Goal: Task Accomplishment & Management: Manage account settings

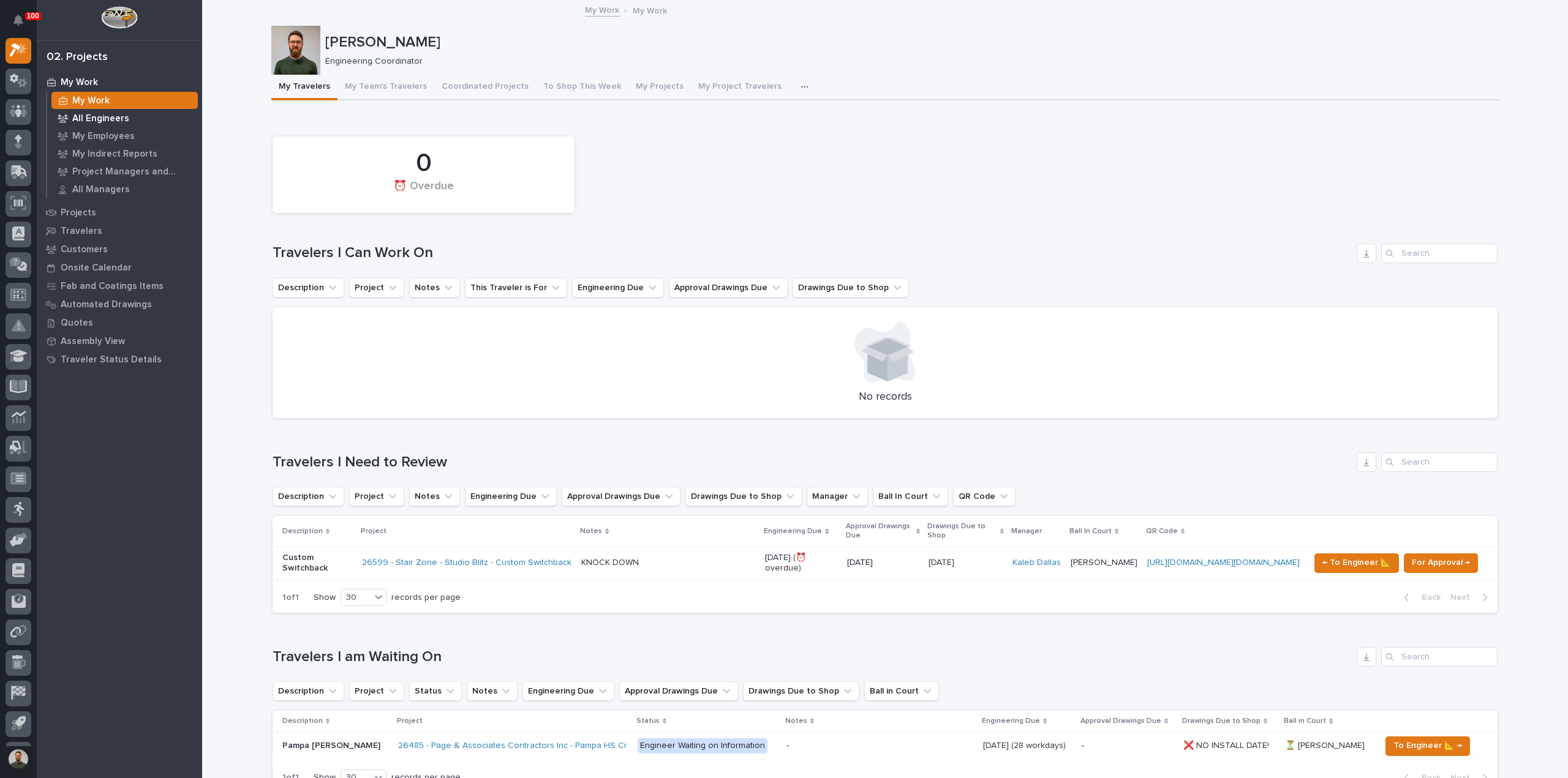
click at [103, 118] on p "All Engineers" at bounding box center [101, 119] width 57 height 11
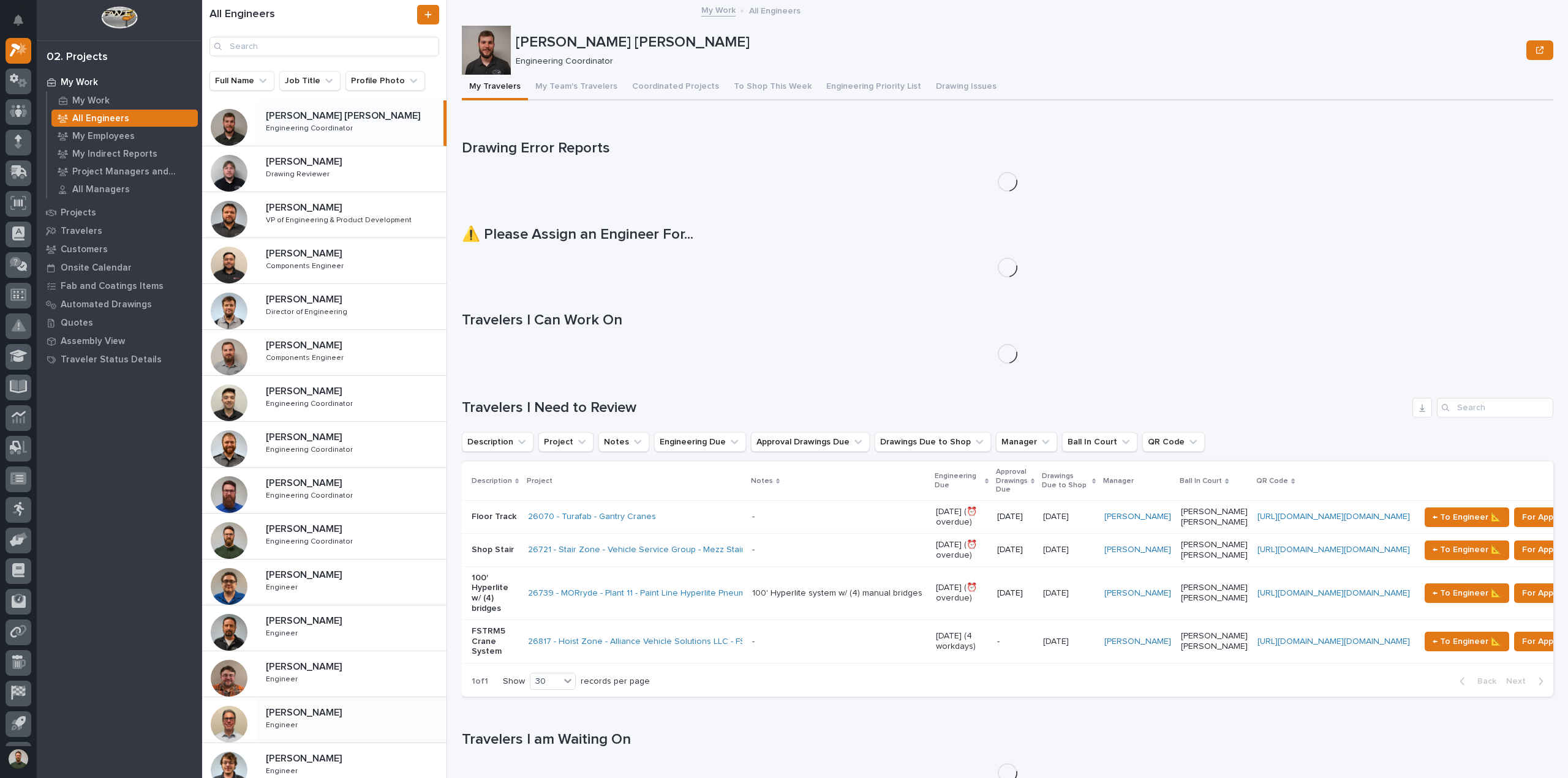
scroll to position [82, 0]
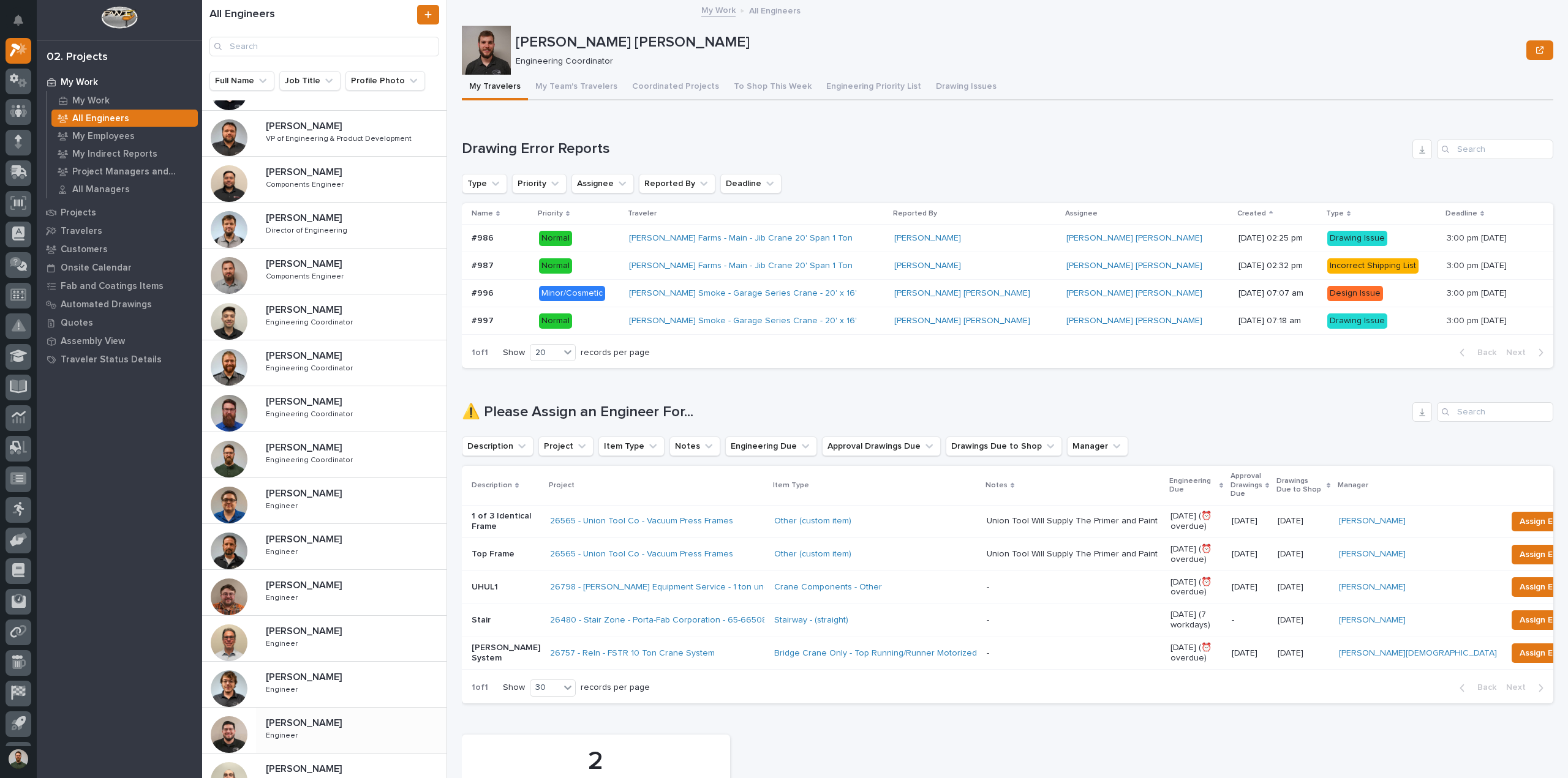
drag, startPoint x: 340, startPoint y: 732, endPoint x: 362, endPoint y: 716, distance: 27.2
click at [340, 732] on div "[PERSON_NAME] [PERSON_NAME] Engineer Engineer" at bounding box center [351, 730] width 190 height 36
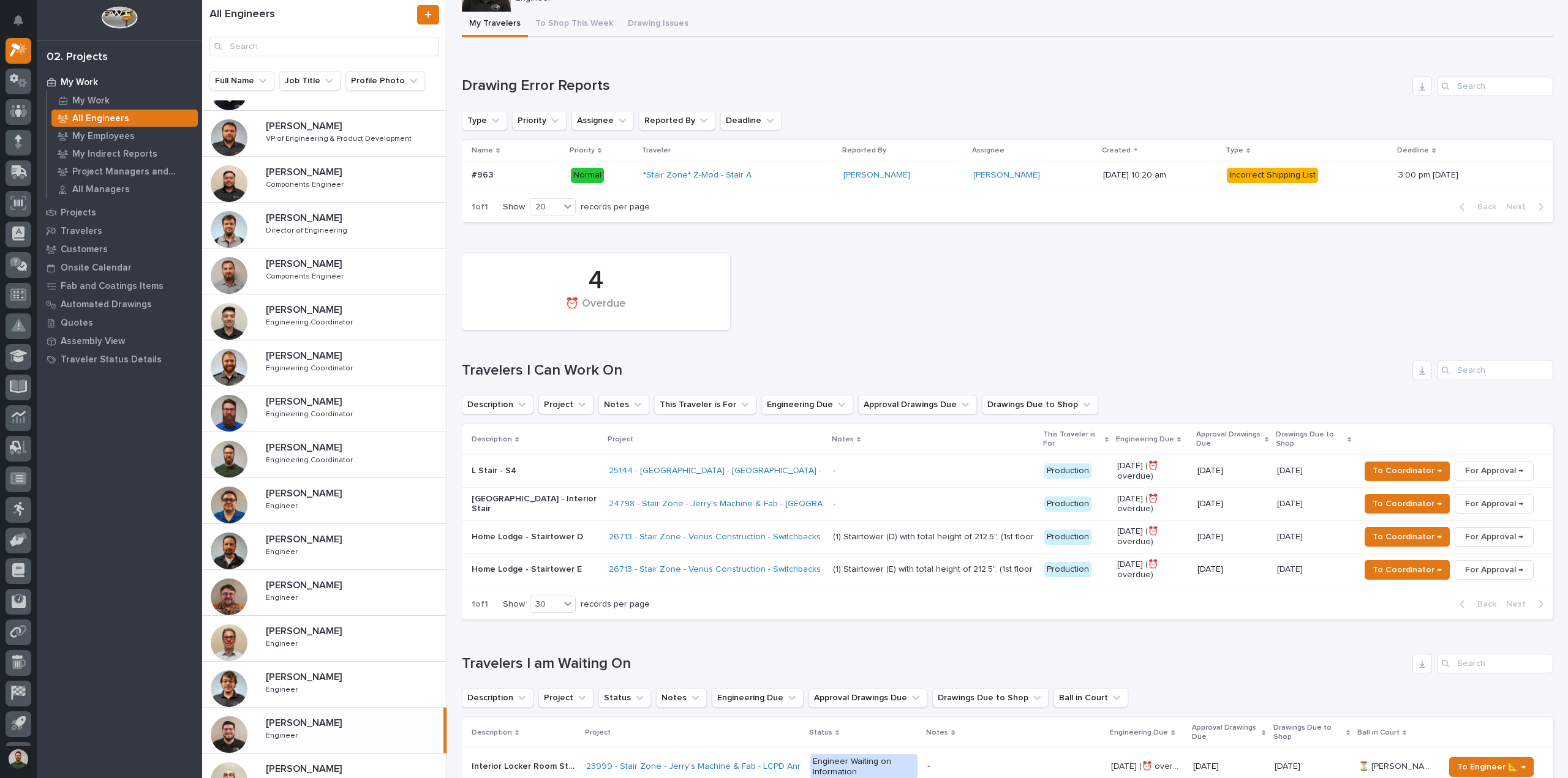
scroll to position [82, 0]
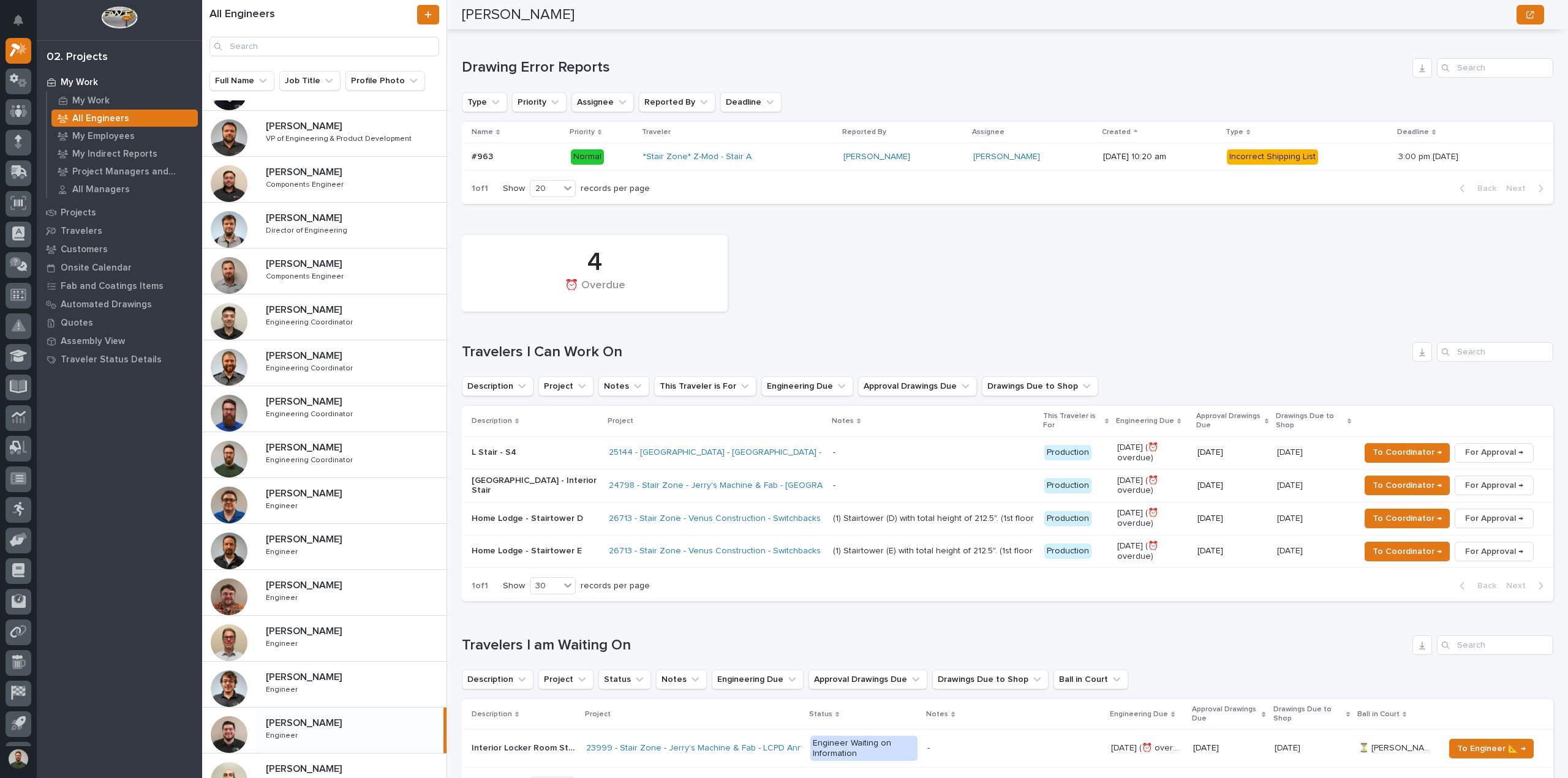
click at [539, 489] on p "[GEOGRAPHIC_DATA] - Interior Stair" at bounding box center [535, 486] width 128 height 21
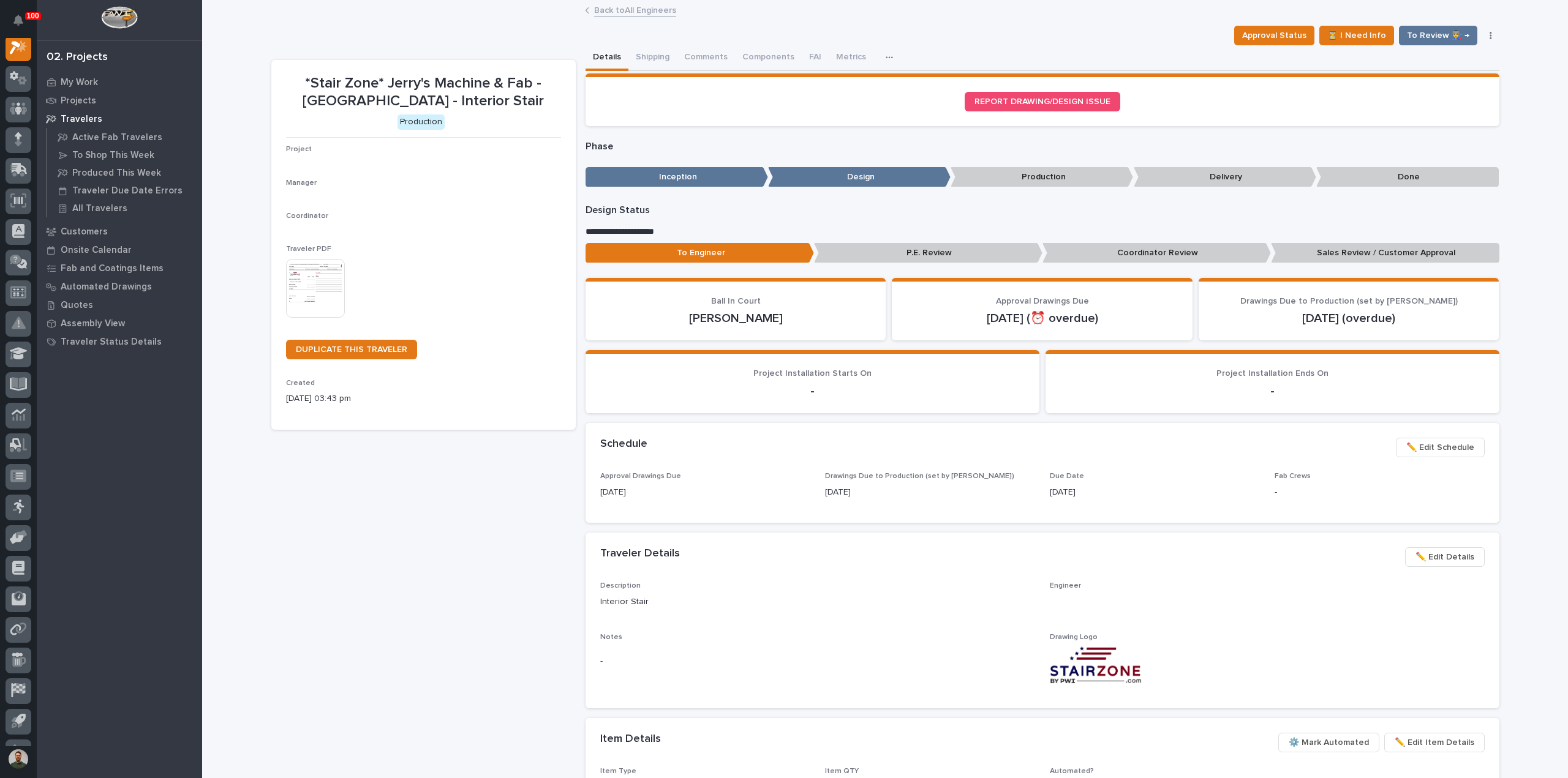
scroll to position [30, 0]
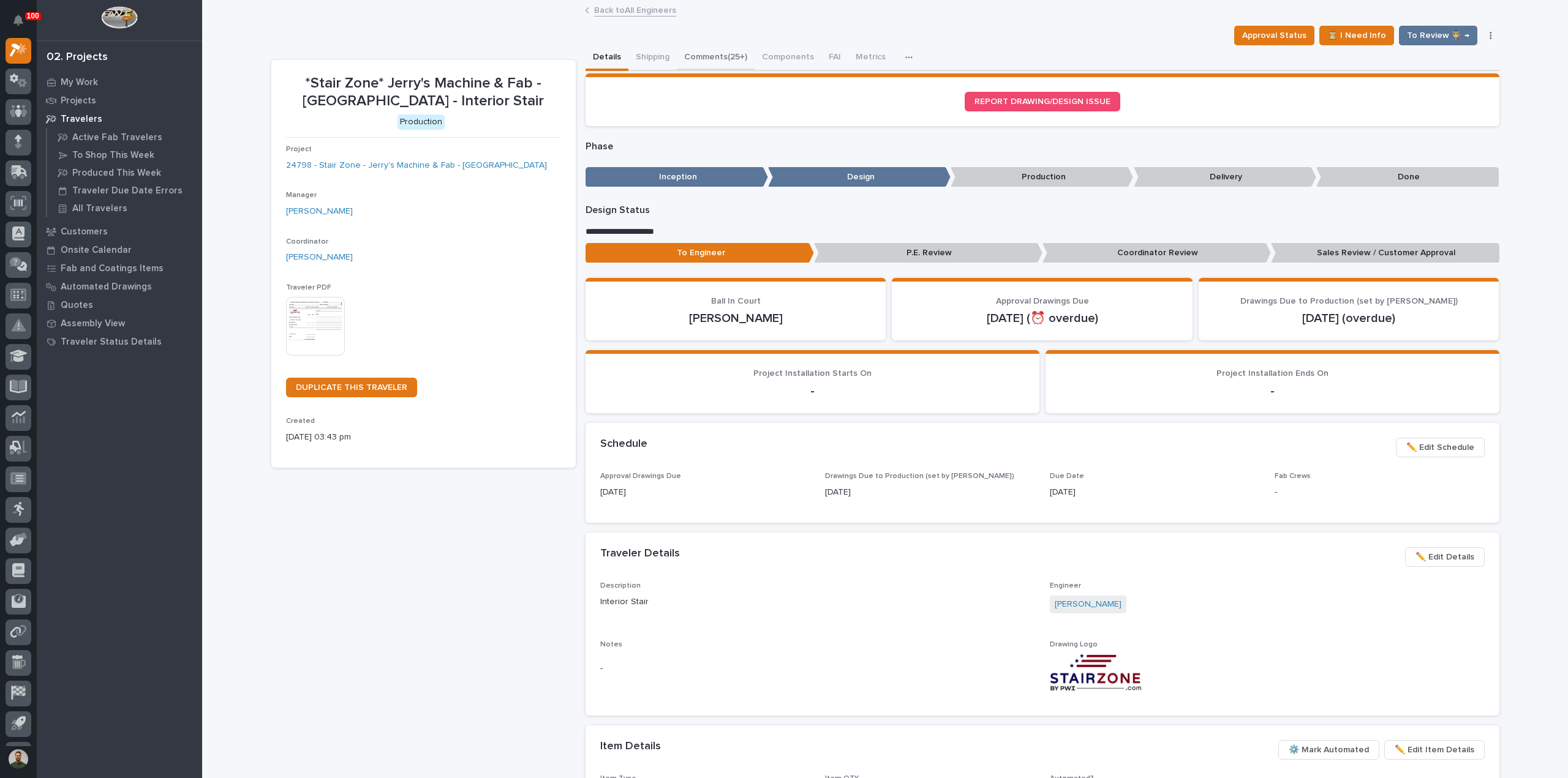
click at [722, 66] on button "Comments (25+)" at bounding box center [715, 58] width 78 height 26
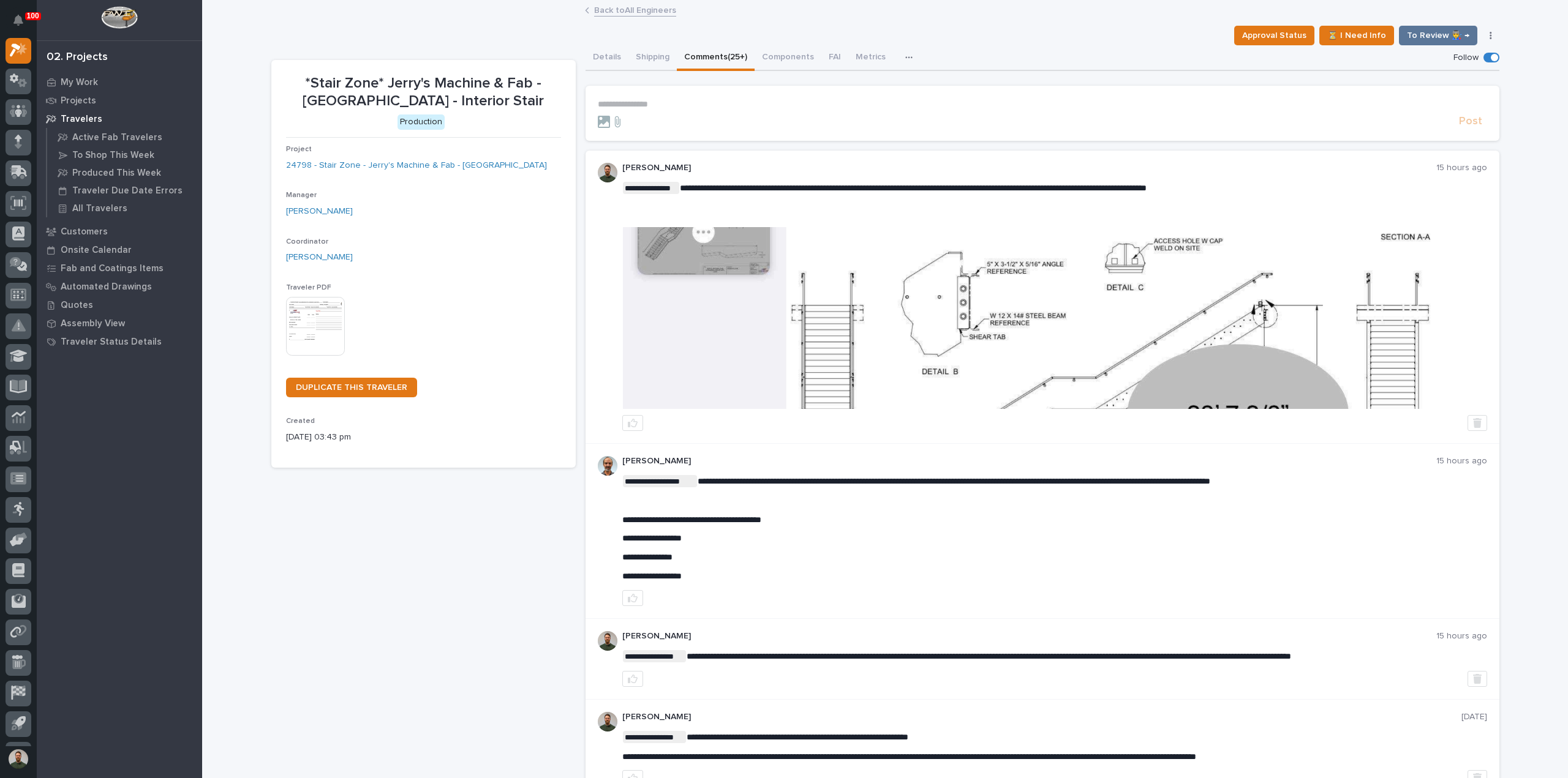
click at [979, 358] on img at bounding box center [1054, 318] width 863 height 182
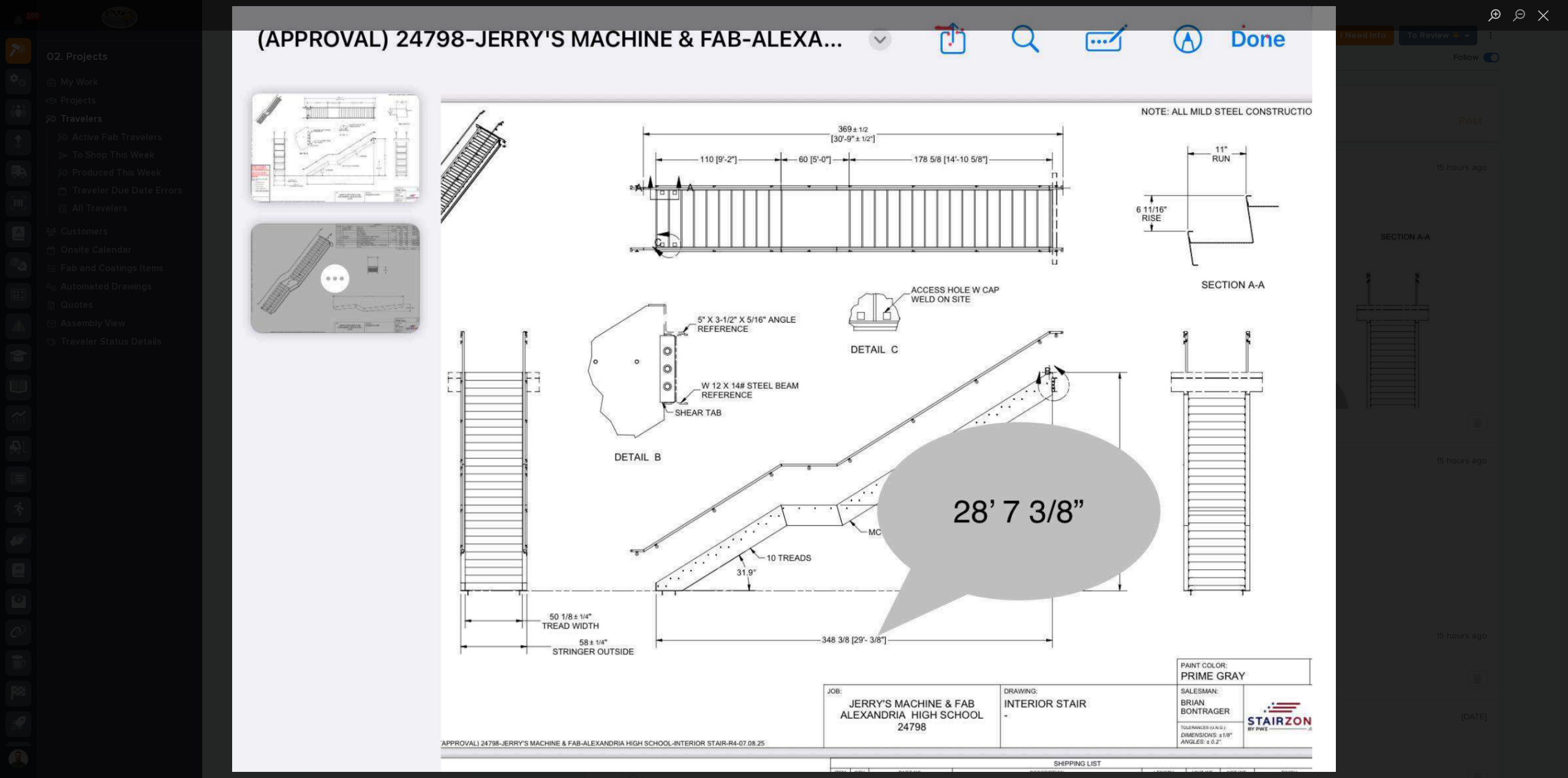
click at [1094, 489] on img "Lightbox" at bounding box center [784, 389] width 1104 height 766
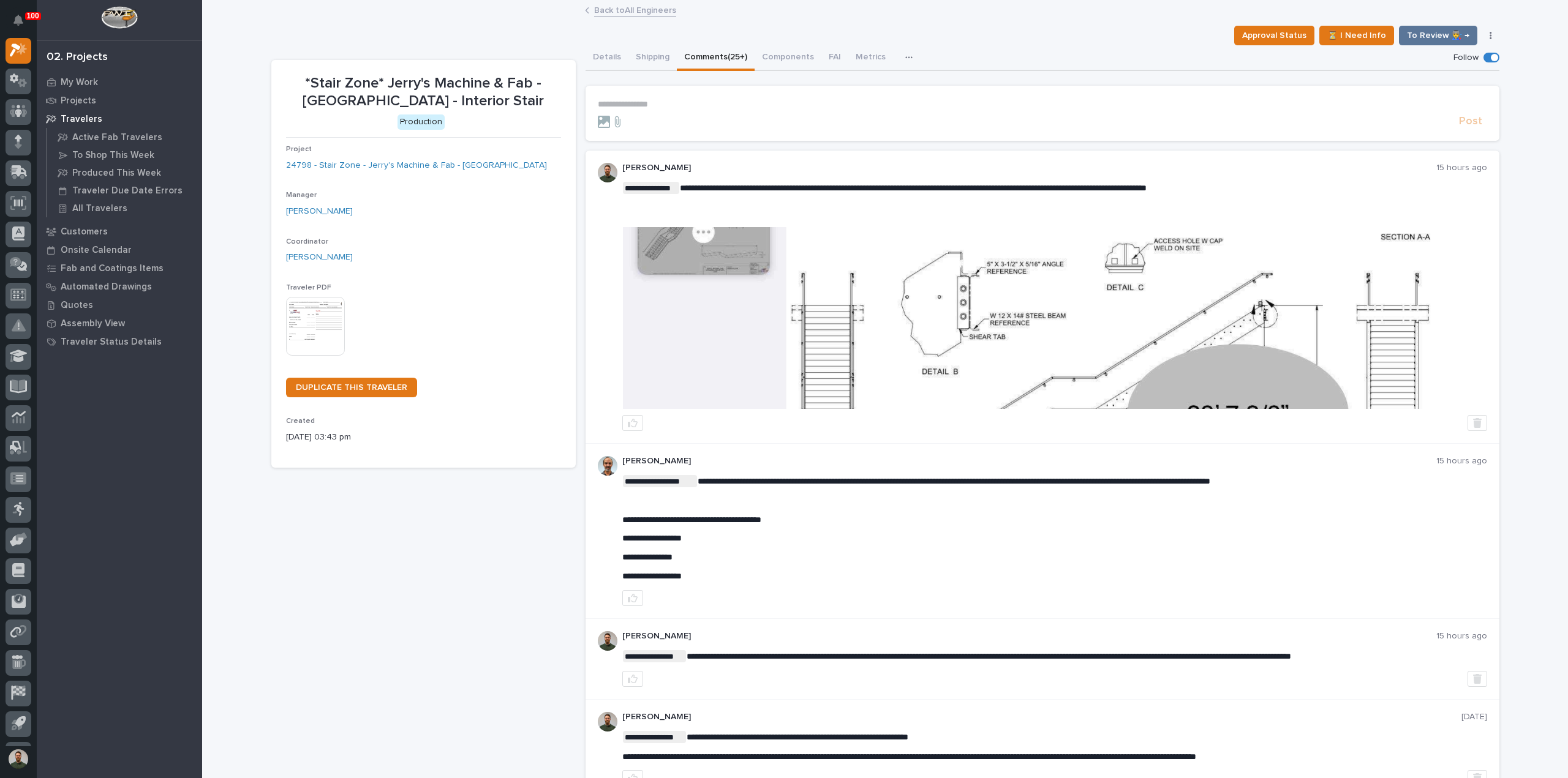
scroll to position [85, 0]
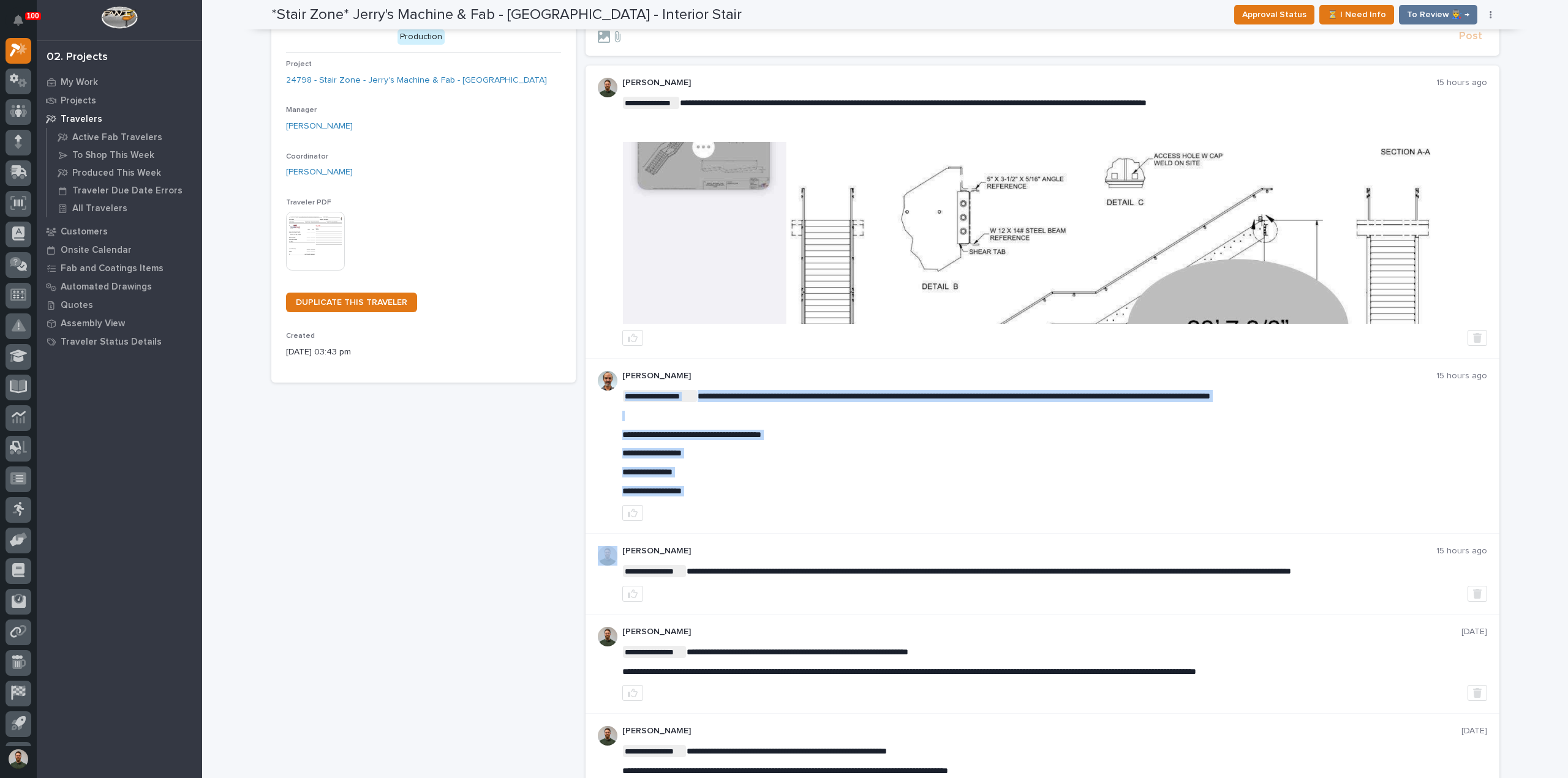
drag, startPoint x: 633, startPoint y: 453, endPoint x: 701, endPoint y: 503, distance: 84.4
click at [699, 501] on div "**********" at bounding box center [1054, 446] width 865 height 150
click at [684, 489] on p "**********" at bounding box center [1054, 491] width 865 height 10
drag, startPoint x: 693, startPoint y: 492, endPoint x: 633, endPoint y: 447, distance: 75.0
click at [633, 447] on div "**********" at bounding box center [1054, 443] width 865 height 107
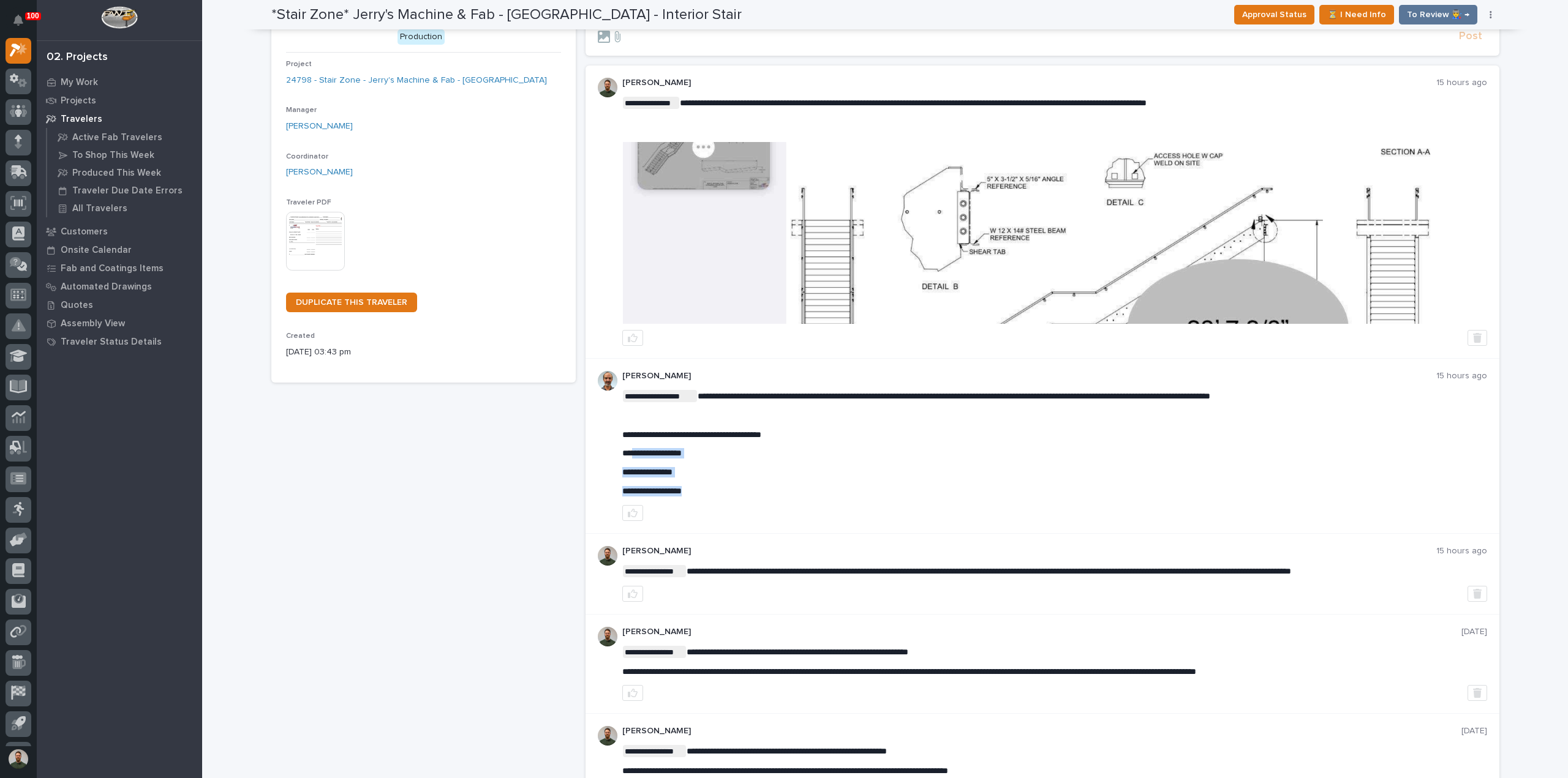
click at [758, 491] on p "**********" at bounding box center [1054, 491] width 865 height 10
drag, startPoint x: 620, startPoint y: 451, endPoint x: 709, endPoint y: 455, distance: 89.1
click at [706, 455] on p "**********" at bounding box center [1054, 453] width 865 height 10
click at [734, 480] on div "**********" at bounding box center [1054, 443] width 865 height 107
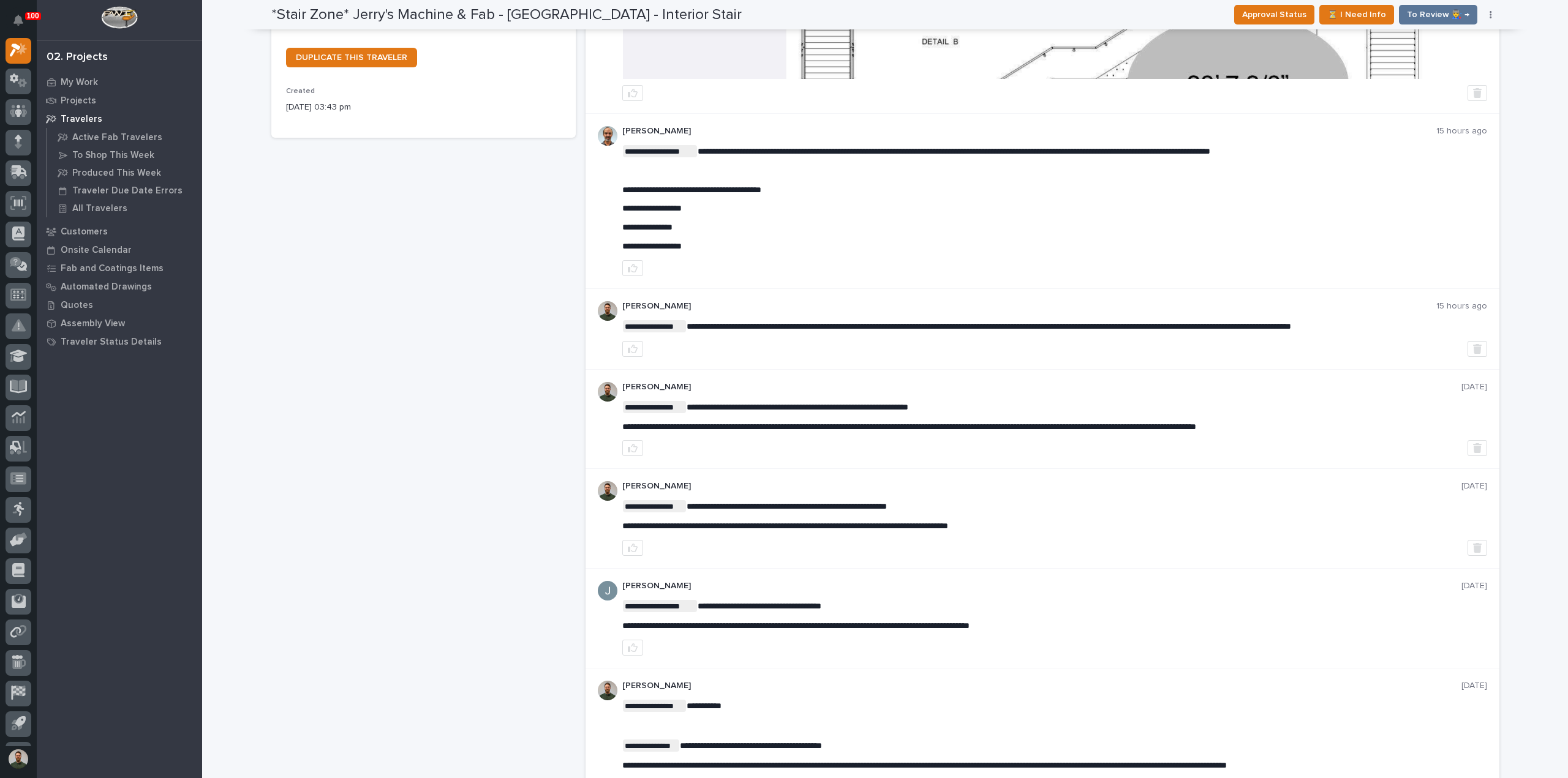
scroll to position [0, 0]
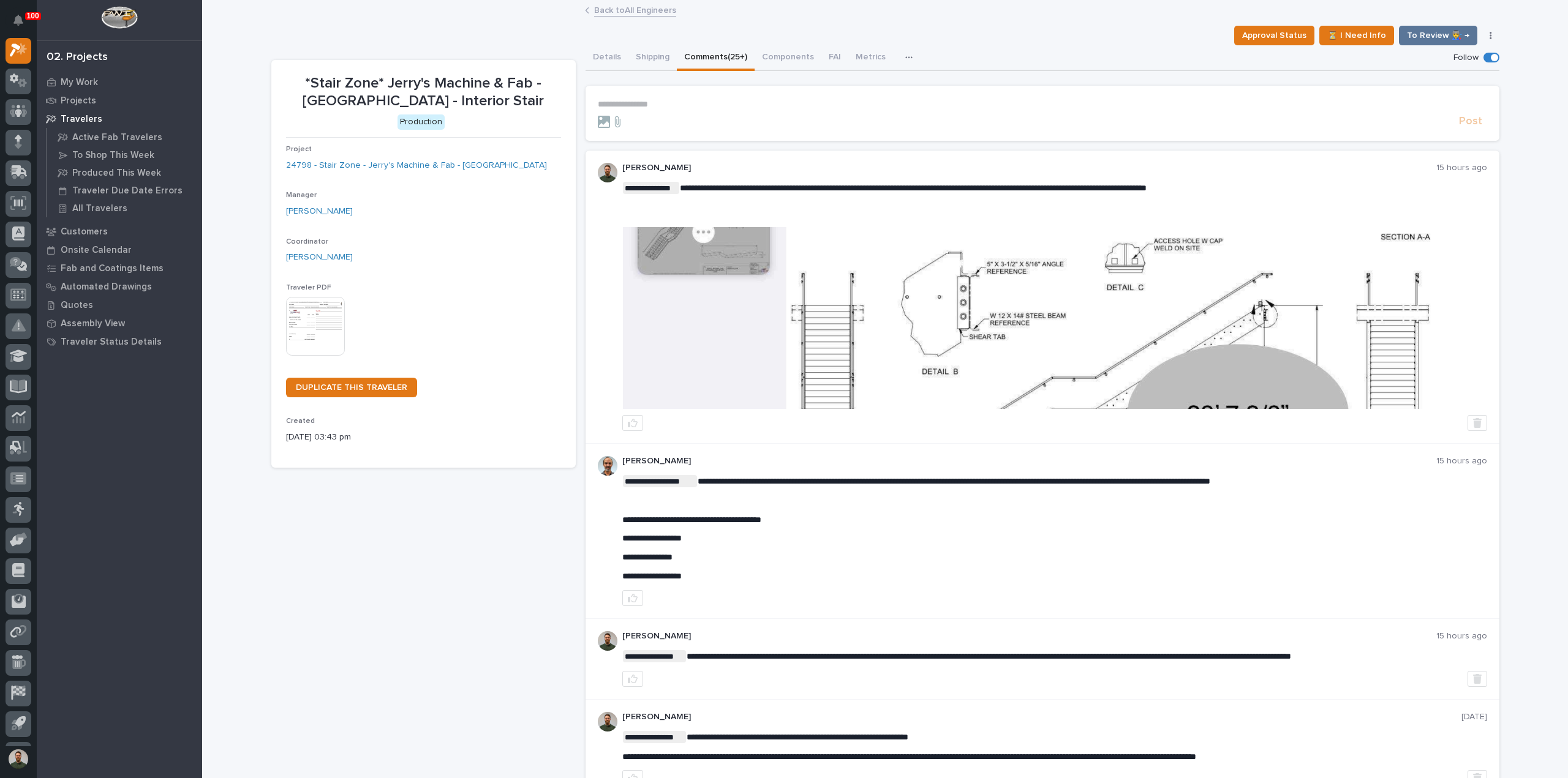
click at [995, 518] on p "**********" at bounding box center [1054, 520] width 865 height 10
drag, startPoint x: 543, startPoint y: 100, endPoint x: 509, endPoint y: 82, distance: 38.5
click at [509, 82] on p "*Stair Zone* Jerry's Machine & Fab - [GEOGRAPHIC_DATA] - Interior Stair" at bounding box center [423, 92] width 275 height 36
click at [1136, 188] on span "**********" at bounding box center [913, 188] width 466 height 9
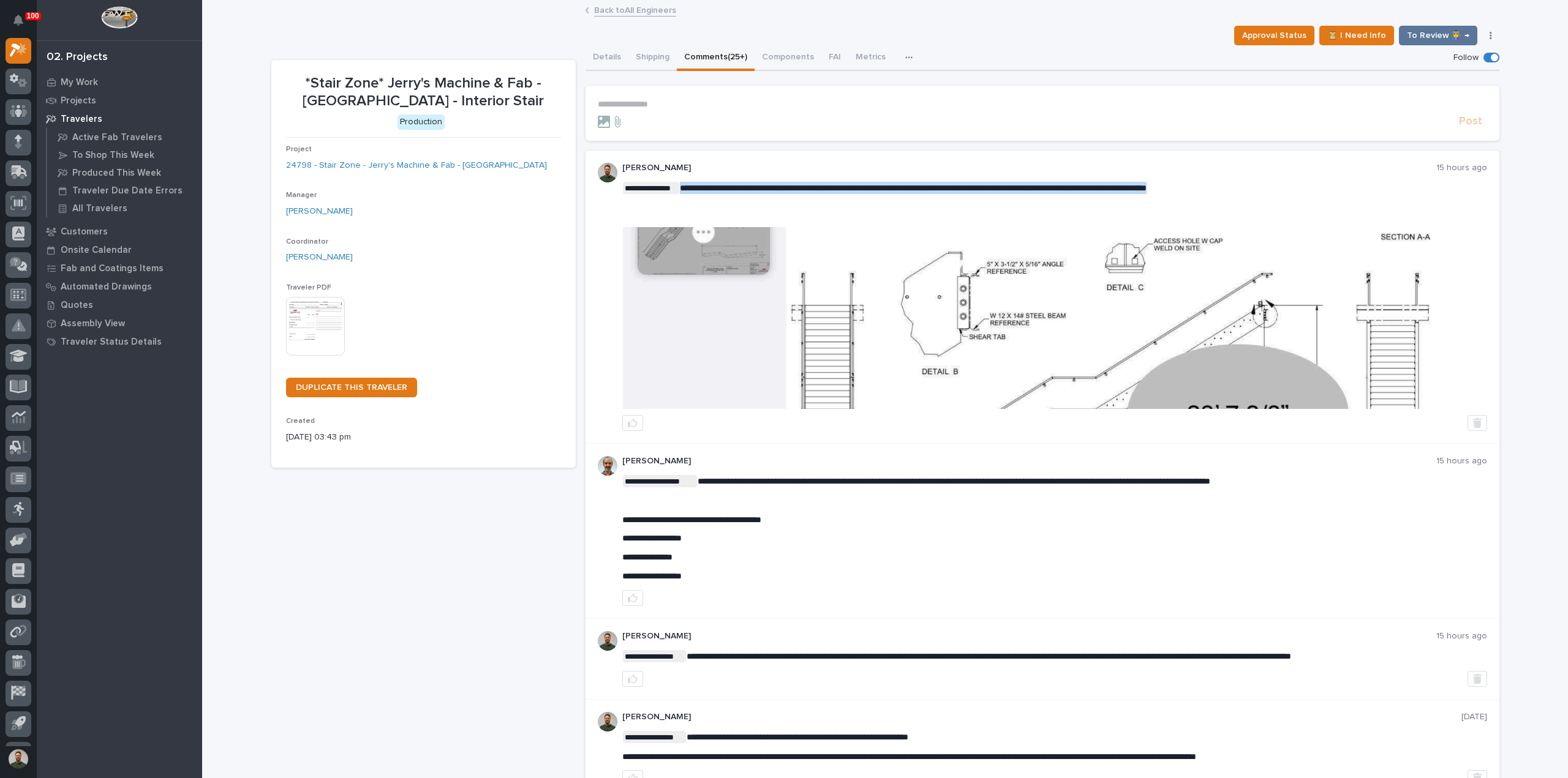
click at [1131, 178] on div "**********" at bounding box center [1054, 296] width 865 height 268
click at [1135, 188] on span "**********" at bounding box center [913, 188] width 466 height 9
click at [89, 90] on link "My Work" at bounding box center [119, 82] width 165 height 18
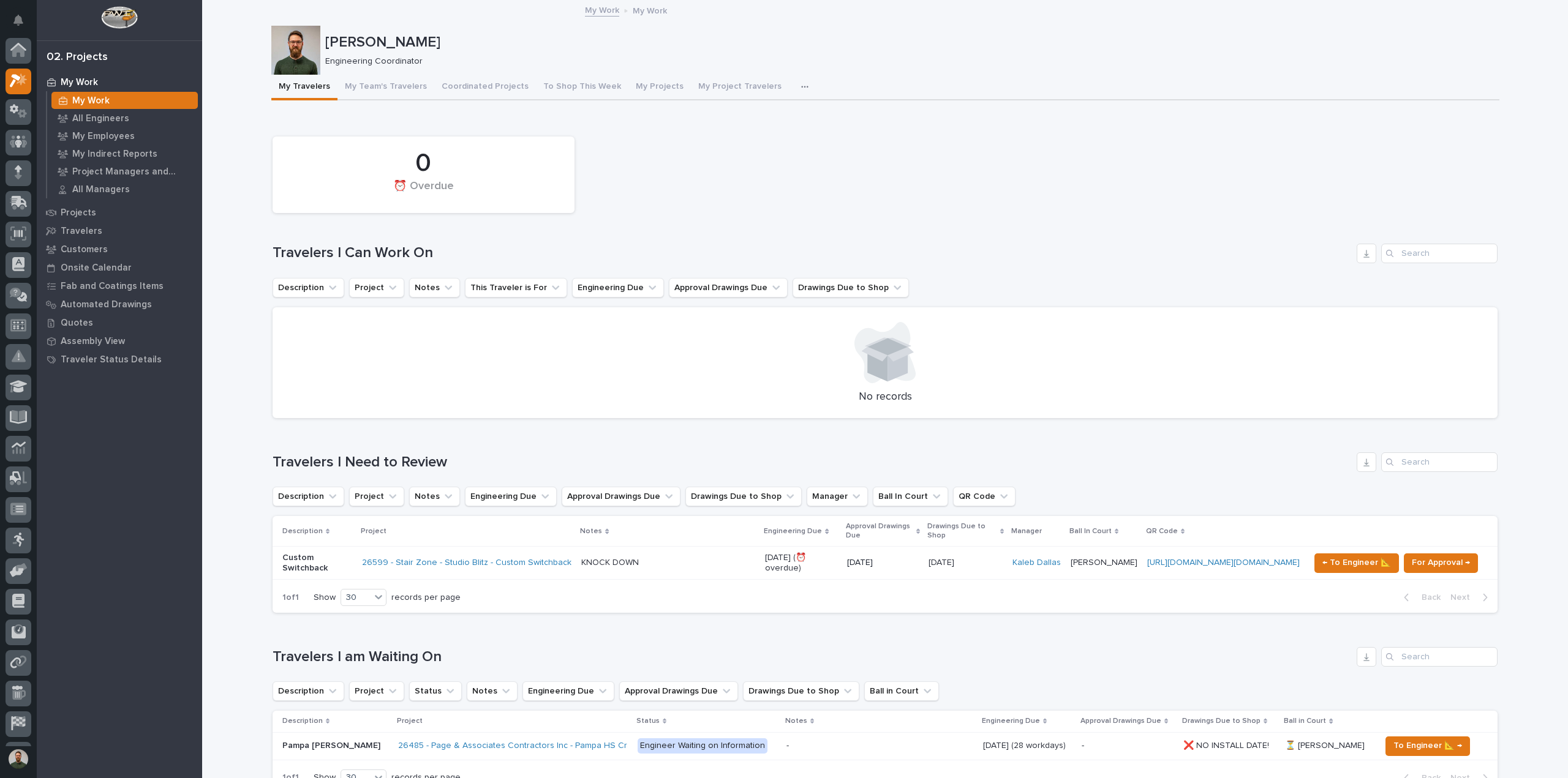
click at [92, 82] on p "My Work" at bounding box center [79, 82] width 37 height 11
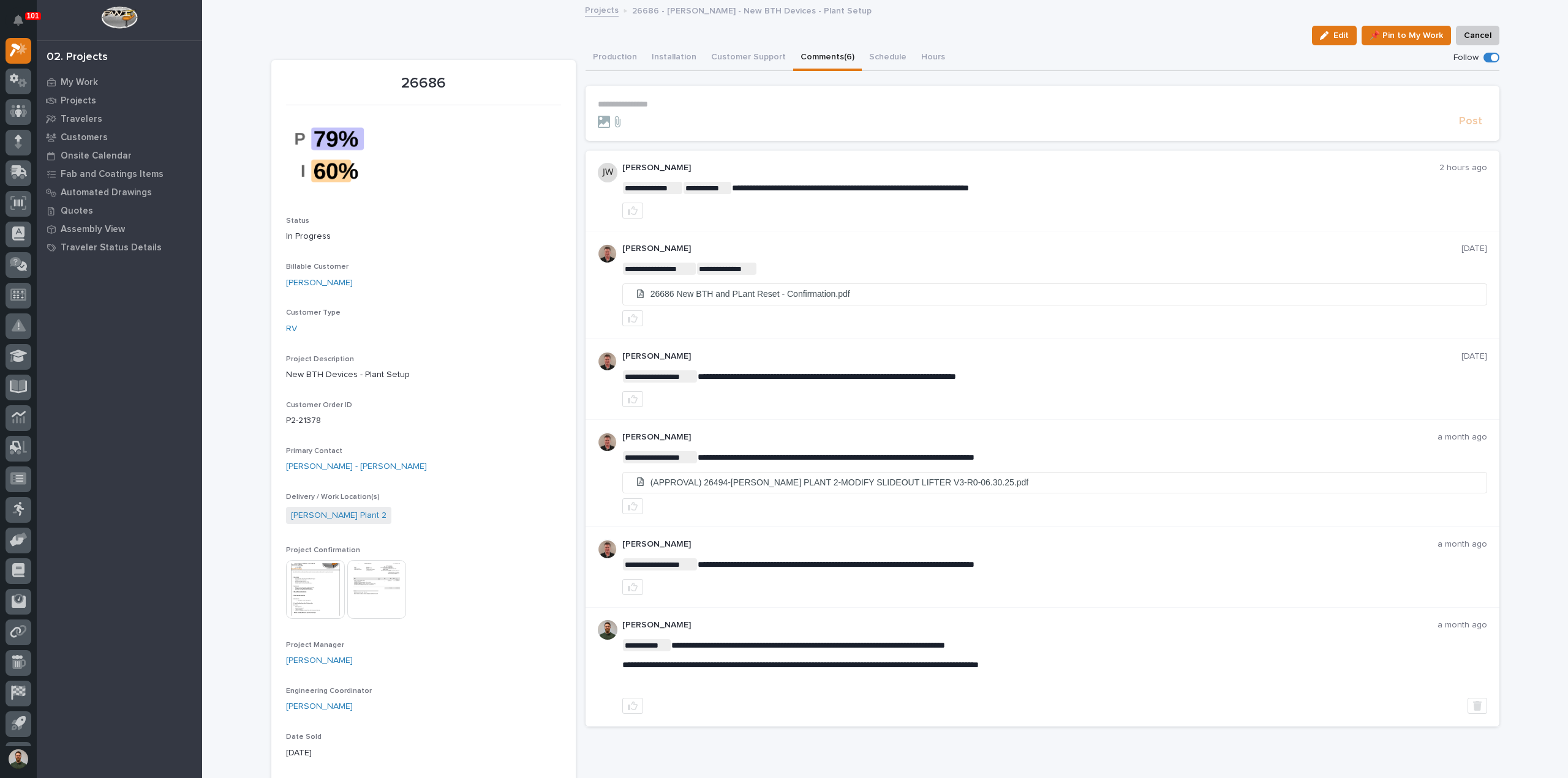
click at [420, 88] on p "26686" at bounding box center [423, 84] width 275 height 18
click at [431, 85] on p "26686" at bounding box center [423, 84] width 275 height 18
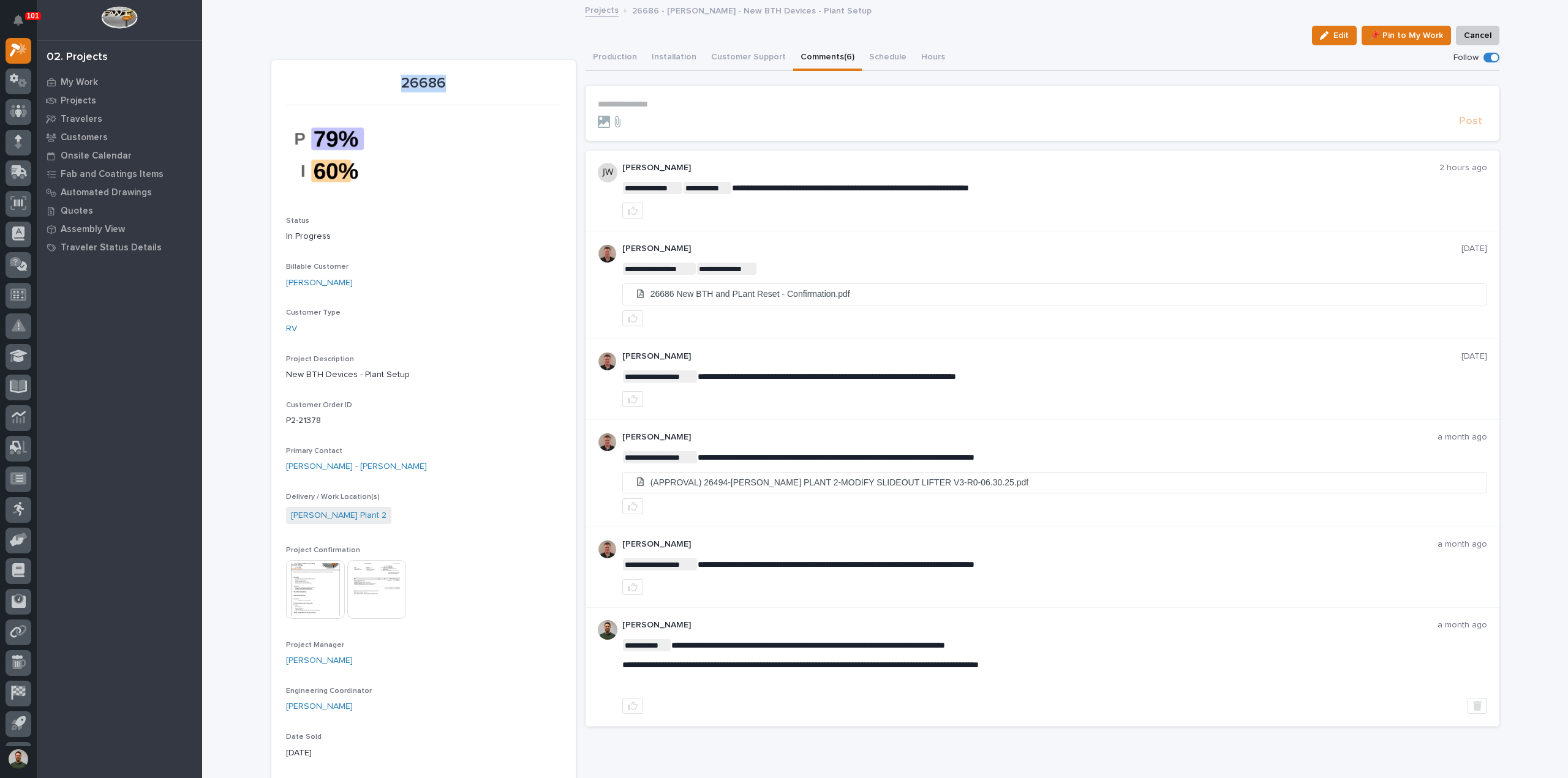
click at [431, 85] on p "26686" at bounding box center [423, 84] width 275 height 18
click at [707, 5] on p "26686 - [PERSON_NAME] - New BTH Devices - Plant Setup" at bounding box center [751, 10] width 240 height 13
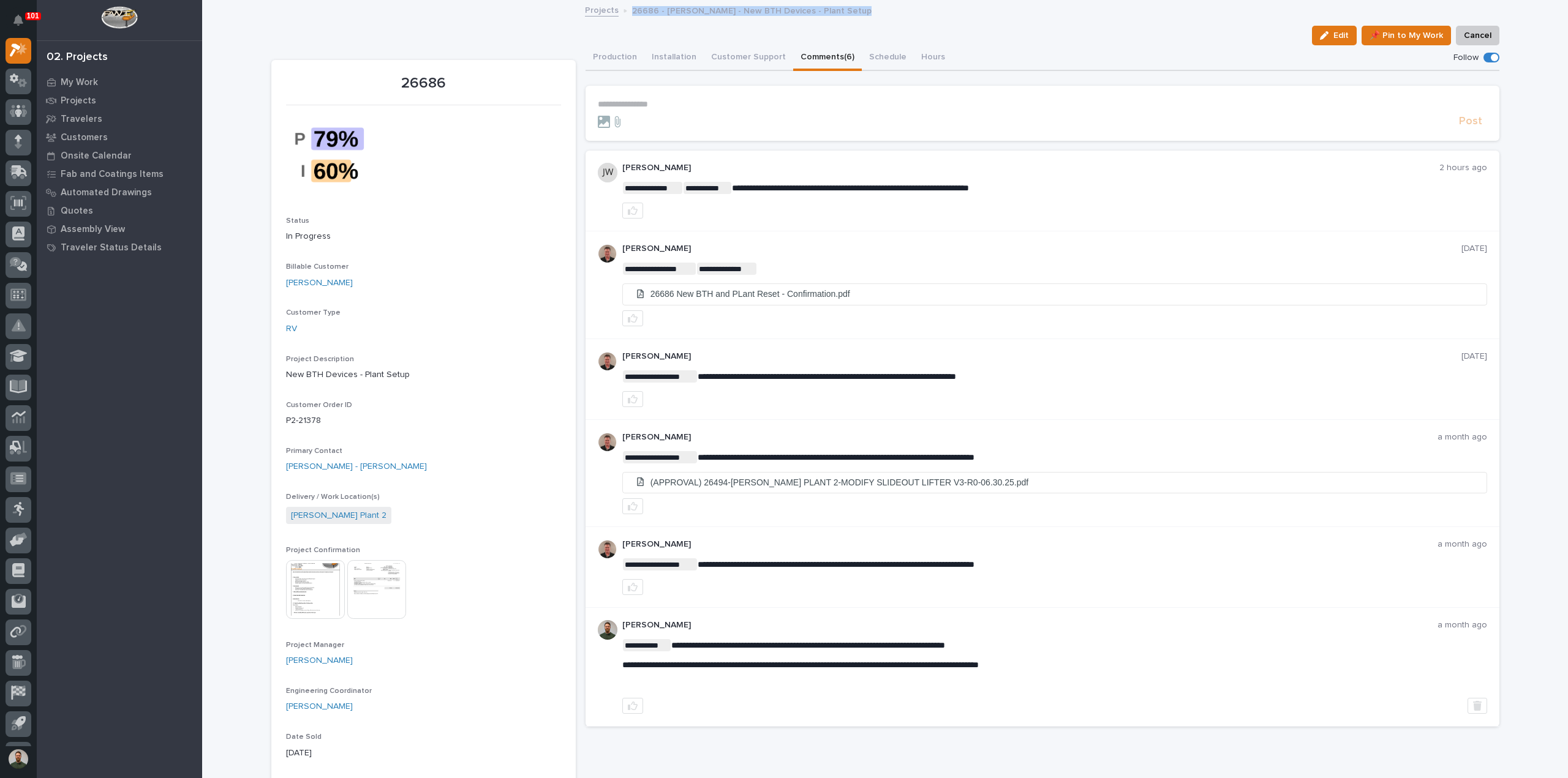
click at [707, 5] on p "26686 - [PERSON_NAME] - New BTH Devices - Plant Setup" at bounding box center [751, 10] width 240 height 13
click at [454, 31] on div "Edit 📌 Pin to My Work Cancel" at bounding box center [885, 35] width 1228 height 20
click at [409, 82] on p "26686" at bounding box center [423, 84] width 275 height 18
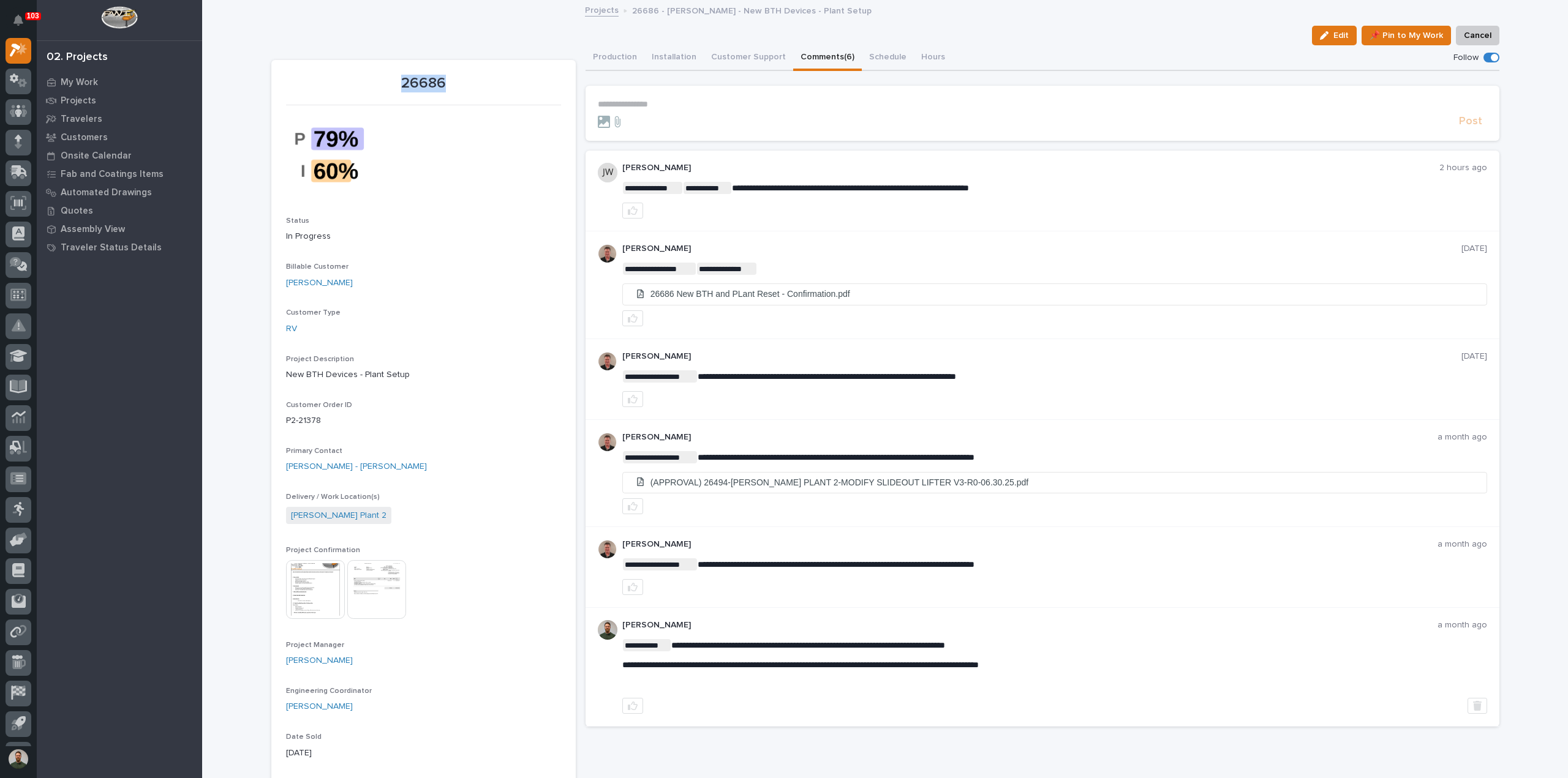
drag, startPoint x: 409, startPoint y: 82, endPoint x: 408, endPoint y: 61, distance: 21.0
click at [409, 80] on p "26686" at bounding box center [423, 84] width 275 height 18
drag, startPoint x: 408, startPoint y: 61, endPoint x: 412, endPoint y: 70, distance: 9.8
click at [485, 86] on p "26686" at bounding box center [423, 84] width 275 height 18
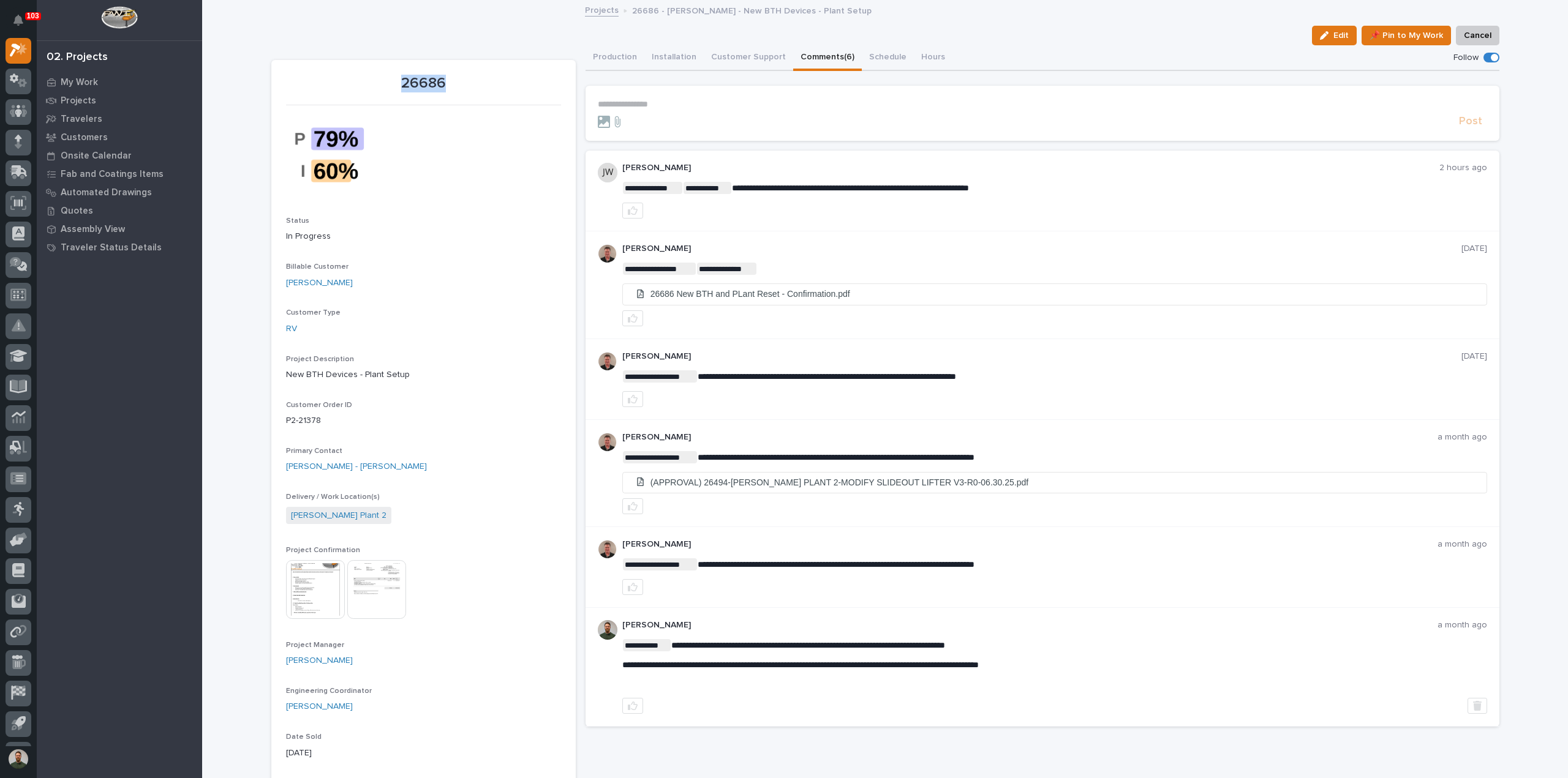
drag, startPoint x: 460, startPoint y: 80, endPoint x: 376, endPoint y: 88, distance: 84.4
click at [376, 88] on p "26686" at bounding box center [423, 84] width 275 height 18
click at [375, 86] on p "26686" at bounding box center [423, 84] width 275 height 18
click at [379, 74] on div "26686" at bounding box center [423, 82] width 275 height 20
drag, startPoint x: 389, startPoint y: 76, endPoint x: 461, endPoint y: 83, distance: 72.3
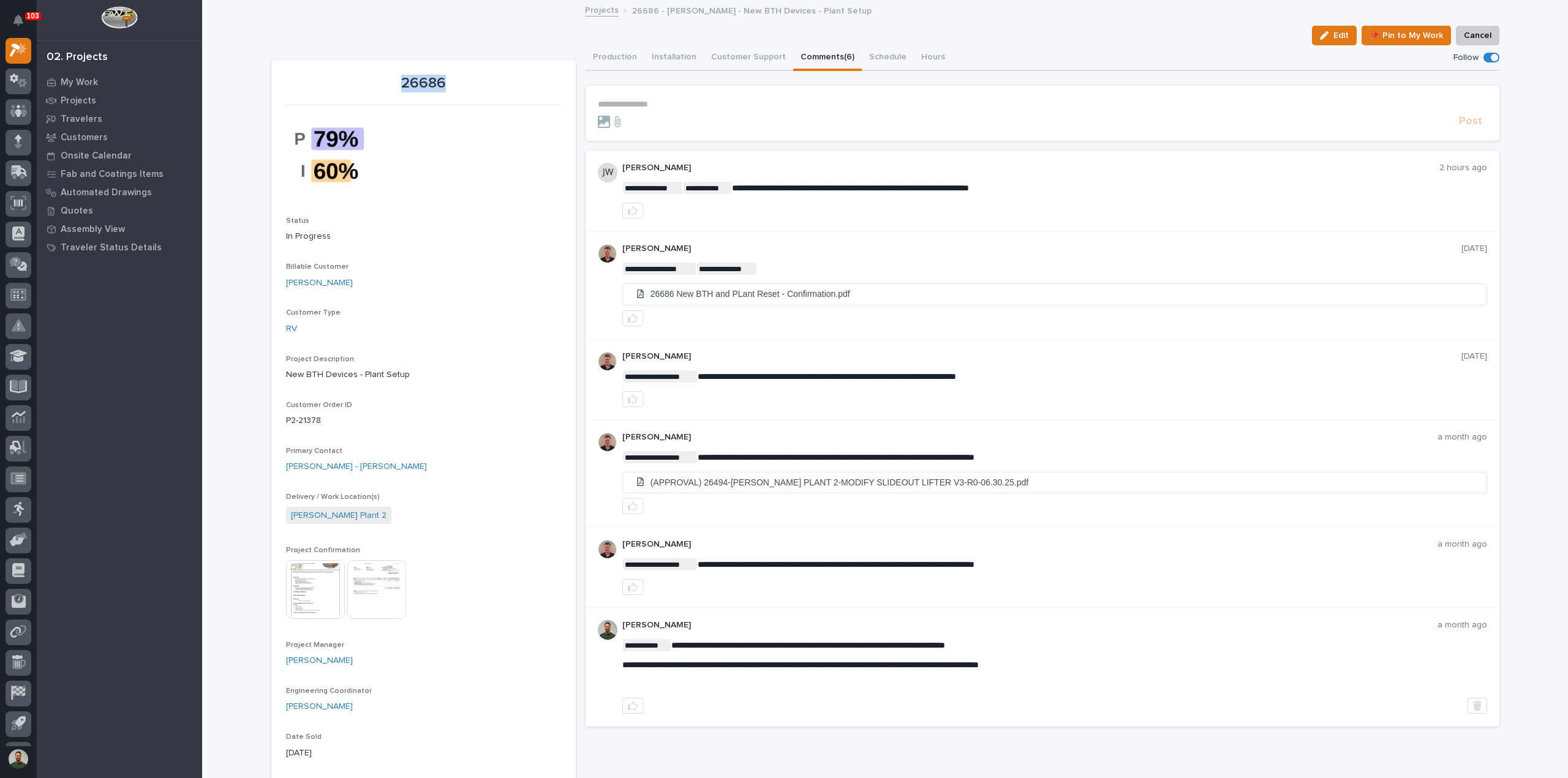
click at [461, 83] on p "26686" at bounding box center [423, 84] width 275 height 18
click at [460, 72] on div "26686" at bounding box center [423, 82] width 275 height 20
click at [451, 78] on p "26686" at bounding box center [423, 84] width 275 height 18
click at [439, 84] on p "26686" at bounding box center [423, 84] width 275 height 18
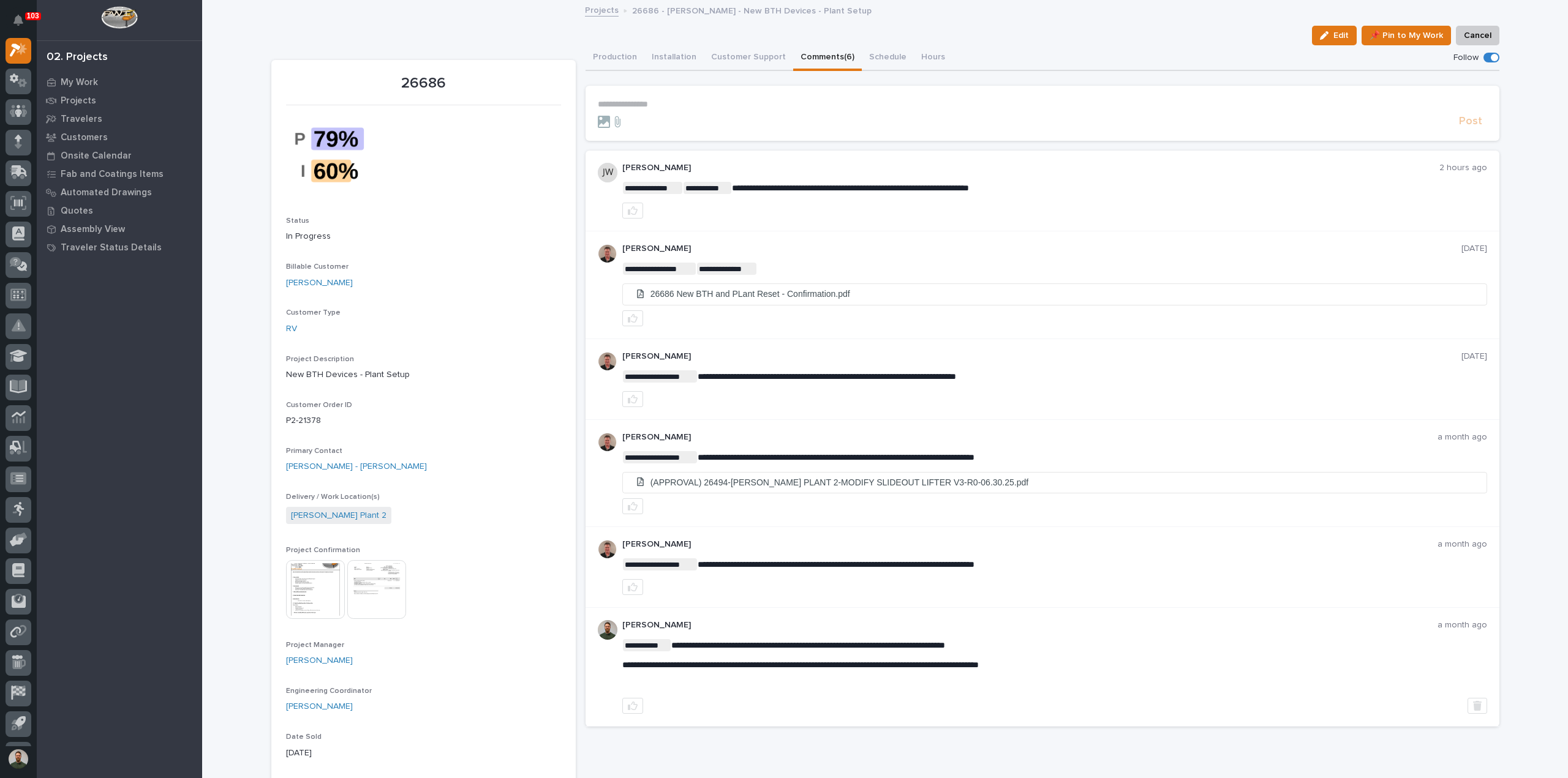
click at [439, 84] on p "26686" at bounding box center [423, 84] width 275 height 18
drag, startPoint x: 439, startPoint y: 84, endPoint x: 438, endPoint y: 72, distance: 12.0
click at [439, 83] on p "26686" at bounding box center [423, 84] width 275 height 18
click at [721, 13] on p "26686 - Brinkley RV - New BTH Devices - Plant Setup" at bounding box center [751, 10] width 240 height 13
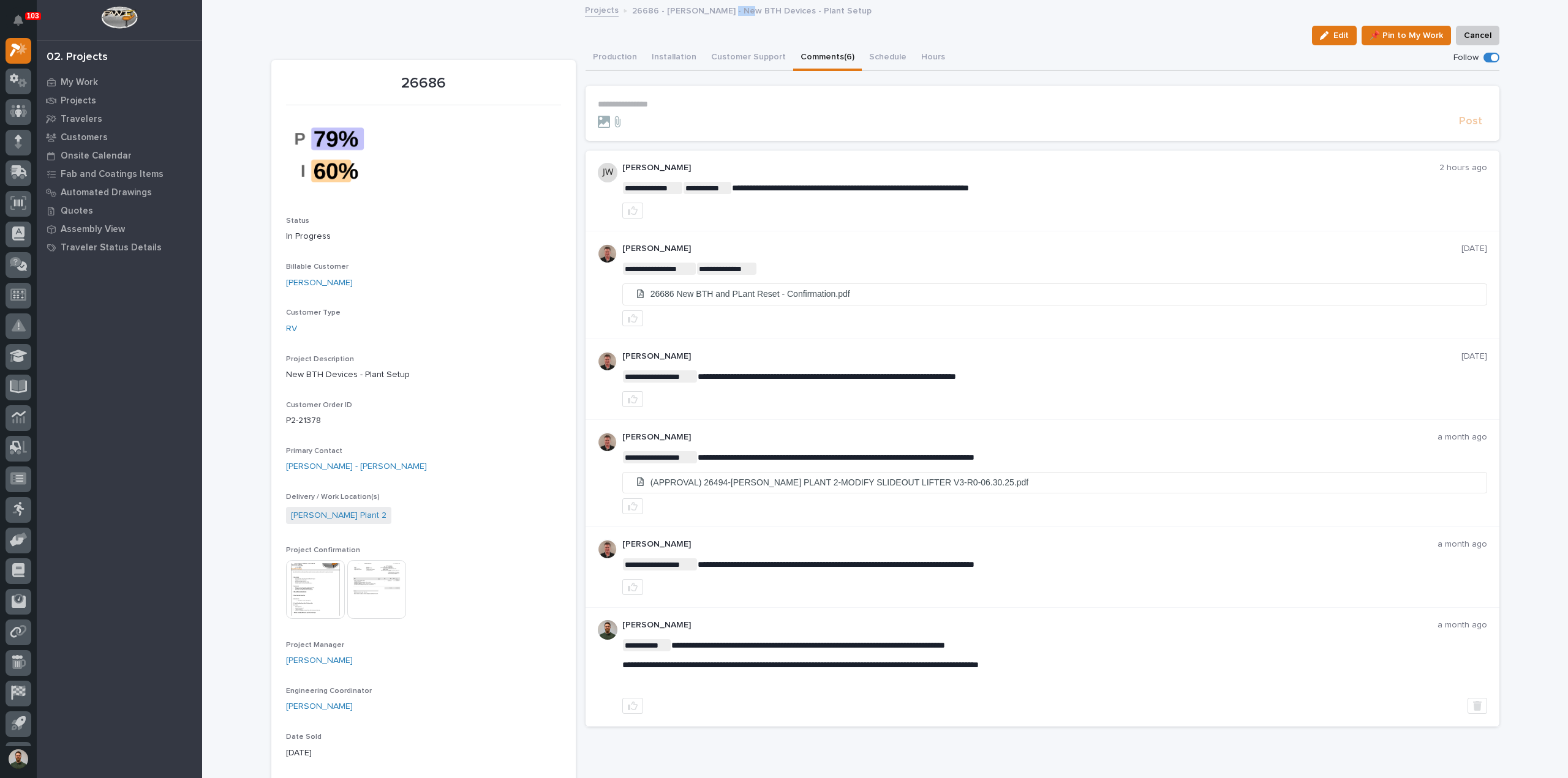
click at [721, 13] on p "26686 - Brinkley RV - New BTH Devices - Plant Setup" at bounding box center [751, 10] width 240 height 13
click at [428, 76] on p "26686" at bounding box center [423, 84] width 275 height 18
click at [427, 76] on p "26686" at bounding box center [423, 84] width 275 height 18
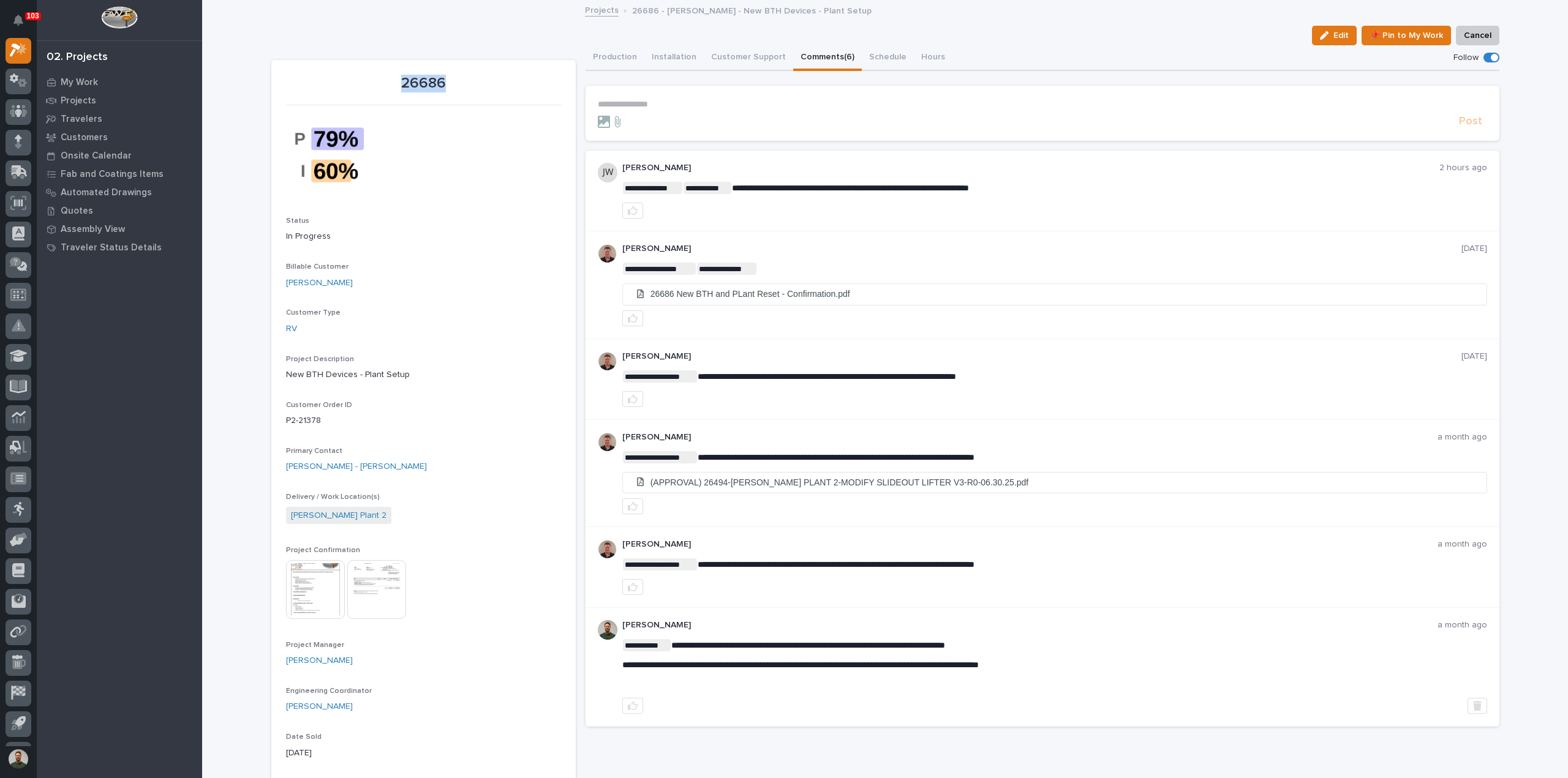
drag, startPoint x: 454, startPoint y: 84, endPoint x: 395, endPoint y: 84, distance: 59.0
click at [395, 84] on p "26686" at bounding box center [423, 84] width 275 height 18
drag, startPoint x: 397, startPoint y: 82, endPoint x: 459, endPoint y: 89, distance: 62.4
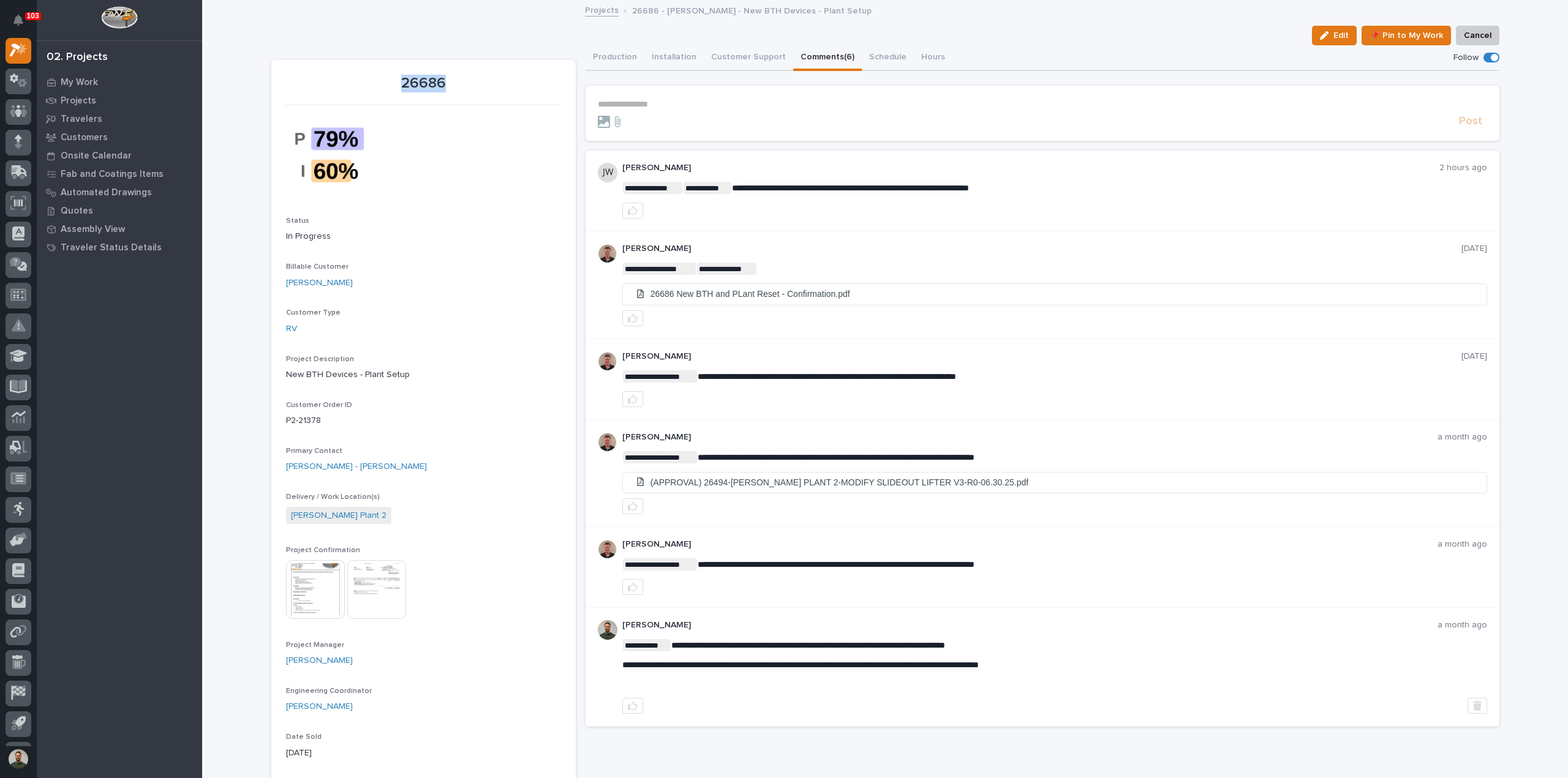
click at [459, 89] on p "26686" at bounding box center [423, 84] width 275 height 18
click at [460, 88] on p "26686" at bounding box center [423, 84] width 275 height 18
drag, startPoint x: 461, startPoint y: 79, endPoint x: 377, endPoint y: 88, distance: 84.5
click at [377, 88] on p "26686" at bounding box center [423, 84] width 275 height 18
click at [377, 88] on p "26686" at bounding box center [423, 84] width 275 height 18
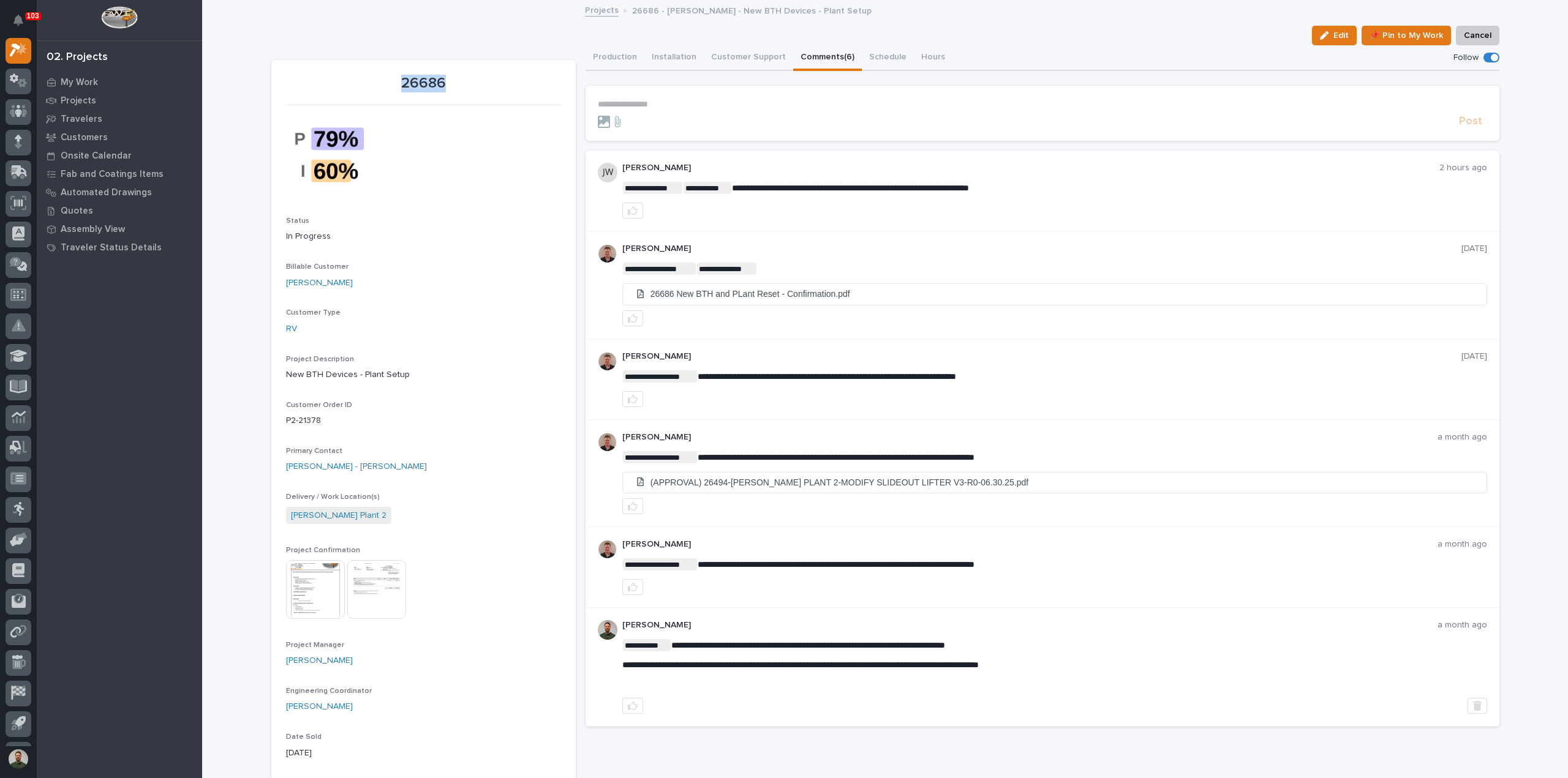
drag, startPoint x: 381, startPoint y: 76, endPoint x: 507, endPoint y: 90, distance: 126.8
click at [507, 90] on p "26686" at bounding box center [423, 84] width 275 height 18
click at [507, 90] on p "26686" at bounding box center [423, 84] width 275 height 18
click at [474, 82] on p "26686" at bounding box center [423, 84] width 275 height 18
click at [437, 80] on p "26686" at bounding box center [423, 84] width 275 height 18
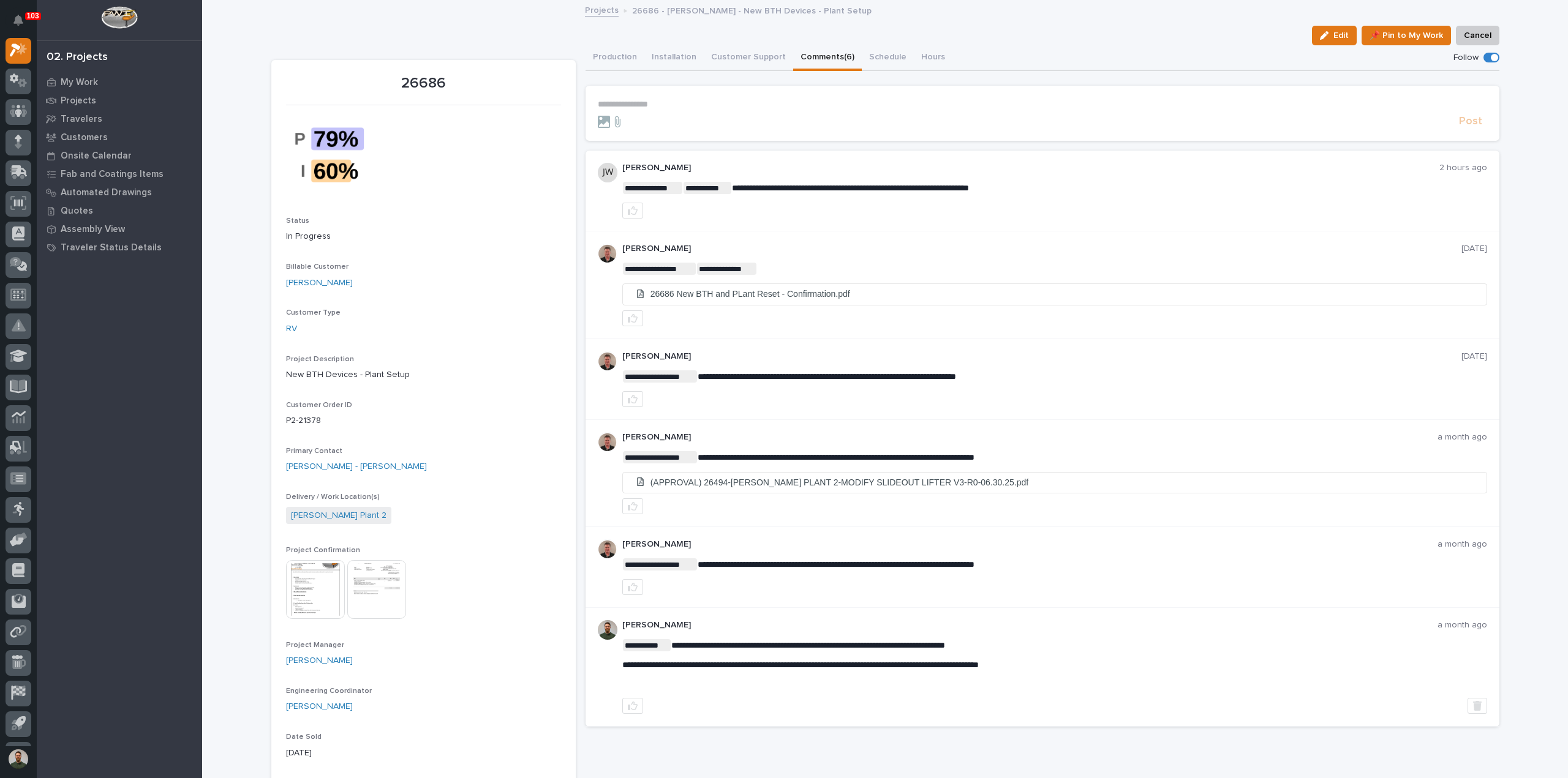
click at [437, 80] on p "26686" at bounding box center [423, 84] width 275 height 18
click at [443, 84] on p "26686" at bounding box center [423, 84] width 275 height 18
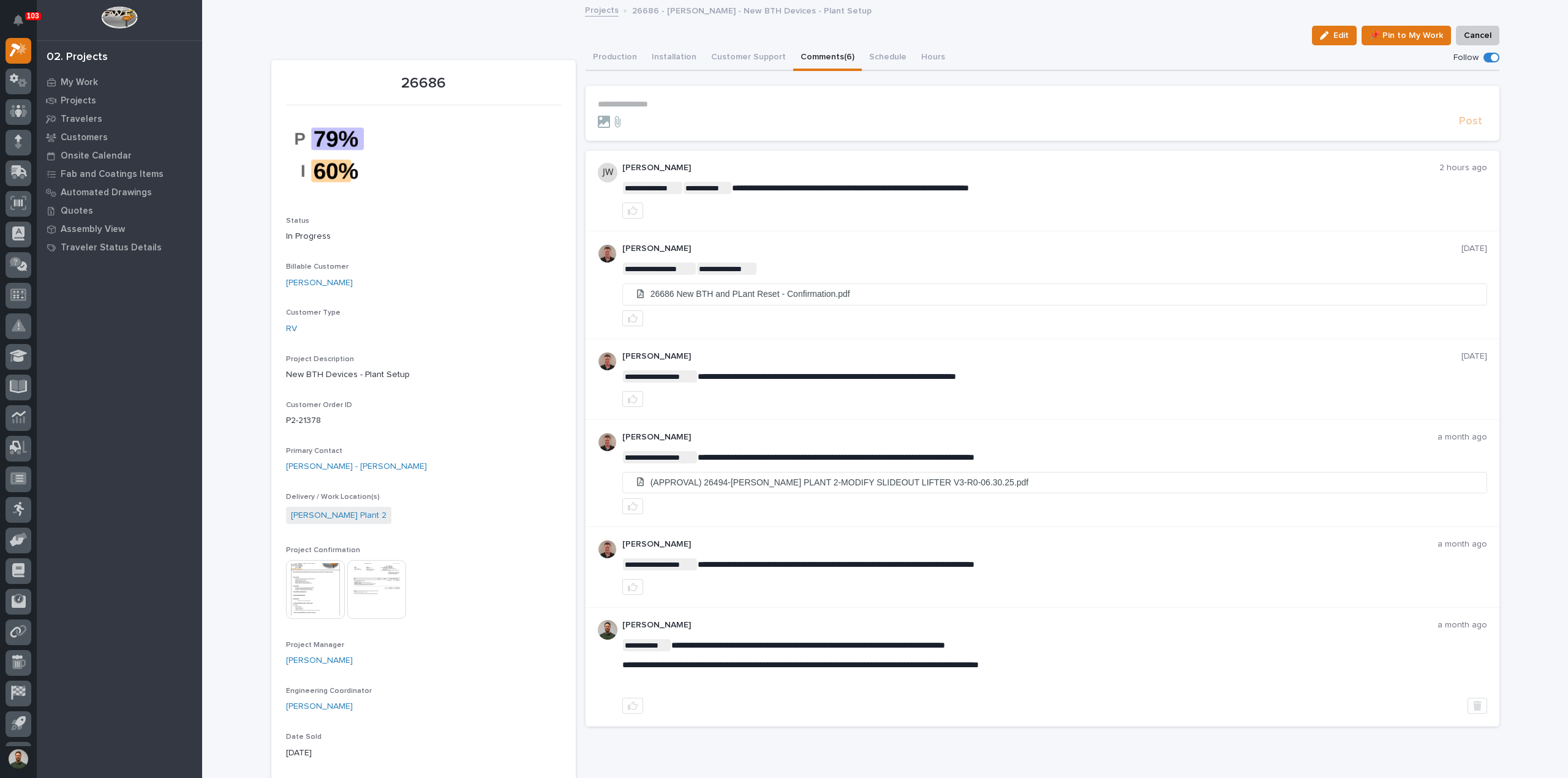
click at [443, 84] on p "26686" at bounding box center [423, 84] width 275 height 18
click at [441, 80] on p "26686" at bounding box center [423, 84] width 275 height 18
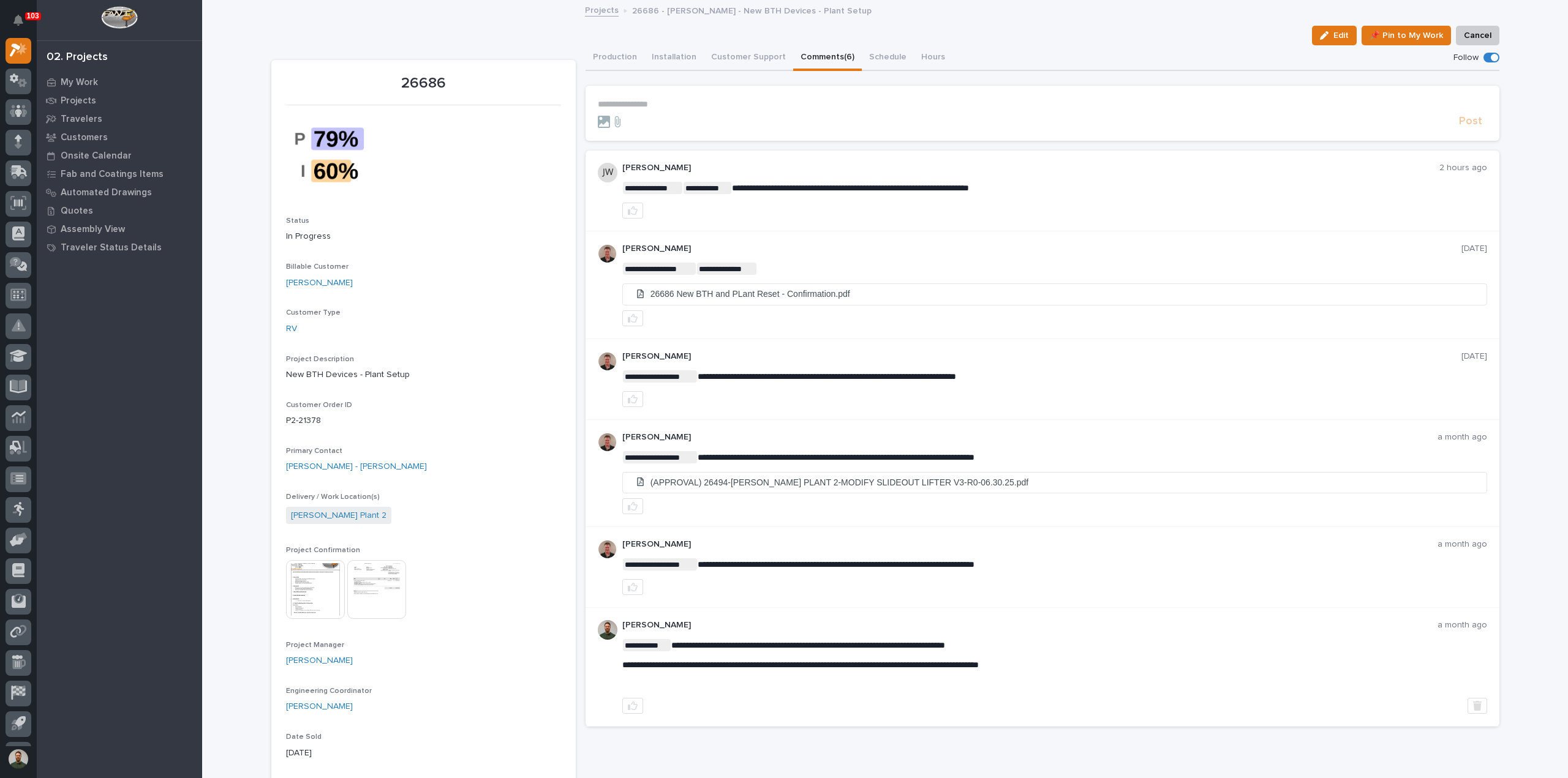
click at [441, 78] on p "26686" at bounding box center [423, 84] width 275 height 18
click at [693, 11] on p "26686 - [PERSON_NAME] - New BTH Devices - Plant Setup" at bounding box center [751, 10] width 240 height 13
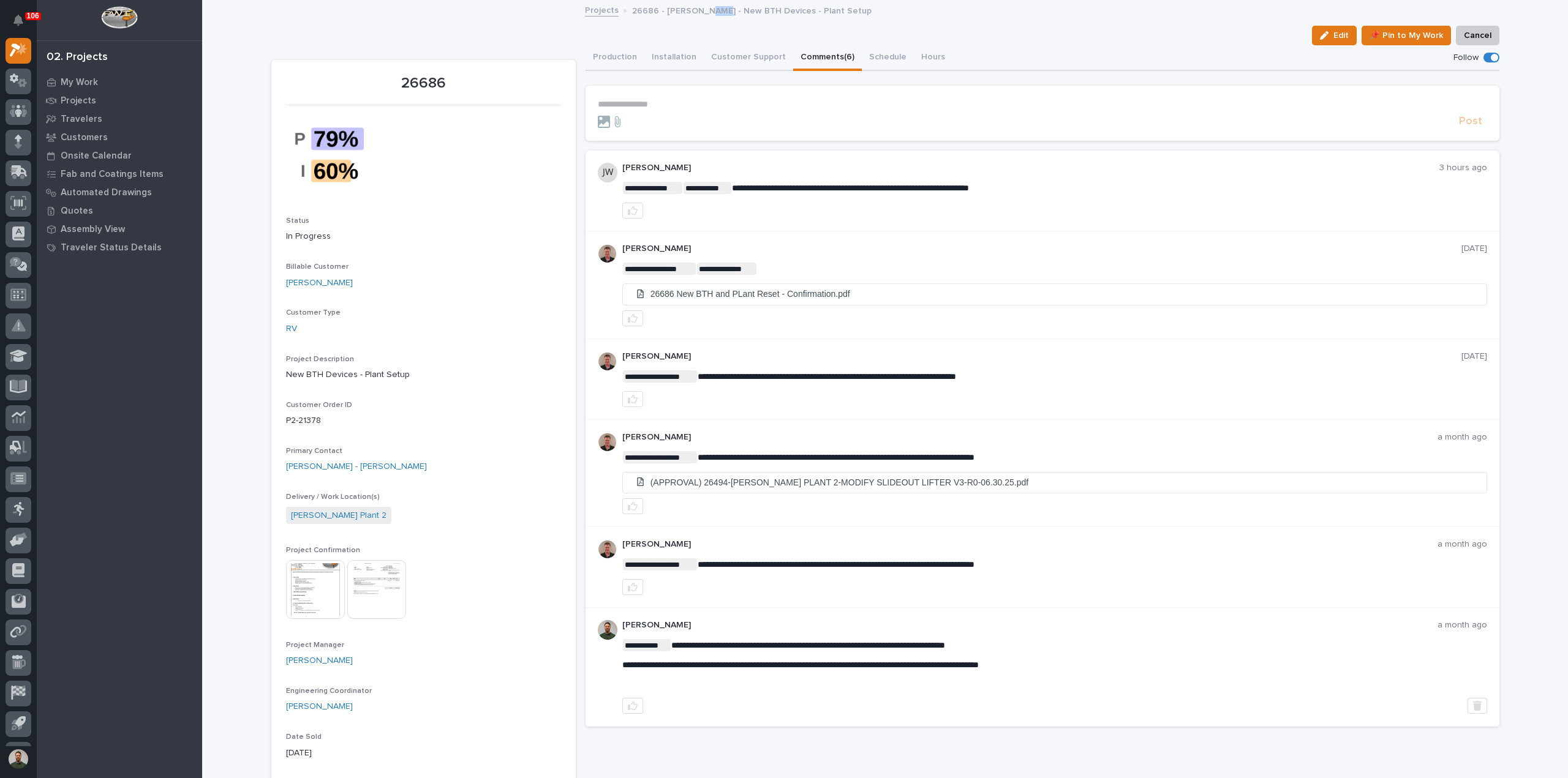
click at [693, 11] on p "26686 - [PERSON_NAME] - New BTH Devices - Plant Setup" at bounding box center [751, 10] width 240 height 13
drag, startPoint x: 693, startPoint y: 11, endPoint x: 697, endPoint y: 20, distance: 9.8
click at [693, 11] on p "26686 - [PERSON_NAME] - New BTH Devices - Plant Setup" at bounding box center [751, 10] width 240 height 13
click at [703, 33] on div "Edit 📌 Pin to My Work Cancel" at bounding box center [885, 35] width 1228 height 20
click at [423, 91] on p "26686" at bounding box center [423, 84] width 275 height 18
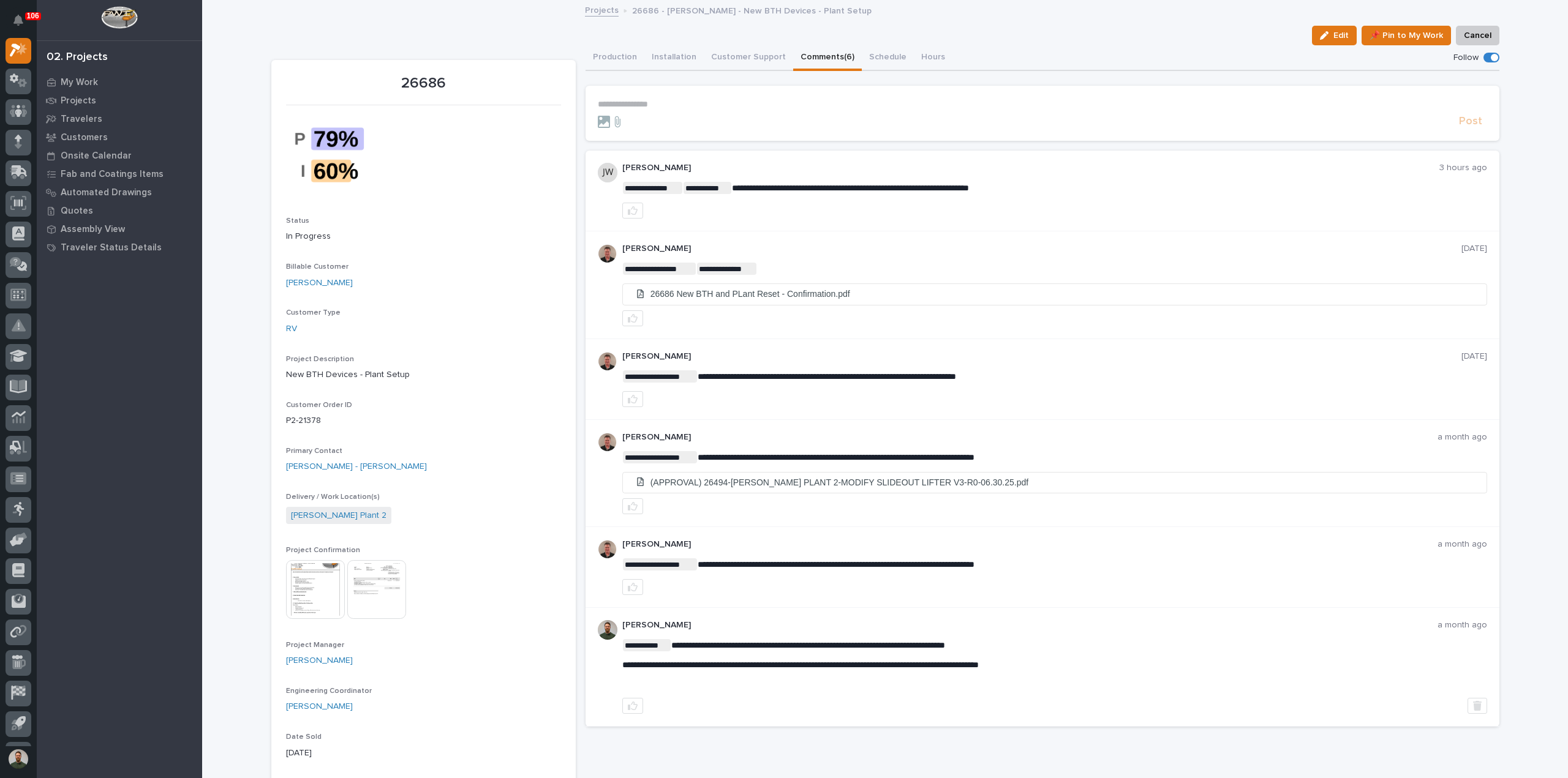
click at [439, 78] on p "26686" at bounding box center [423, 84] width 275 height 18
click at [707, 14] on p "26686 - [PERSON_NAME] - New BTH Devices - Plant Setup" at bounding box center [751, 10] width 240 height 13
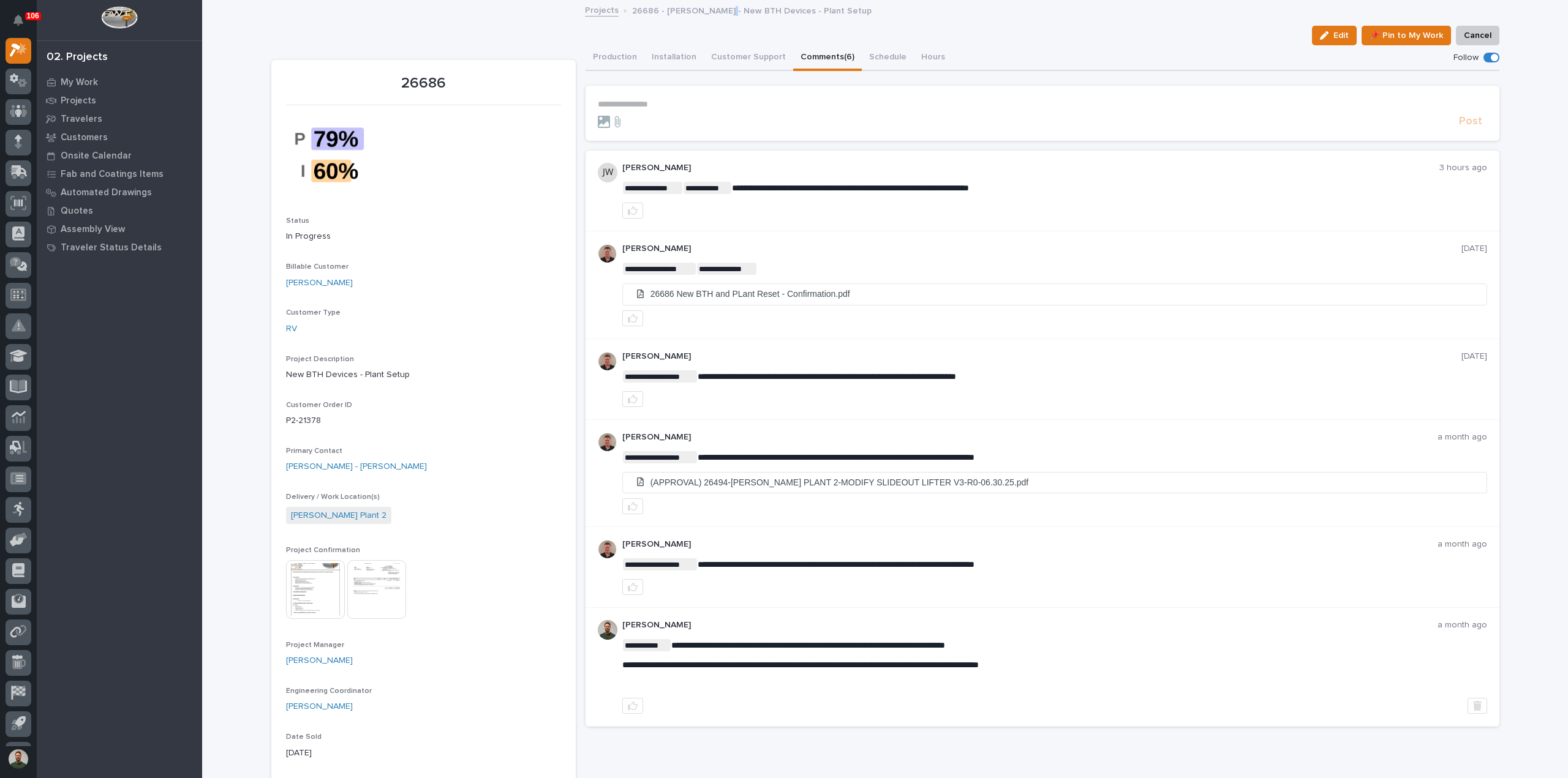
click at [707, 14] on p "26686 - [PERSON_NAME] - New BTH Devices - Plant Setup" at bounding box center [751, 10] width 240 height 13
click at [707, 14] on p "26686 - Brinkley RV - New BTH Devices - Plant Setup" at bounding box center [751, 10] width 240 height 13
click at [707, 11] on p "26686 - Brinkley RV - New BTH Devices - Plant Setup" at bounding box center [751, 10] width 240 height 13
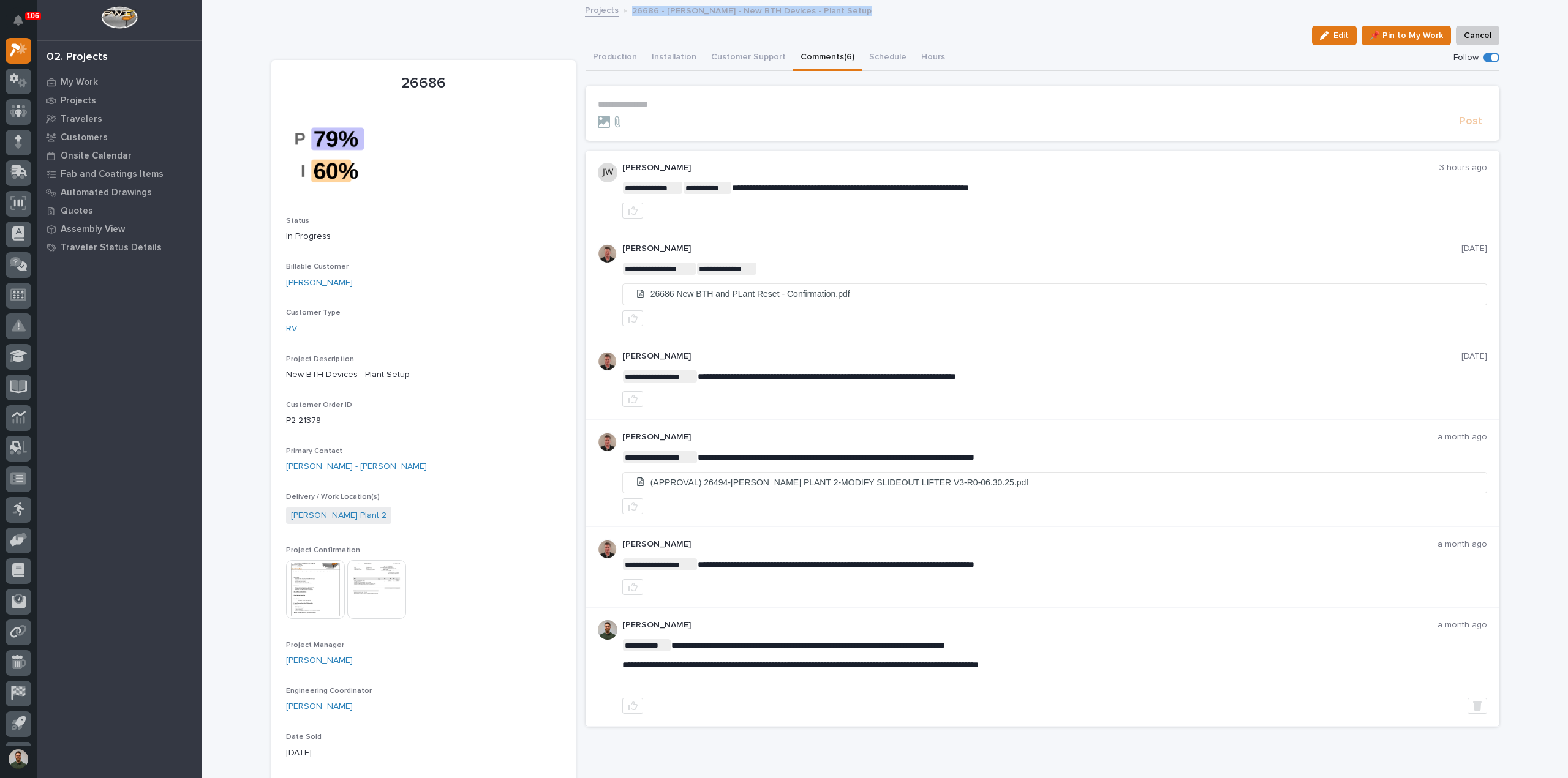
click at [707, 11] on p "26686 - Brinkley RV - New BTH Devices - Plant Setup" at bounding box center [751, 10] width 240 height 13
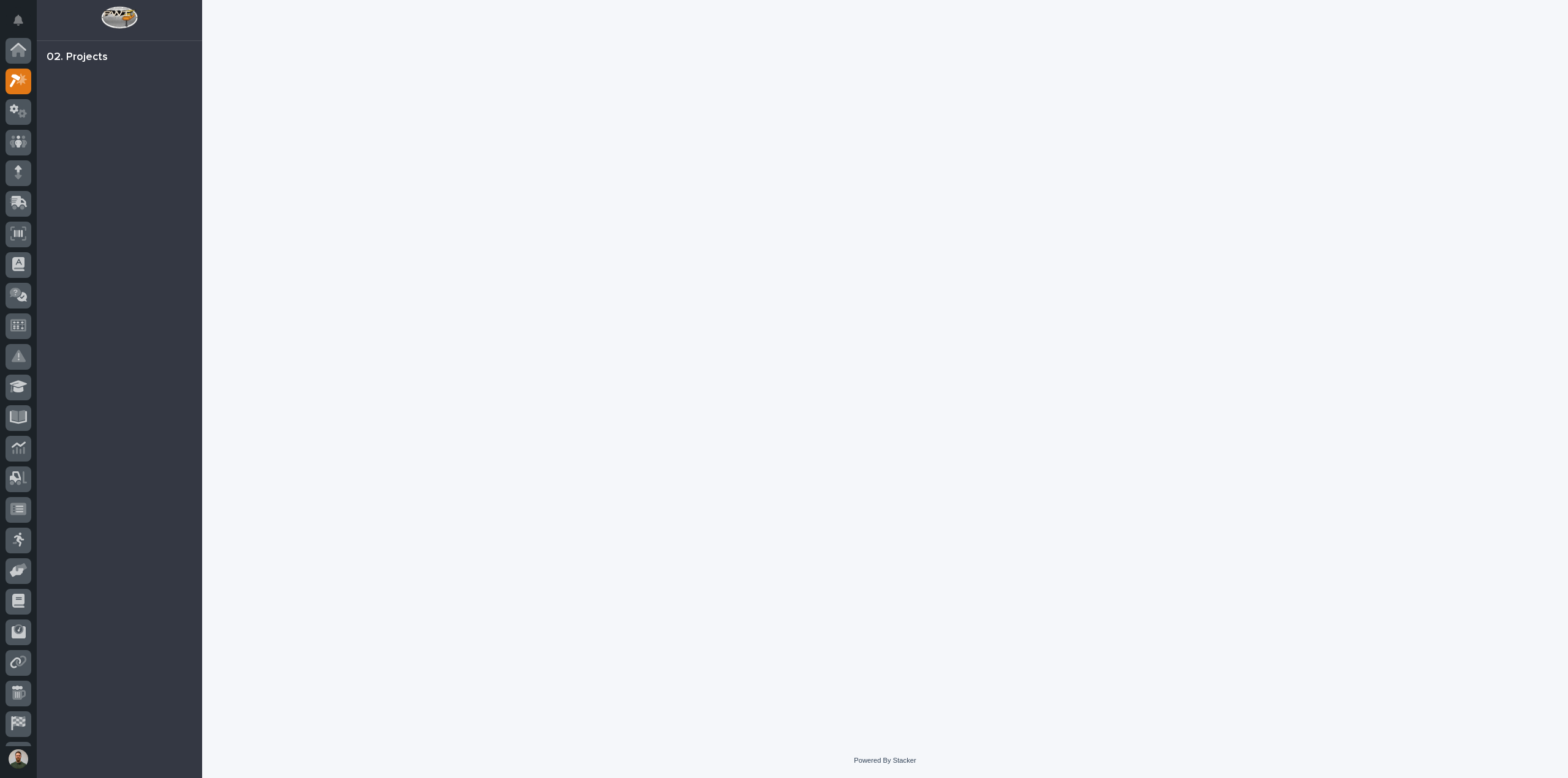
scroll to position [30, 0]
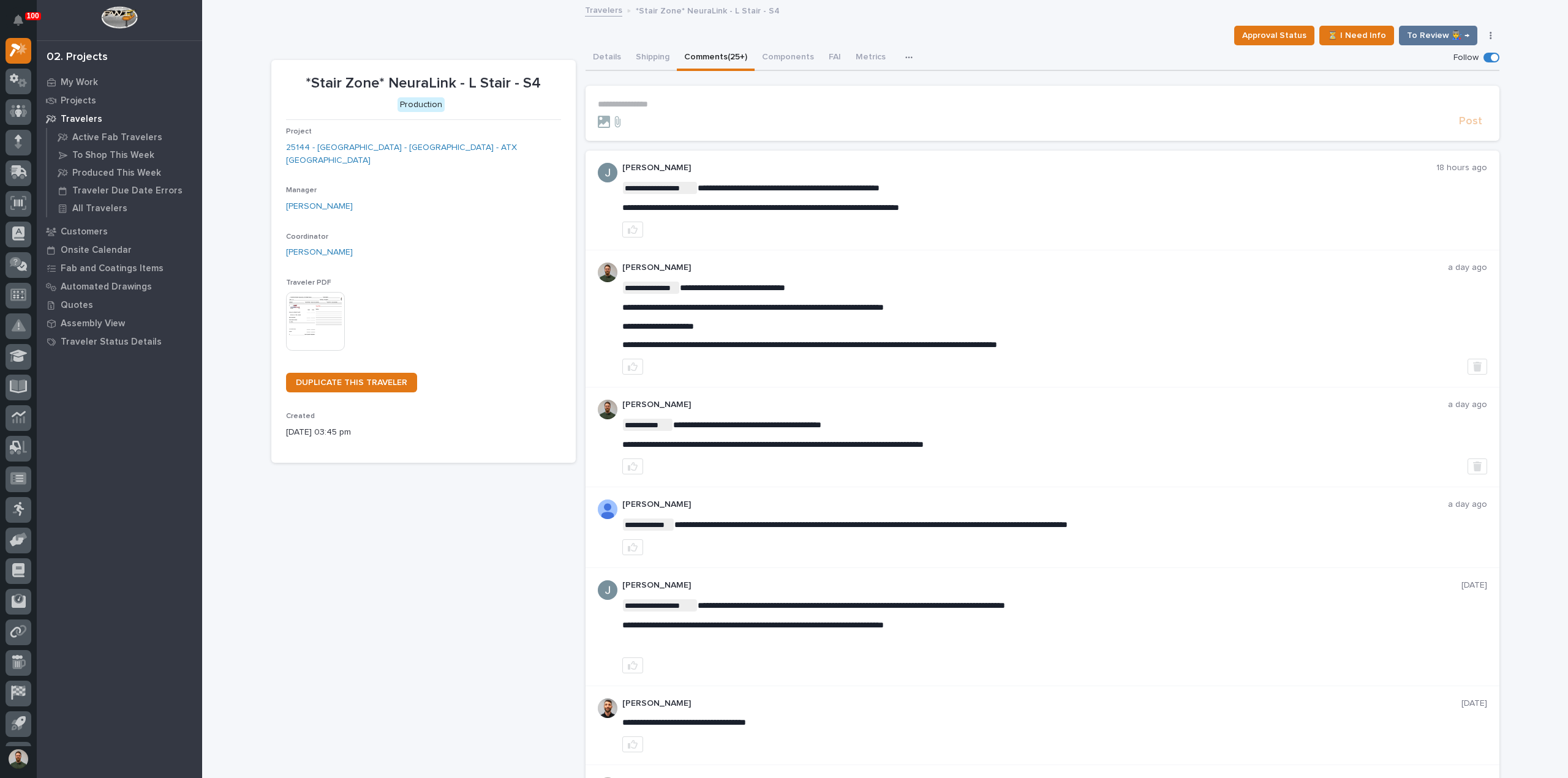
copy div "**********"
click at [861, 207] on span "**********" at bounding box center [761, 207] width 277 height 9
copy div "**********"
click at [971, 181] on div "**********" at bounding box center [1054, 200] width 865 height 75
click at [754, 107] on p "**********" at bounding box center [1043, 104] width 890 height 10
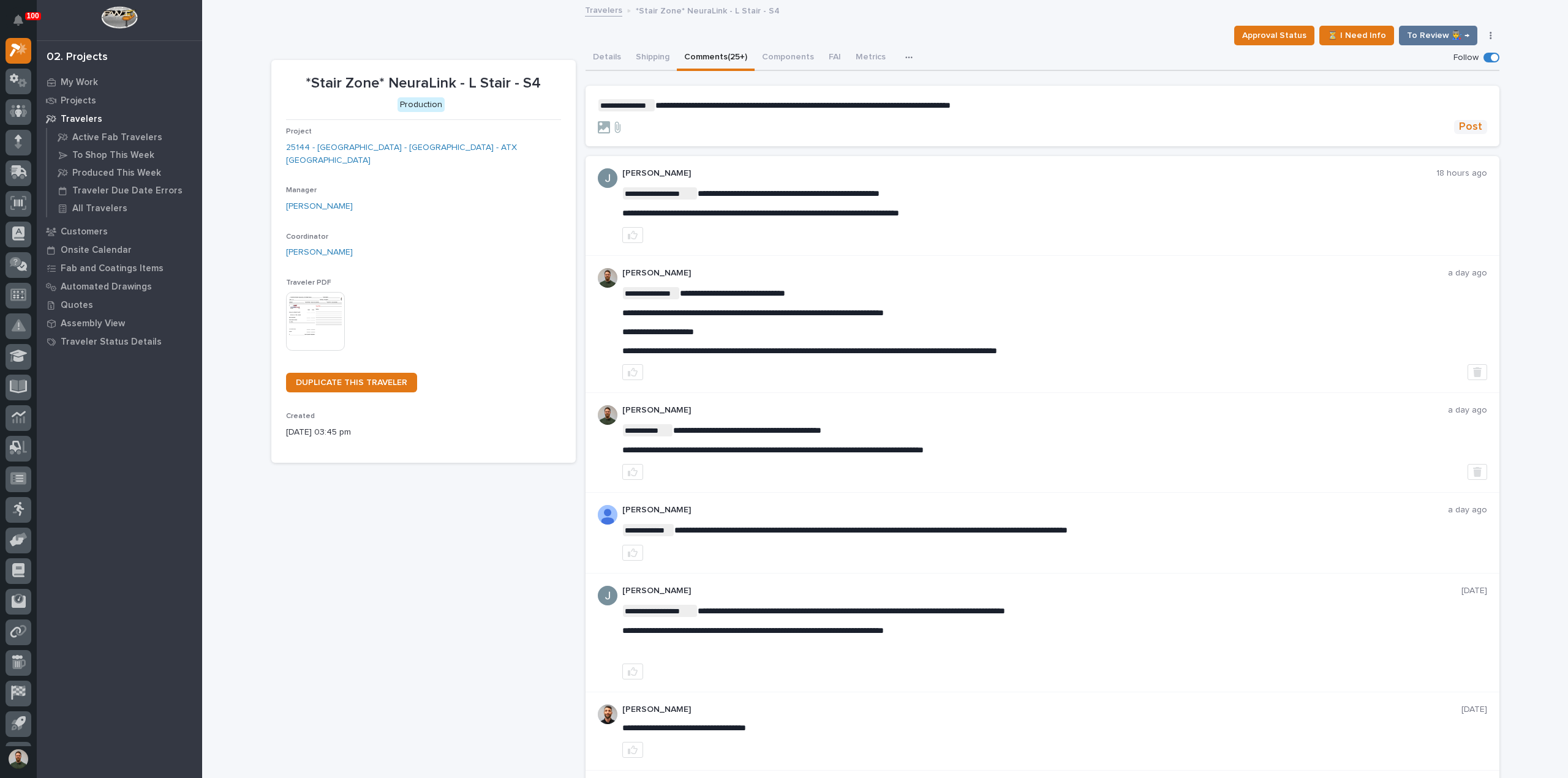
click at [1454, 126] on button "Post" at bounding box center [1470, 127] width 33 height 14
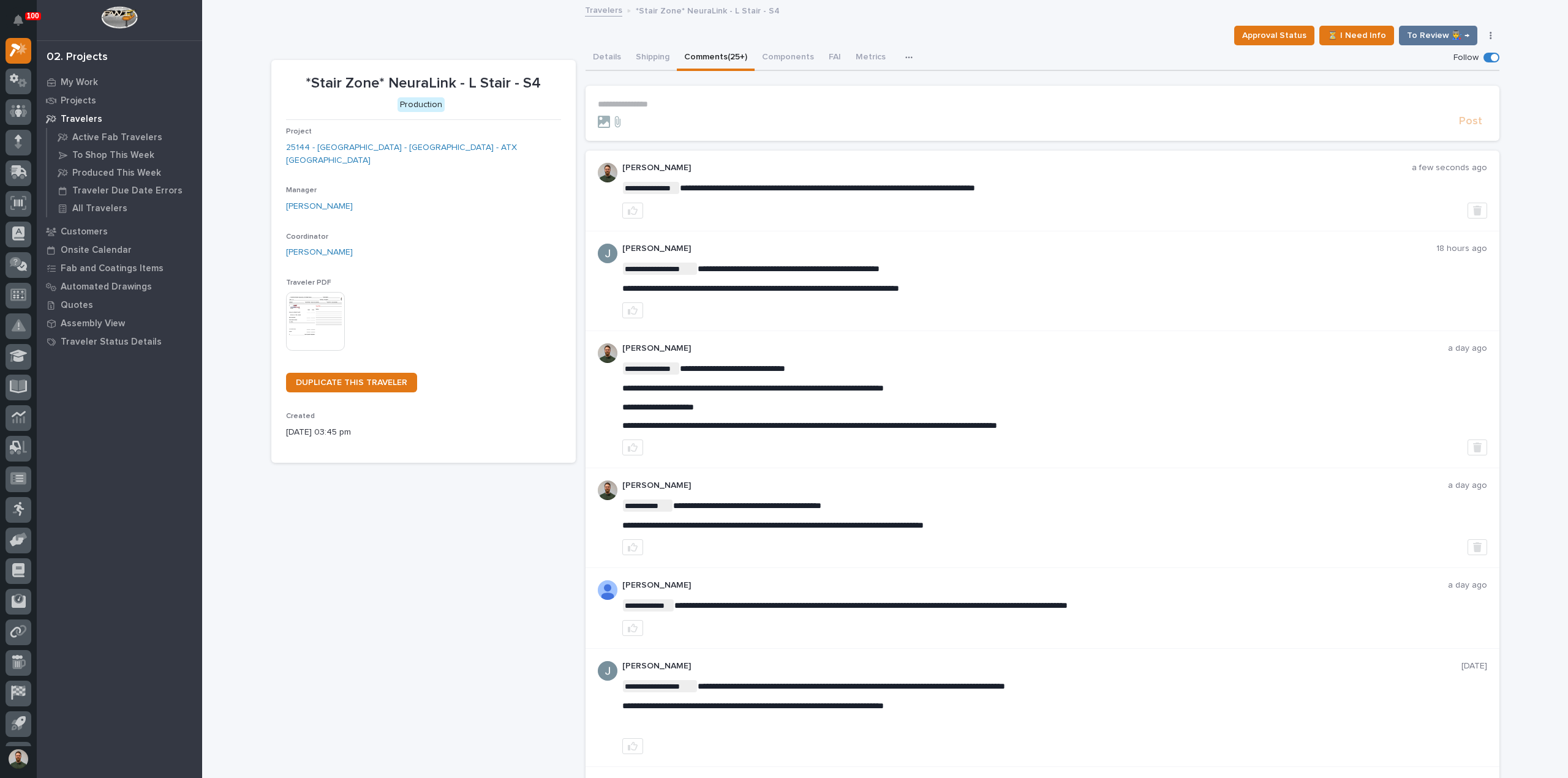
click at [606, 59] on button "Details" at bounding box center [607, 58] width 43 height 26
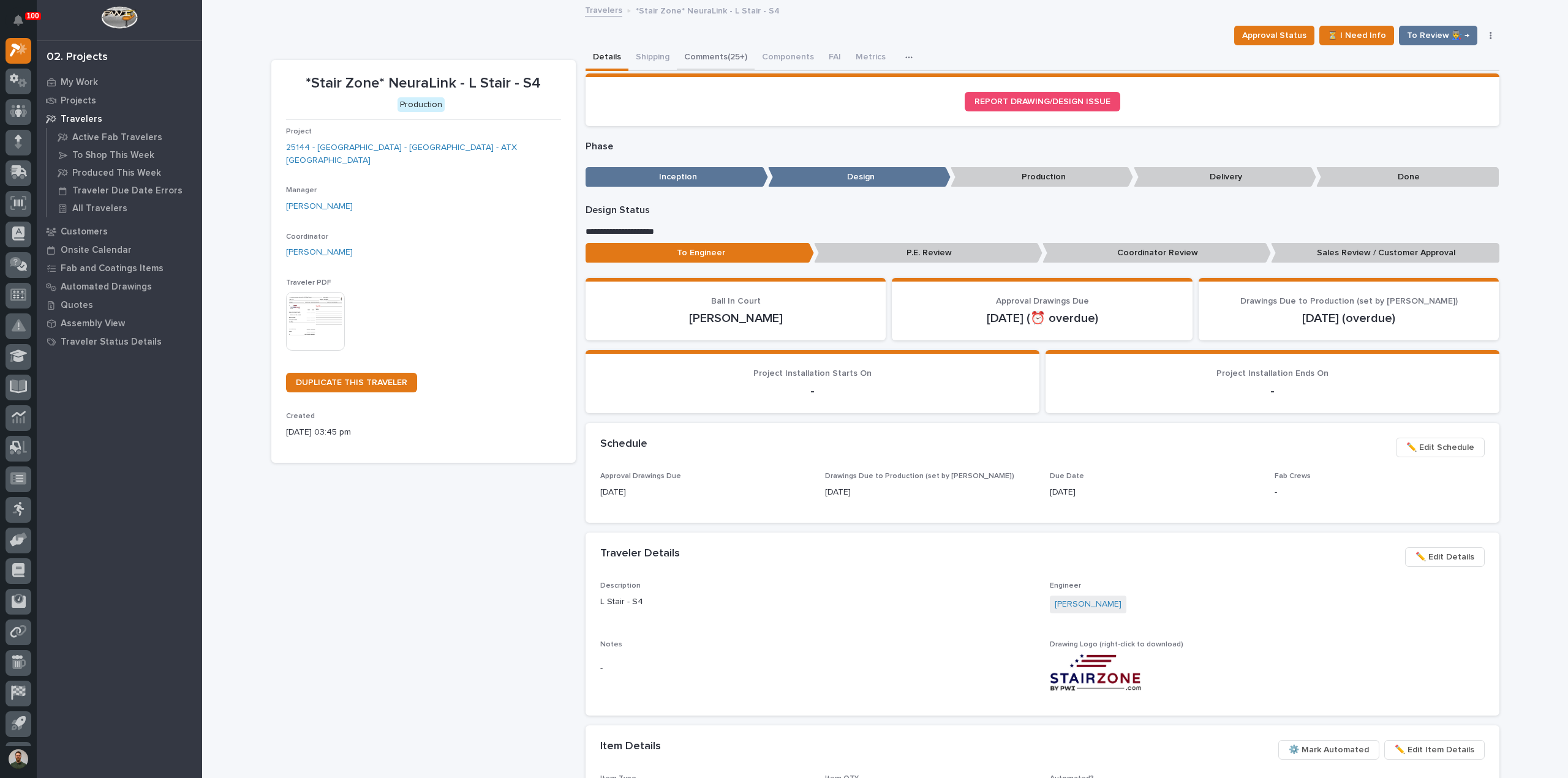
drag, startPoint x: 711, startPoint y: 59, endPoint x: 795, endPoint y: 65, distance: 84.2
click at [711, 58] on button "Comments (25+)" at bounding box center [715, 58] width 78 height 26
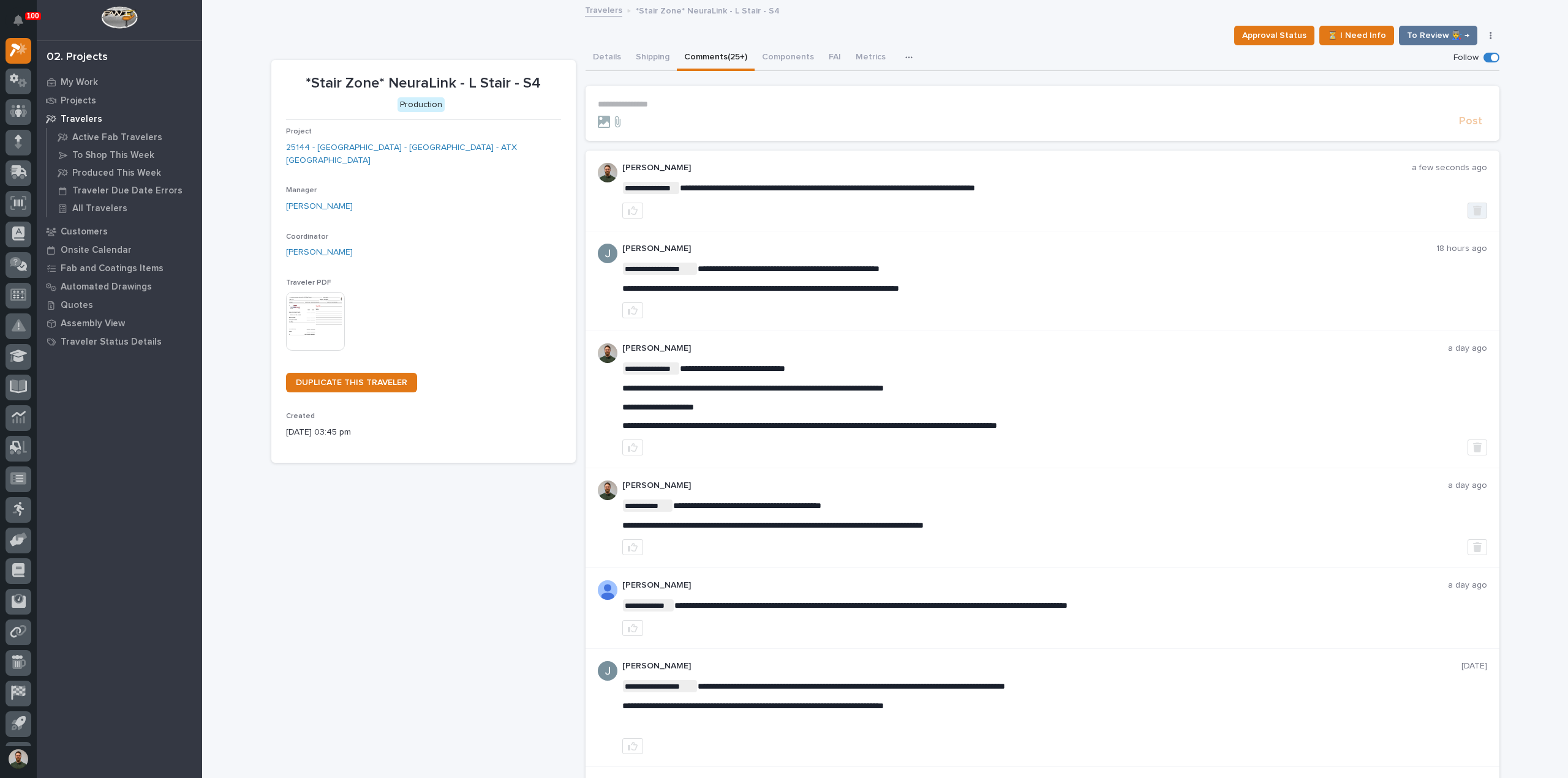
click at [1467, 209] on button "button" at bounding box center [1477, 211] width 20 height 16
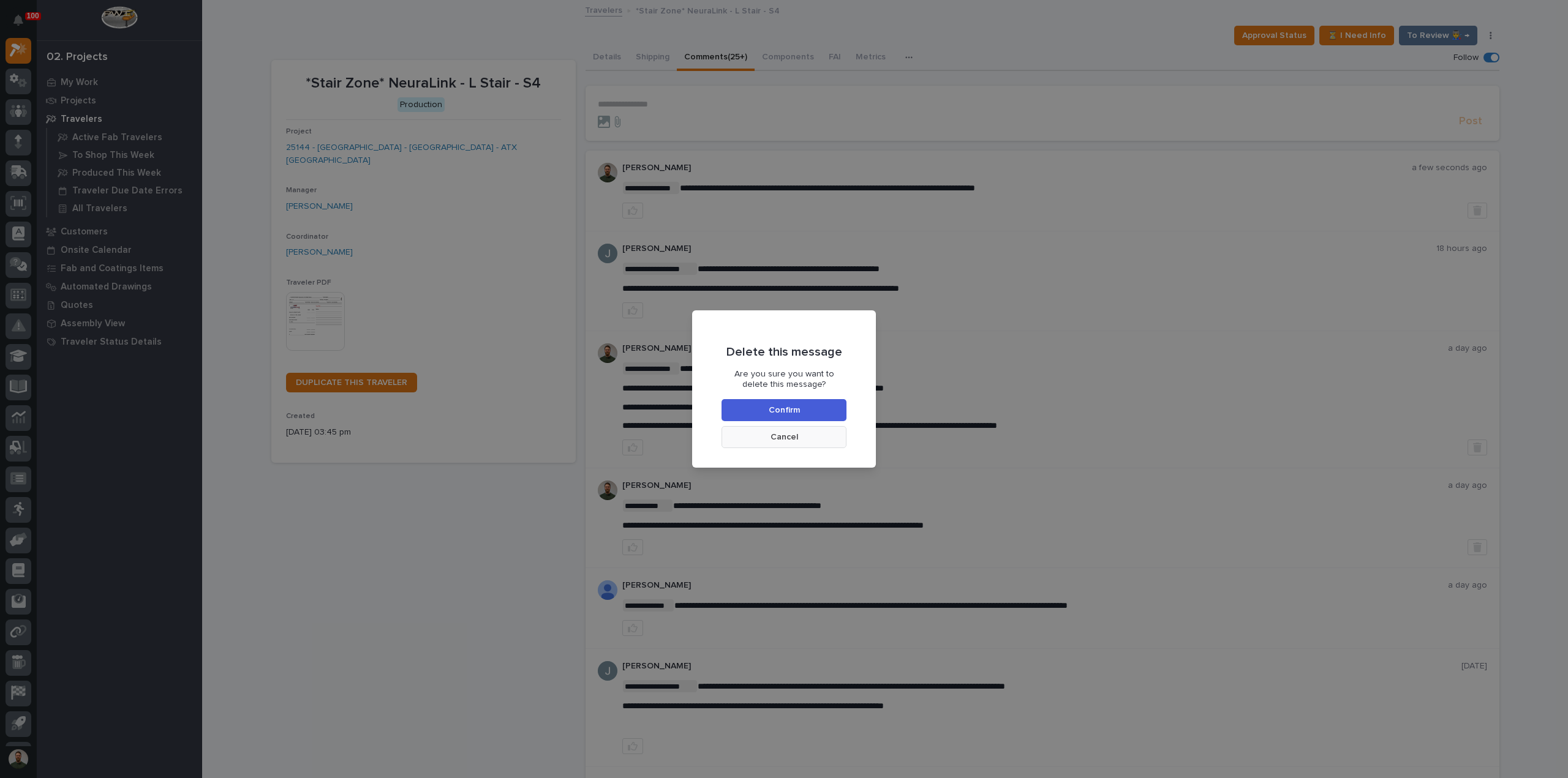
click at [811, 438] on button "Cancel" at bounding box center [784, 437] width 125 height 22
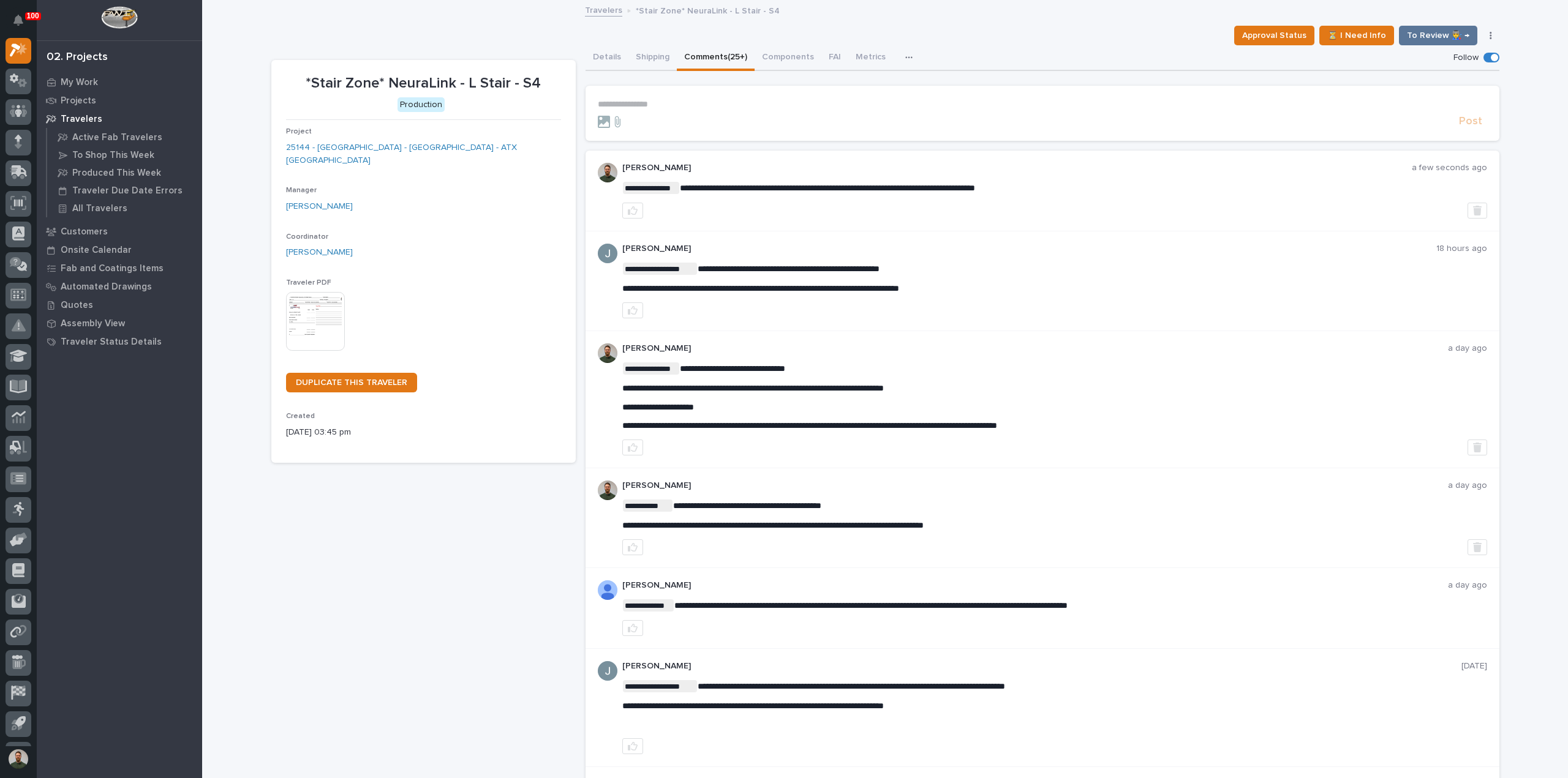
click at [448, 80] on p "*Stair Zone* NeuraLink - L Stair - S4" at bounding box center [423, 84] width 275 height 18
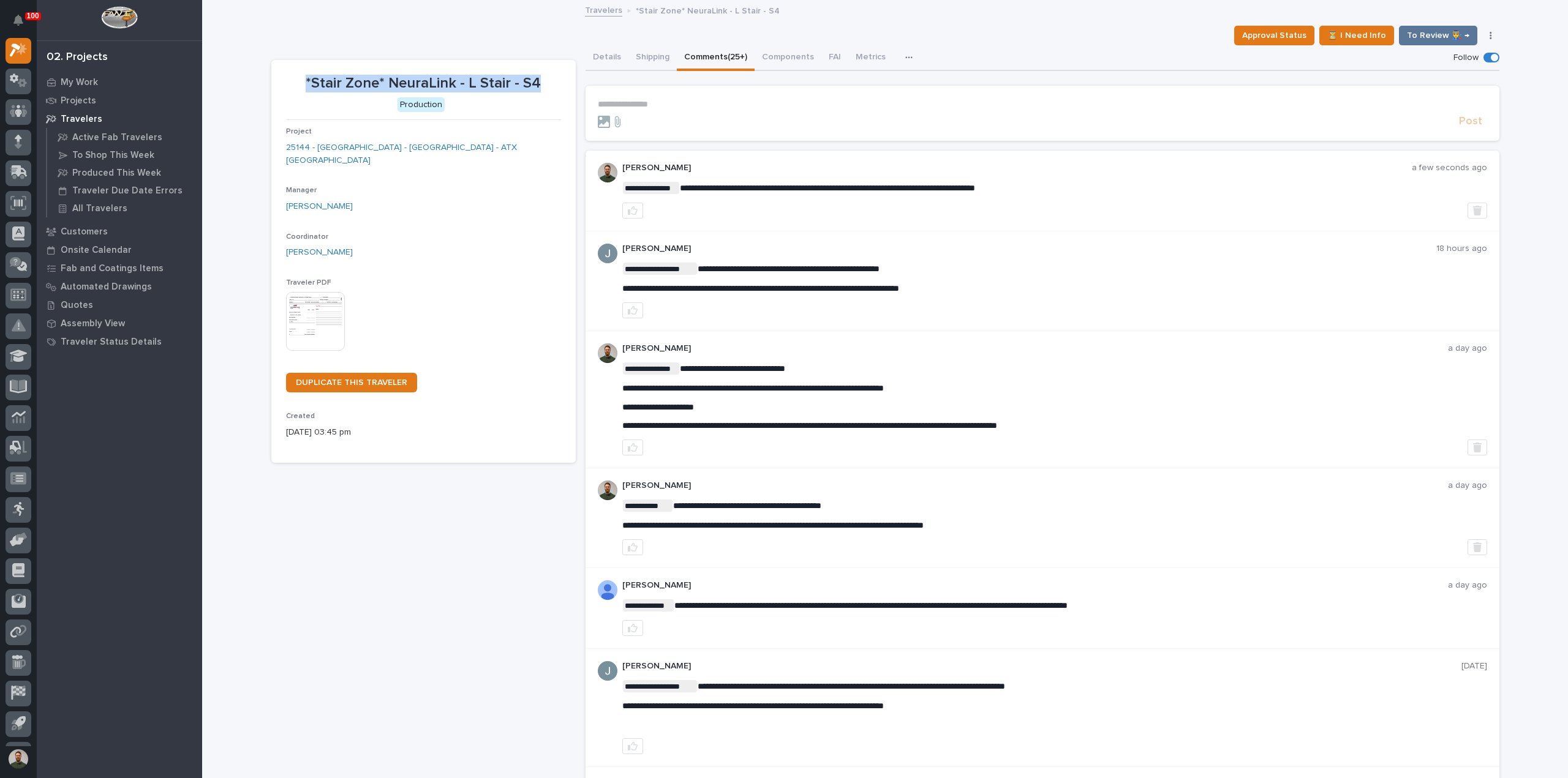
drag, startPoint x: 544, startPoint y: 84, endPoint x: 304, endPoint y: 78, distance: 240.1
click at [304, 78] on p "*Stair Zone* NeuraLink - L Stair - S4" at bounding box center [423, 84] width 275 height 18
click at [304, 78] on p "*Stair Zone* NeuraLink - L Stair - S4" at bounding box center [423, 84] width 275 height 18
drag, startPoint x: 288, startPoint y: 80, endPoint x: 556, endPoint y: 76, distance: 268.0
click at [556, 76] on section "*Stair Zone* NeuraLink - L Stair - S4 Production Project 25144 - Stair Zone - N…" at bounding box center [423, 262] width 304 height 404
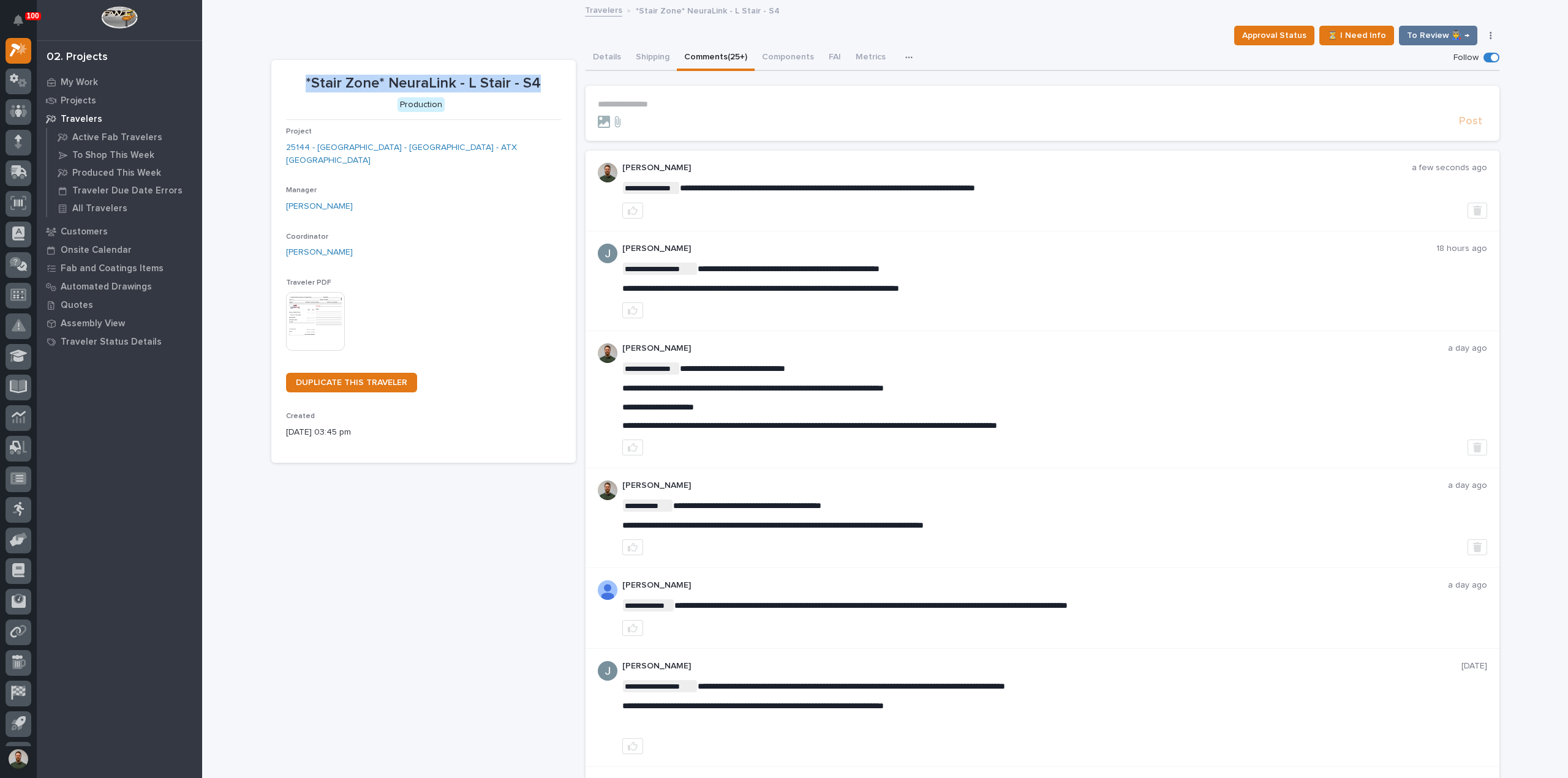
click at [543, 77] on p "*Stair Zone* NeuraLink - L Stair - S4" at bounding box center [423, 84] width 275 height 18
drag, startPoint x: 539, startPoint y: 81, endPoint x: 281, endPoint y: 67, distance: 258.4
click at [281, 67] on section "*Stair Zone* NeuraLink - L Stair - S4 Production Project 25144 - Stair Zone - N…" at bounding box center [423, 262] width 304 height 404
drag, startPoint x: 286, startPoint y: 68, endPoint x: 547, endPoint y: 83, distance: 261.4
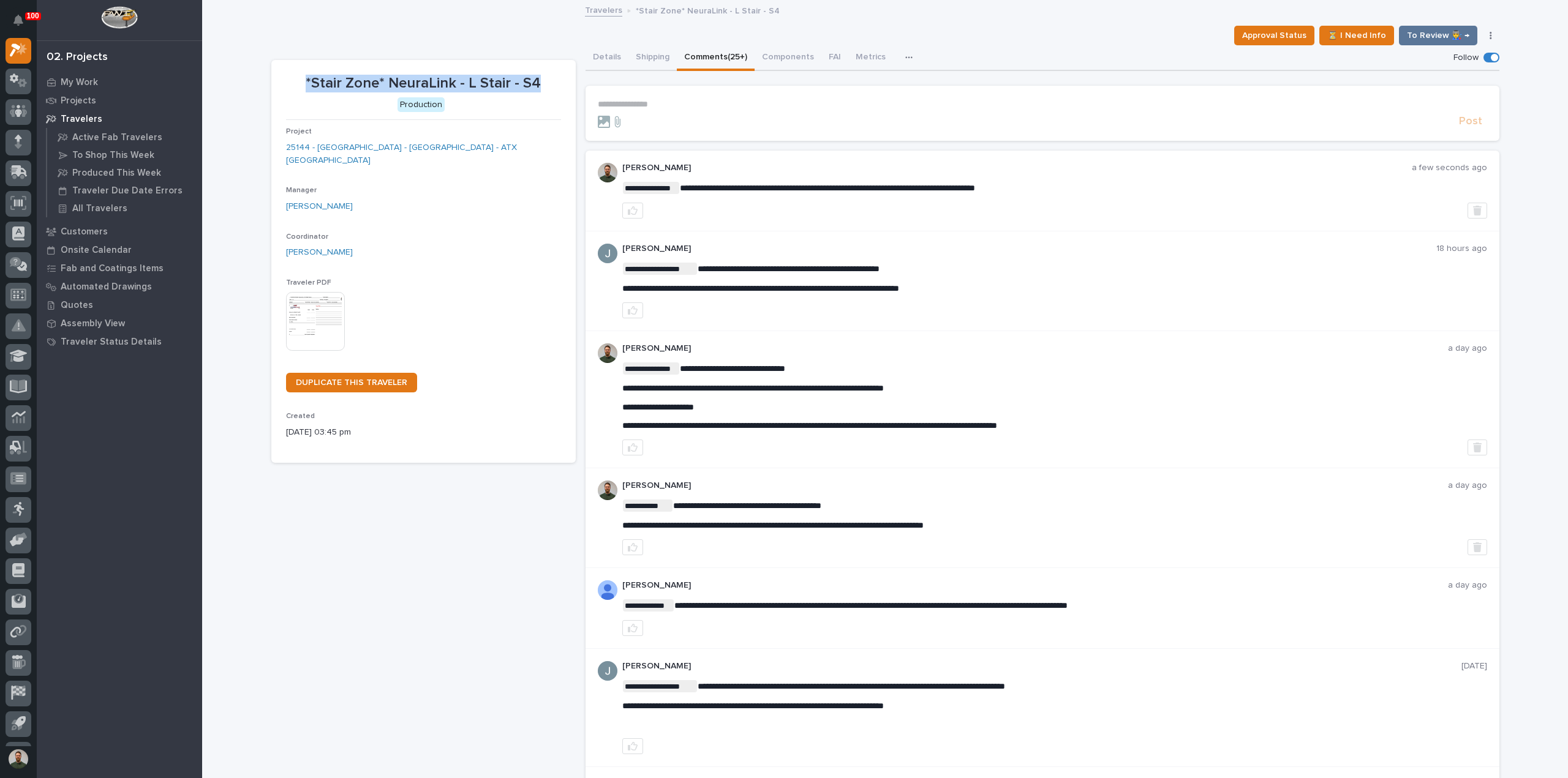
click at [547, 83] on section "*Stair Zone* NeuraLink - L Stair - S4 Production Project 25144 - Stair Zone - N…" at bounding box center [423, 262] width 304 height 404
click at [547, 83] on p "*Stair Zone* NeuraLink - L Stair - S4" at bounding box center [423, 84] width 275 height 18
drag, startPoint x: 541, startPoint y: 82, endPoint x: 294, endPoint y: 61, distance: 247.9
click at [294, 61] on section "*Stair Zone* NeuraLink - L Stair - S4 Production Project 25144 - Stair Zone - N…" at bounding box center [423, 262] width 304 height 404
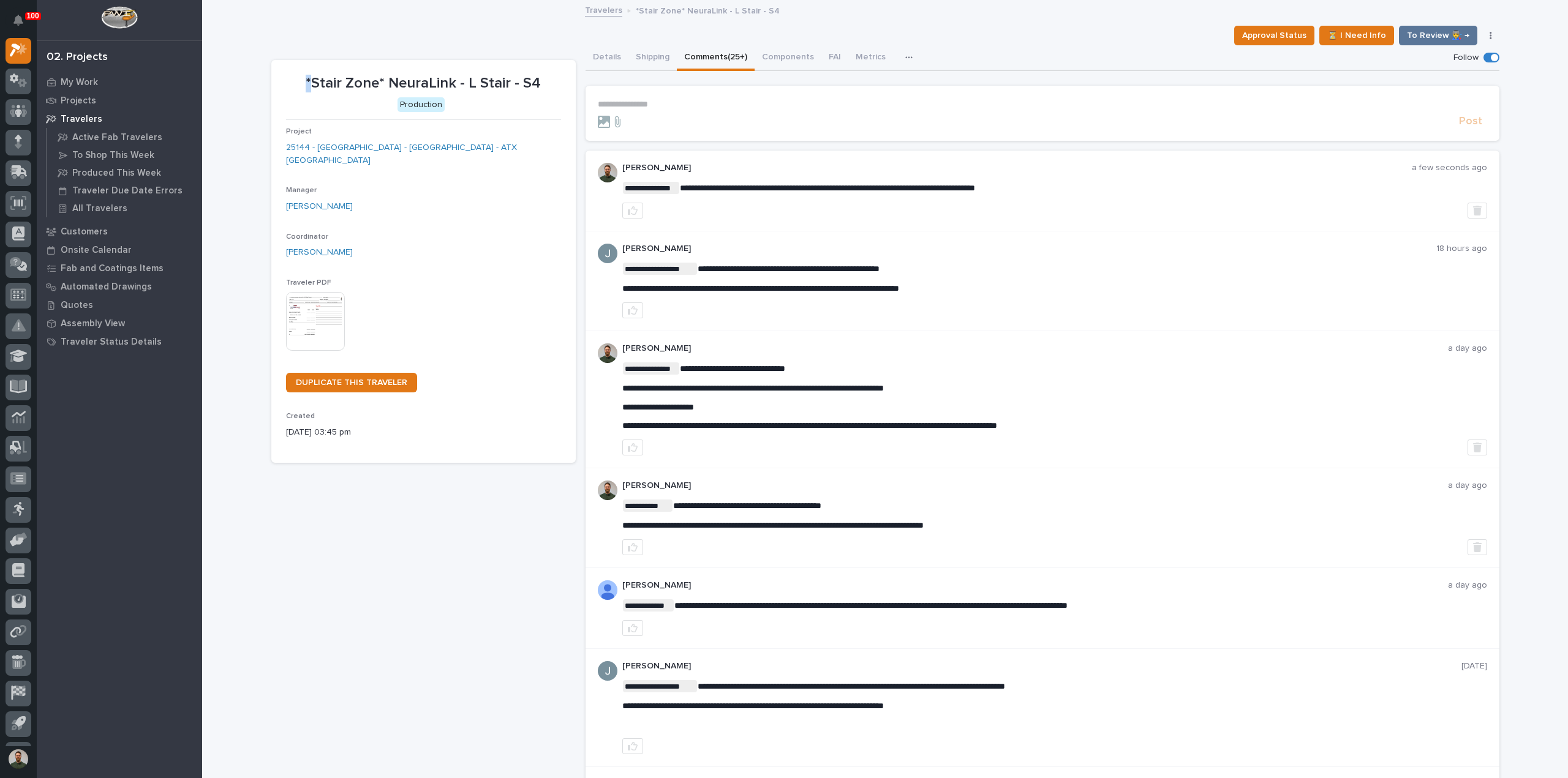
click at [294, 61] on section "*Stair Zone* NeuraLink - L Stair - S4 Production Project 25144 - Stair Zone - N…" at bounding box center [423, 262] width 304 height 404
click at [295, 61] on section "*Stair Zone* NeuraLink - L Stair - S4 Production Project 25144 - Stair Zone - N…" at bounding box center [423, 262] width 304 height 404
click at [1467, 206] on button "button" at bounding box center [1477, 211] width 20 height 16
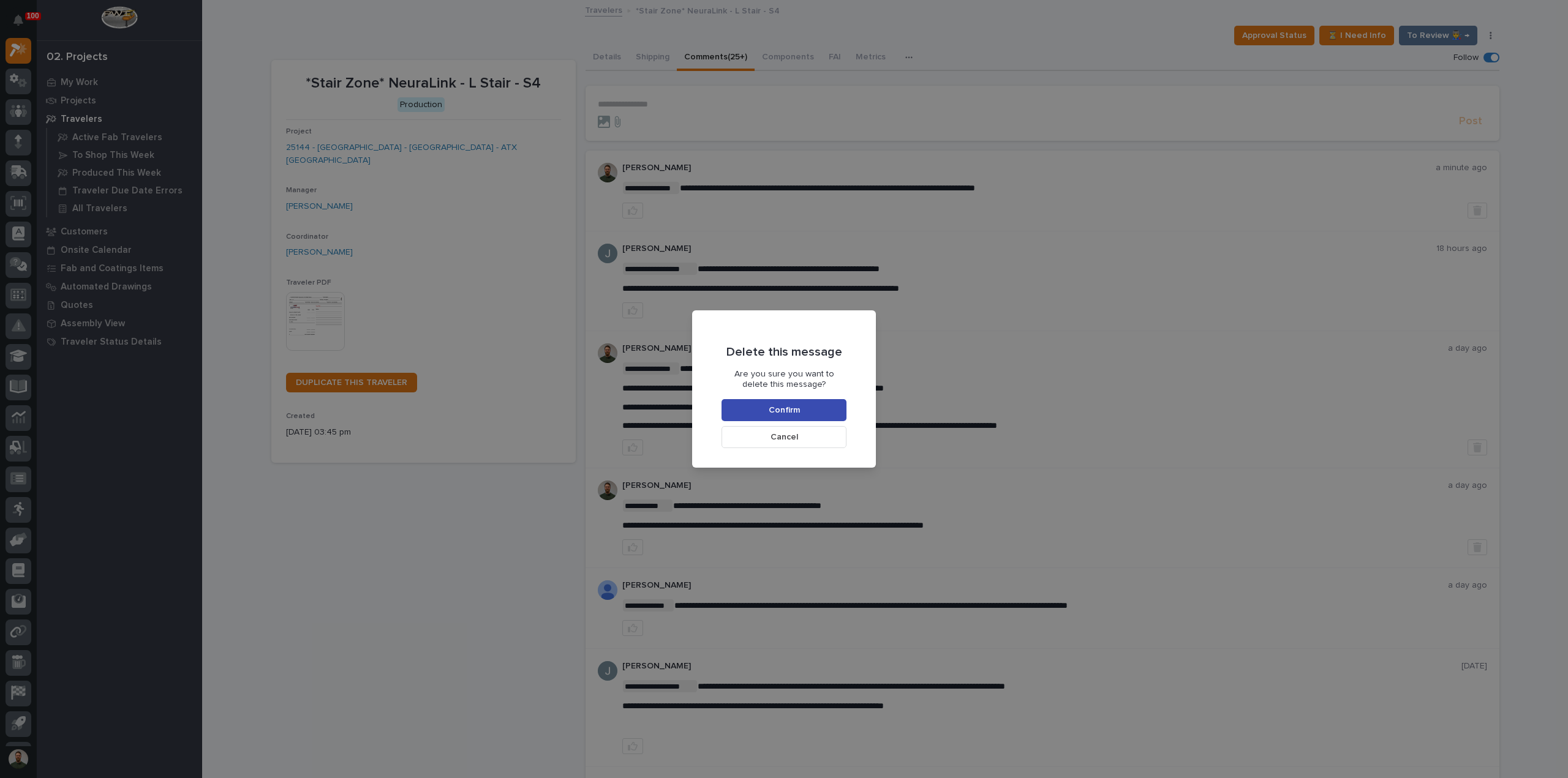
click at [789, 410] on span "Confirm" at bounding box center [784, 410] width 31 height 11
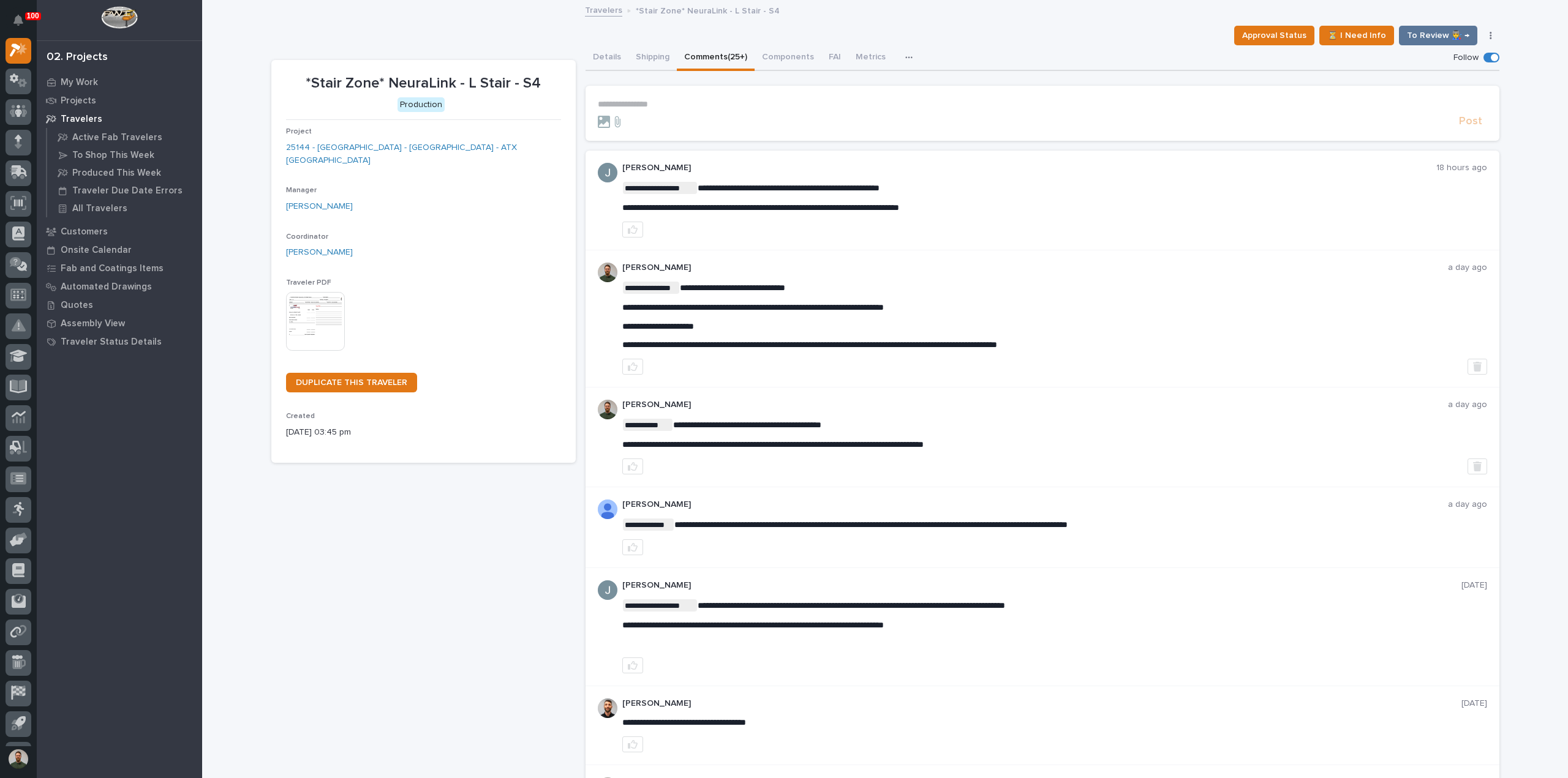
click at [477, 75] on p "*Stair Zone* NeuraLink - L Stair - S4" at bounding box center [423, 84] width 275 height 18
click at [361, 76] on p "*Stair Zone* NeuraLink - L Stair - S4" at bounding box center [423, 84] width 275 height 18
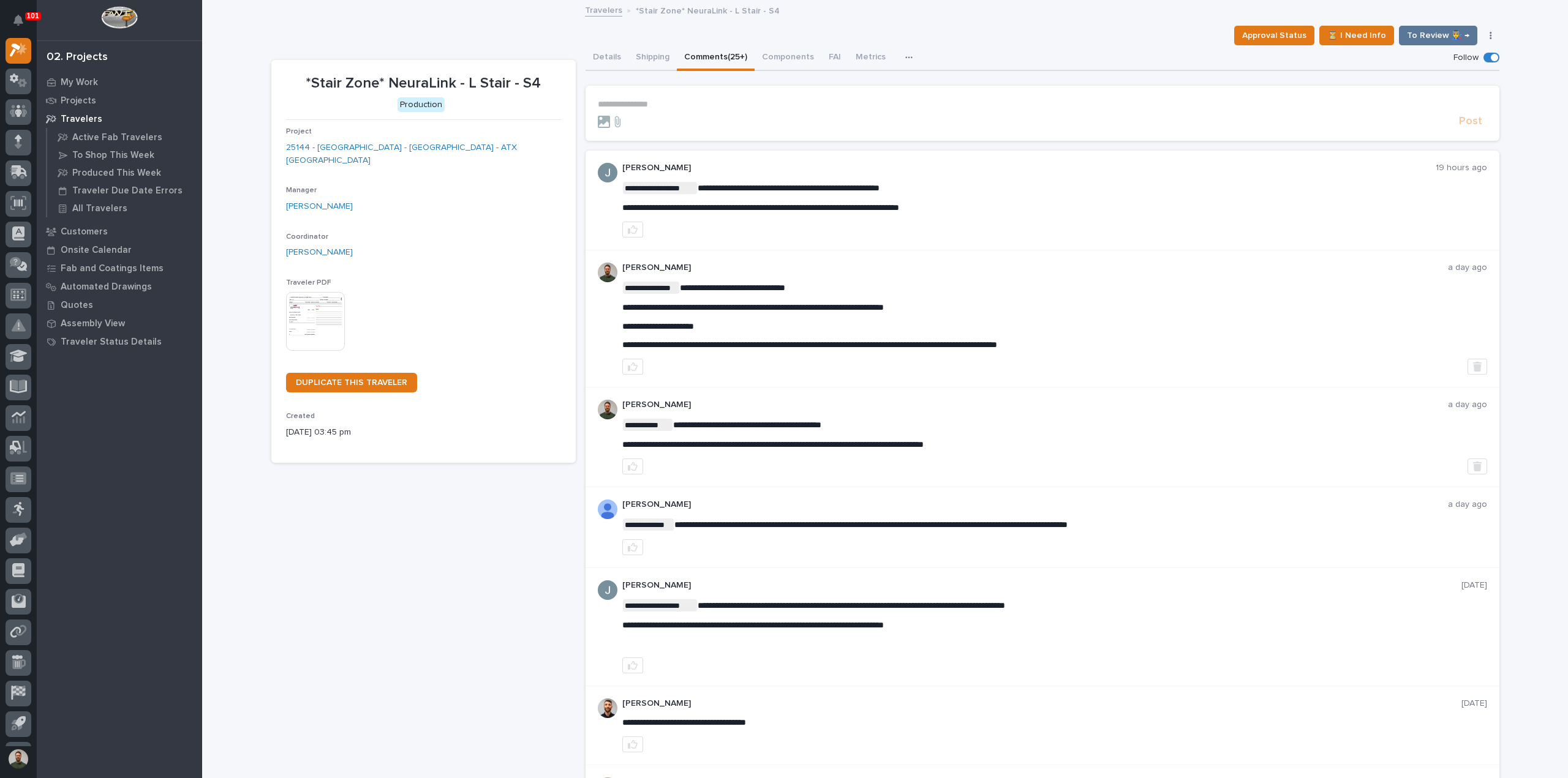
click at [437, 76] on p "*Stair Zone* NeuraLink - L Stair - S4" at bounding box center [423, 84] width 275 height 18
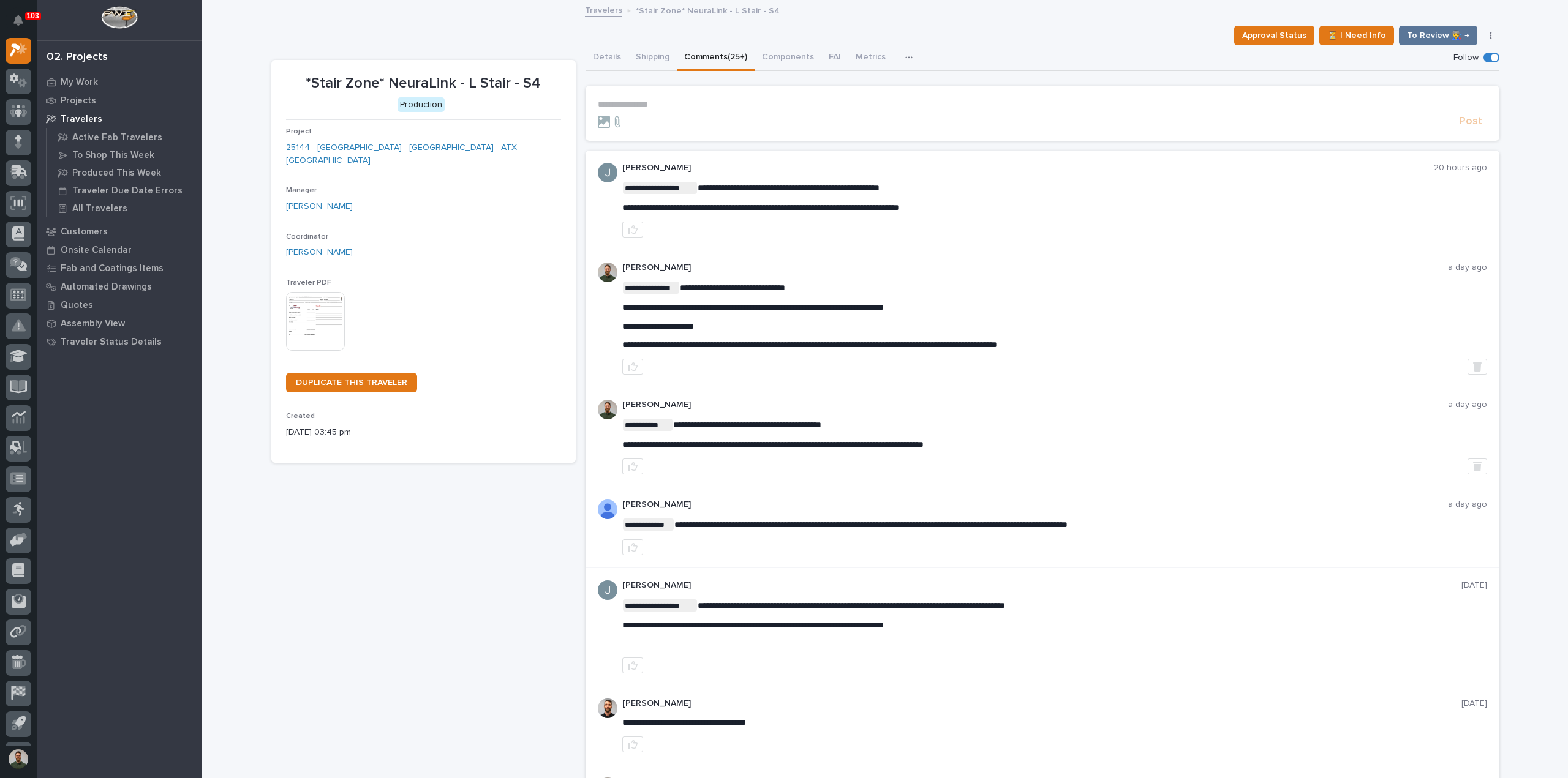
click at [810, 201] on div "**********" at bounding box center [1054, 198] width 865 height 31
click at [811, 205] on span "**********" at bounding box center [761, 207] width 277 height 9
drag, startPoint x: 969, startPoint y: 178, endPoint x: 1050, endPoint y: 242, distance: 103.2
click at [969, 178] on div "**********" at bounding box center [1054, 200] width 865 height 75
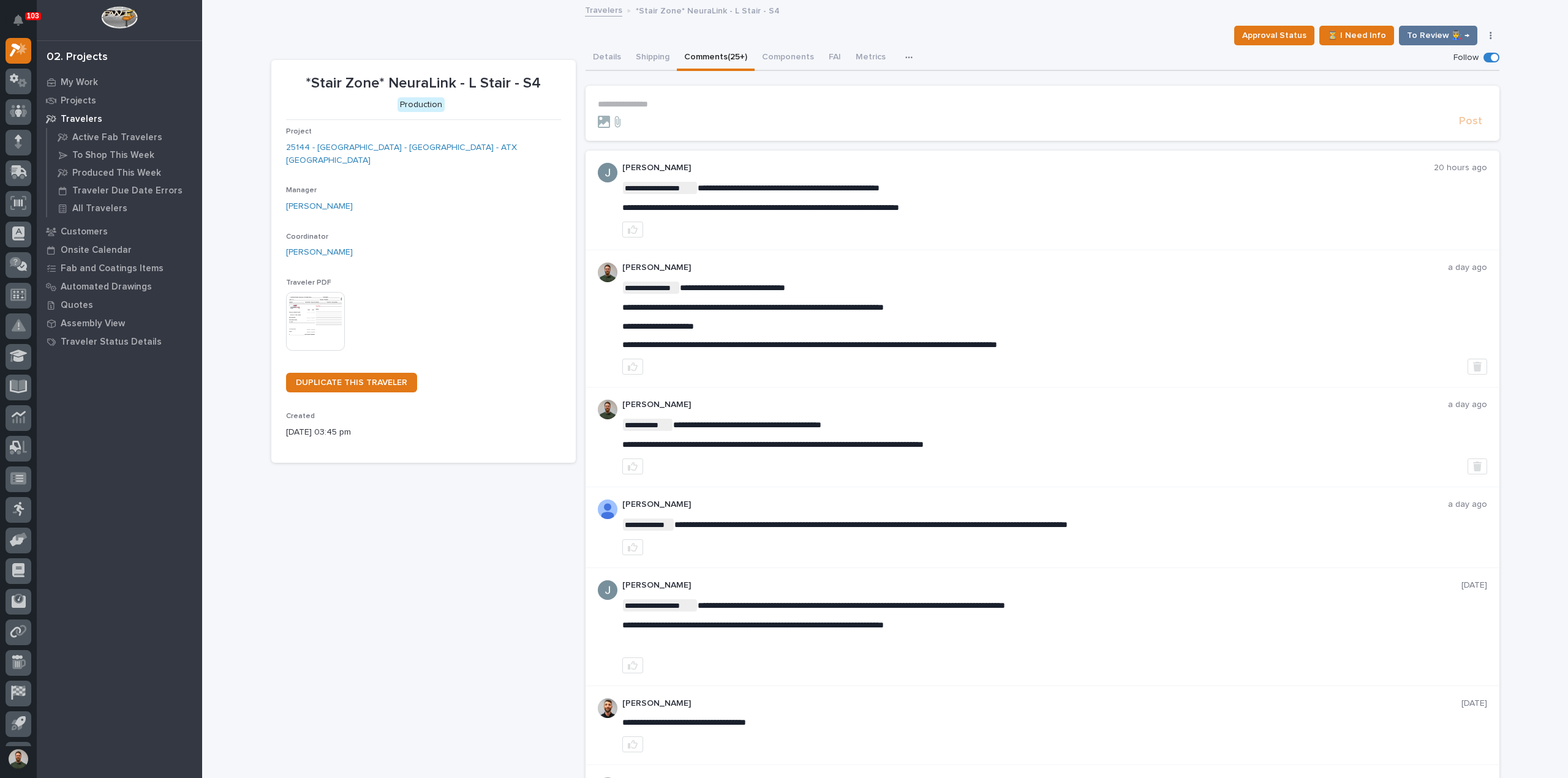
click at [653, 102] on p "**********" at bounding box center [1043, 104] width 890 height 10
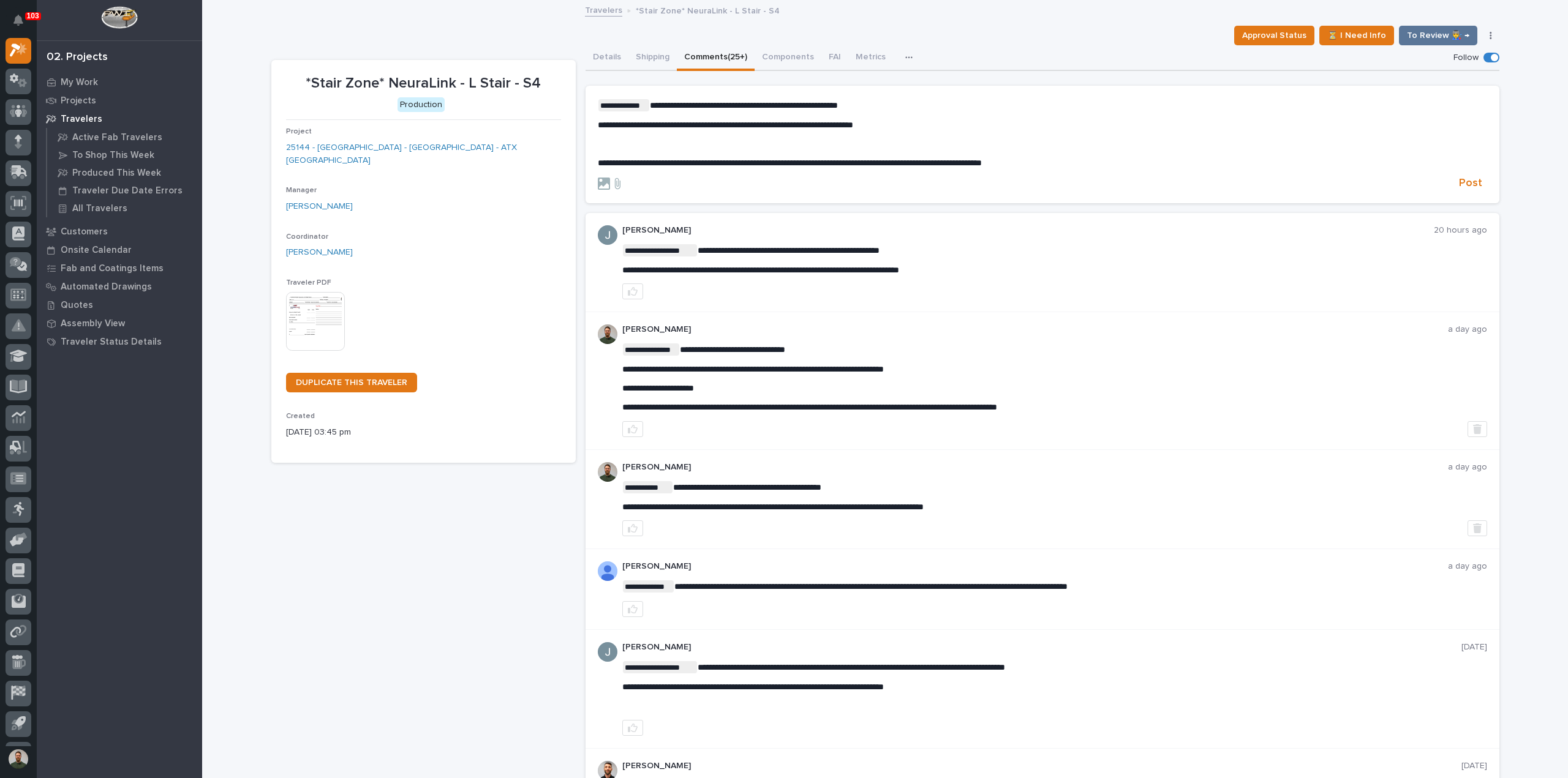
click at [744, 163] on span "**********" at bounding box center [790, 163] width 384 height 9
click at [1067, 163] on p "**********" at bounding box center [1043, 163] width 890 height 10
click at [1051, 144] on p "﻿" at bounding box center [1043, 144] width 890 height 10
click at [1108, 163] on p "**********" at bounding box center [1043, 163] width 890 height 10
click at [1039, 142] on p "﻿" at bounding box center [1043, 144] width 890 height 10
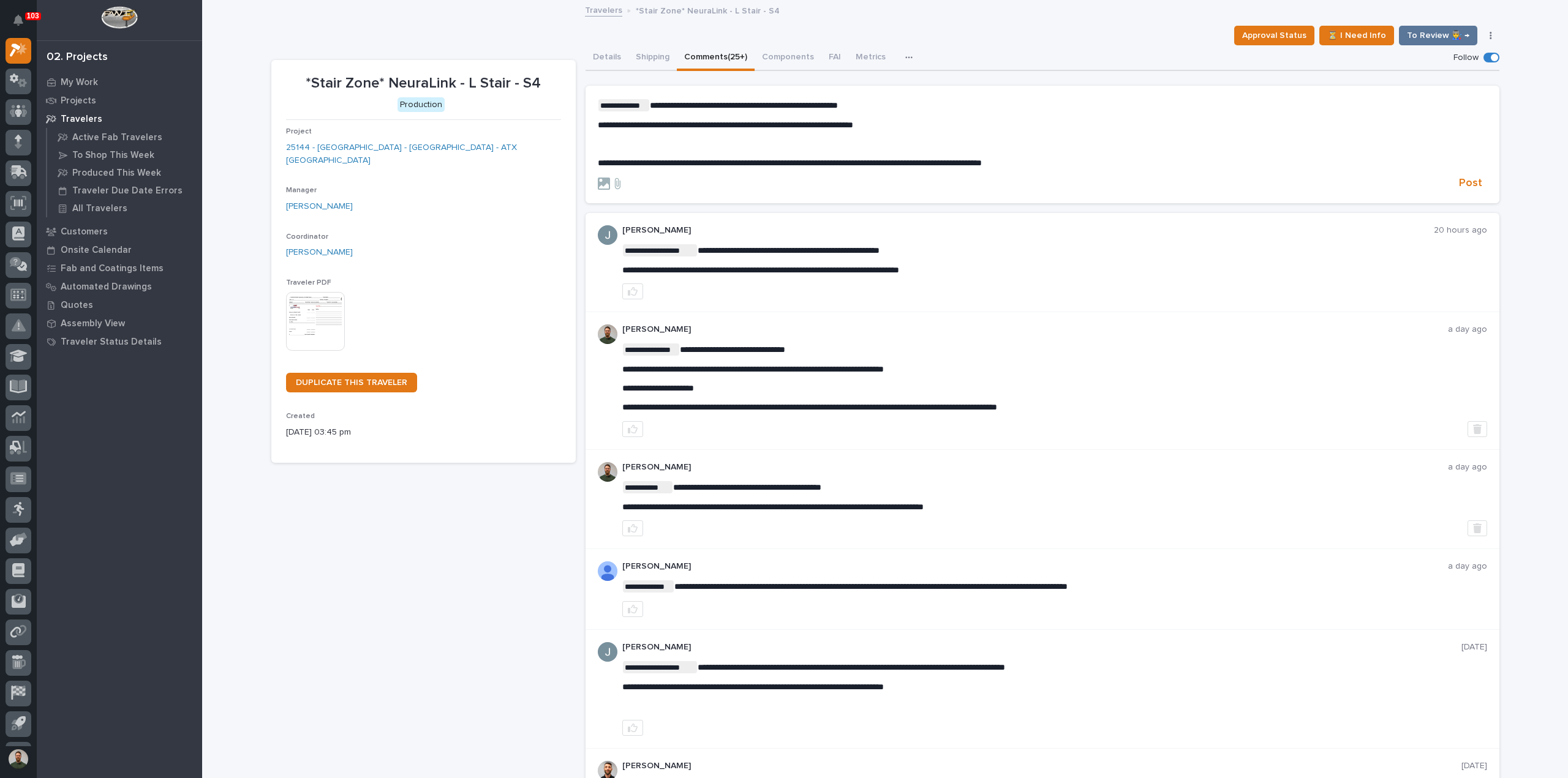
drag, startPoint x: 1098, startPoint y: 155, endPoint x: 1120, endPoint y: 165, distance: 24.2
click at [1100, 156] on div "**********" at bounding box center [1043, 134] width 890 height 70
click at [982, 162] on span "**********" at bounding box center [790, 163] width 384 height 9
drag, startPoint x: 1465, startPoint y: 180, endPoint x: 1312, endPoint y: 178, distance: 153.0
click at [1465, 180] on span "Post" at bounding box center [1470, 183] width 23 height 14
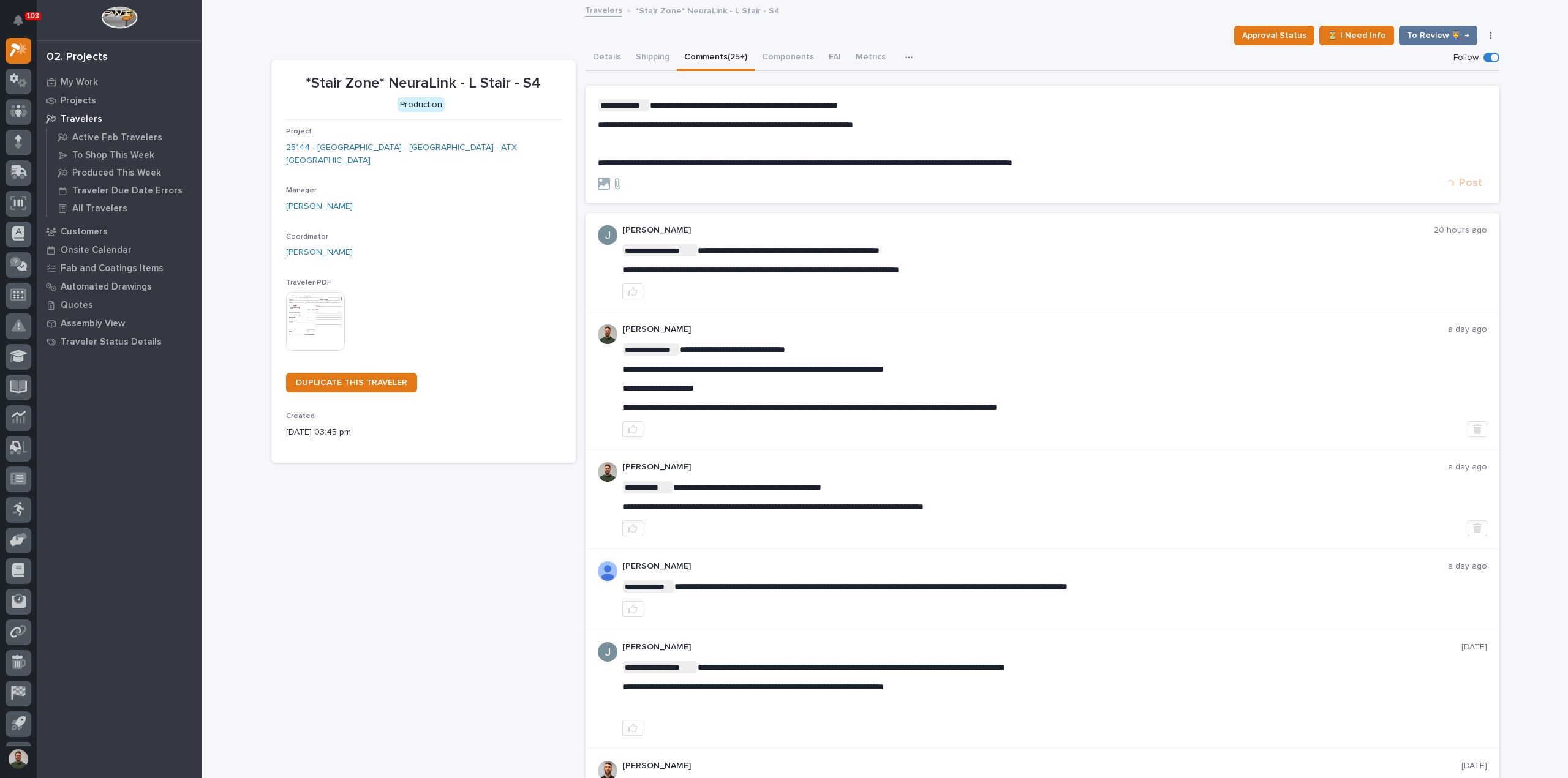
click at [1231, 162] on p "**********" at bounding box center [1043, 163] width 890 height 10
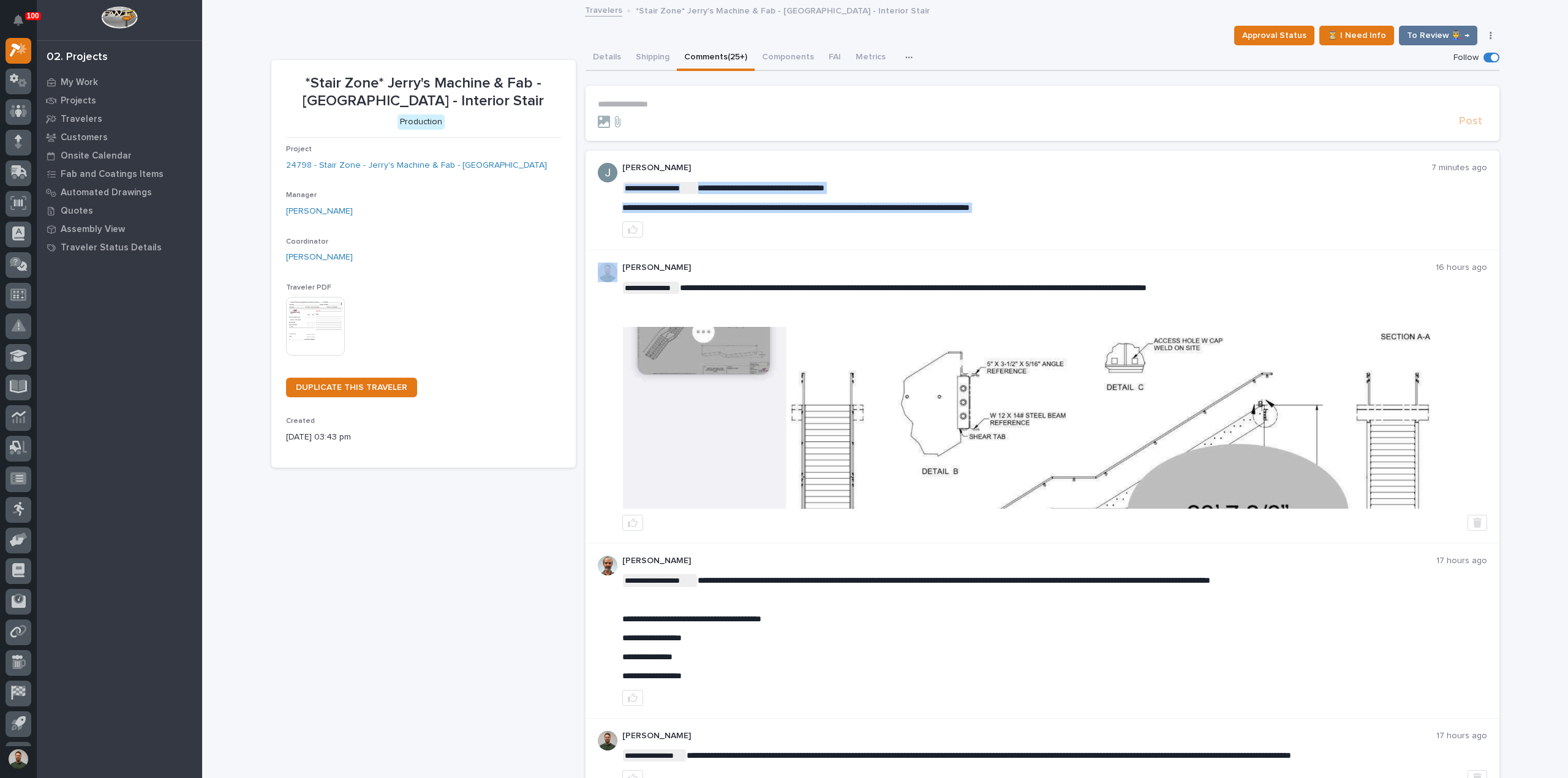
copy div "**********"
click at [968, 183] on p "**********" at bounding box center [1054, 188] width 865 height 12
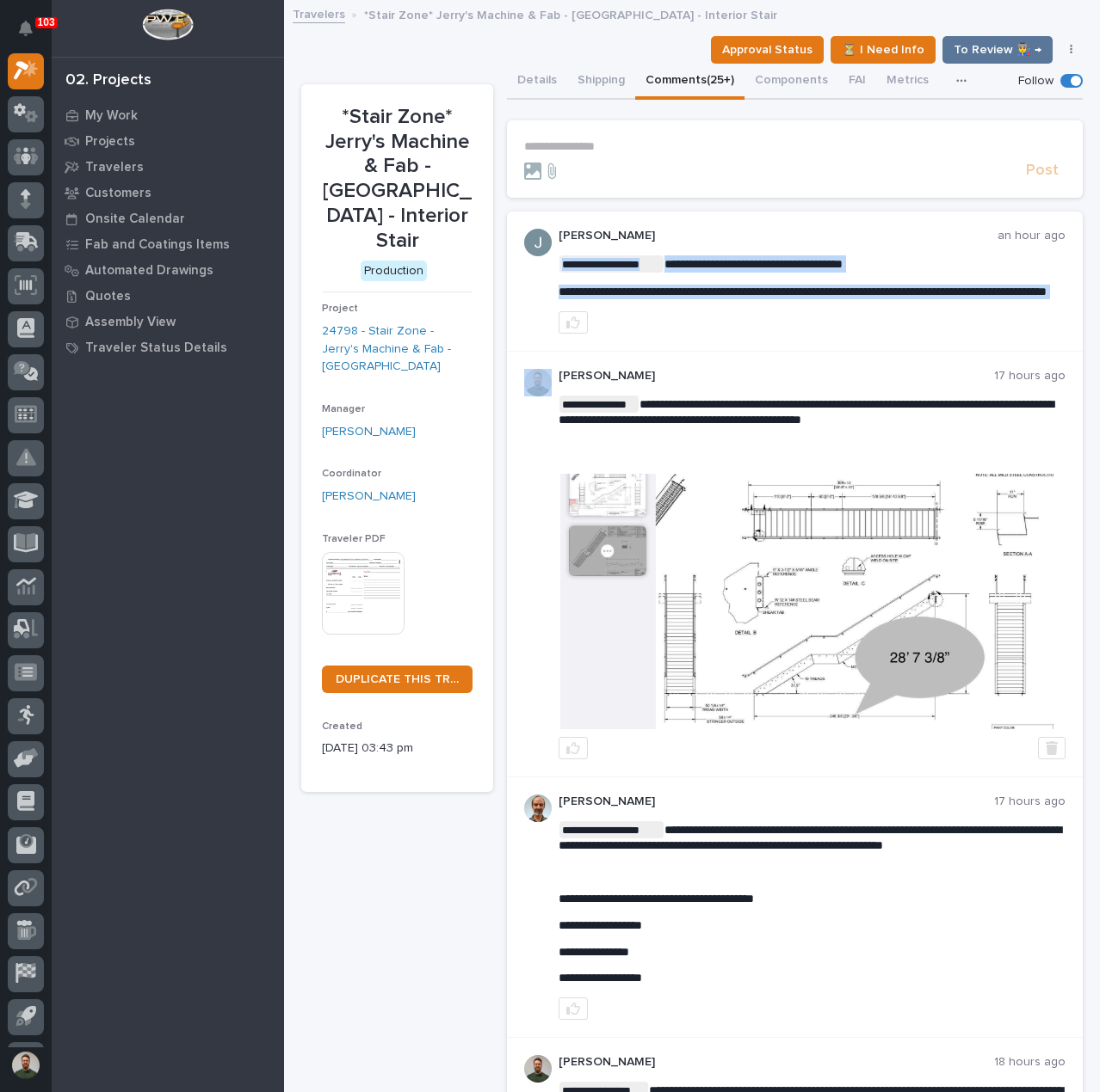
copy div "**********"
click at [776, 300] on p "**********" at bounding box center [812, 291] width 506 height 14
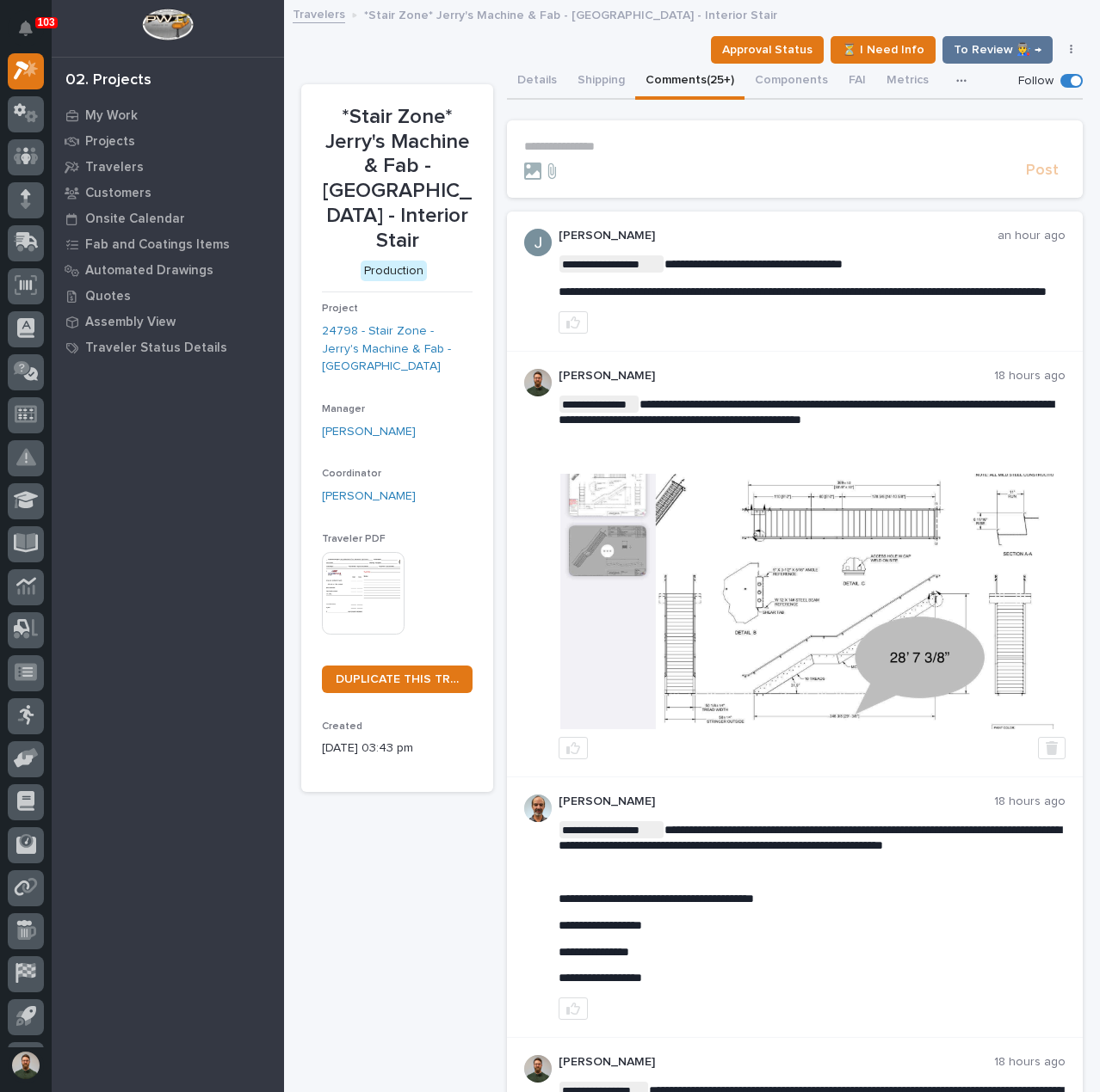
click at [592, 139] on p "**********" at bounding box center [795, 146] width 541 height 14
click at [592, 144] on p "**********" at bounding box center [795, 146] width 541 height 14
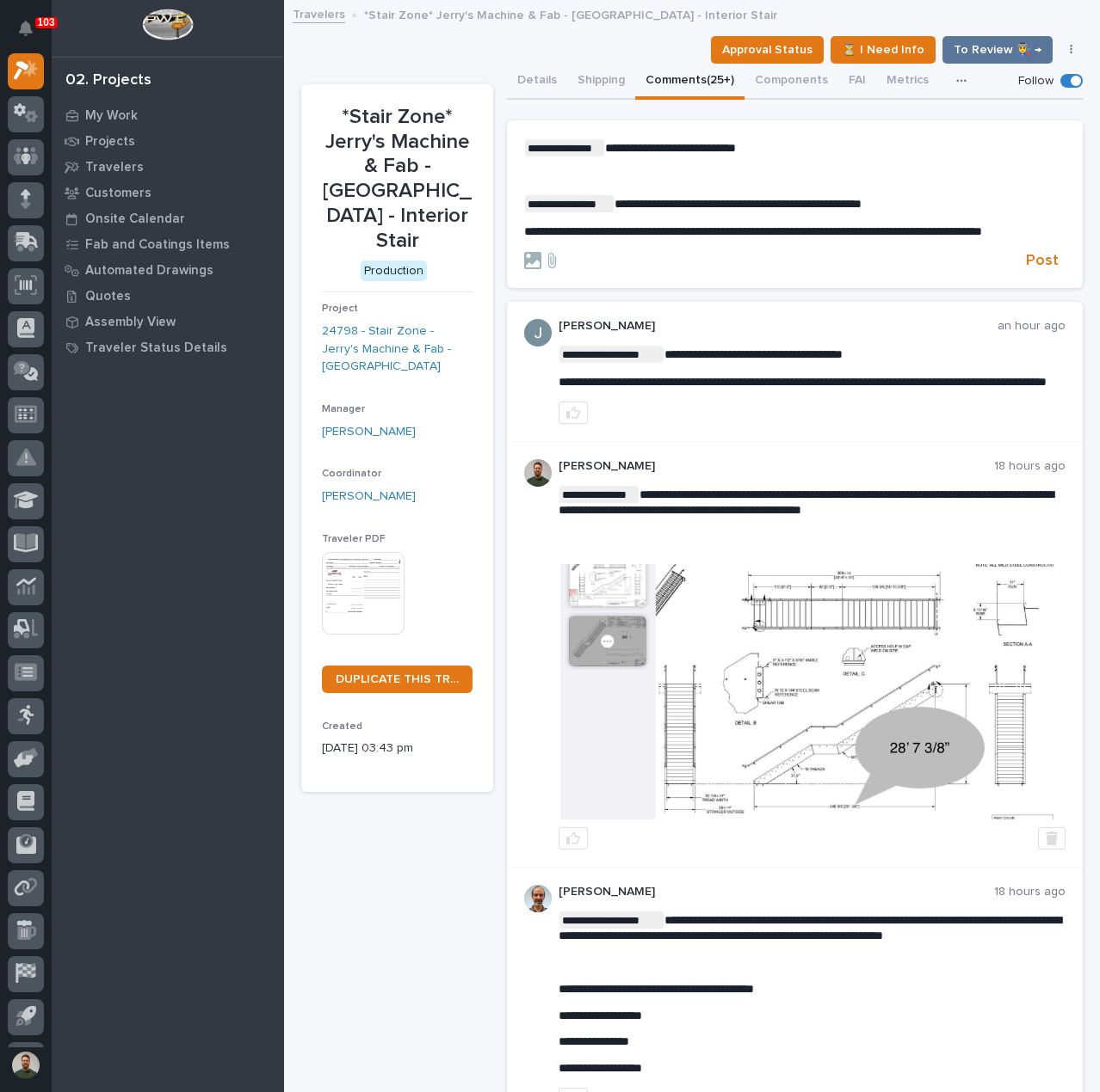
click at [750, 203] on span "**********" at bounding box center [738, 204] width 247 height 12
click at [1026, 271] on span "Post" at bounding box center [1042, 261] width 32 height 20
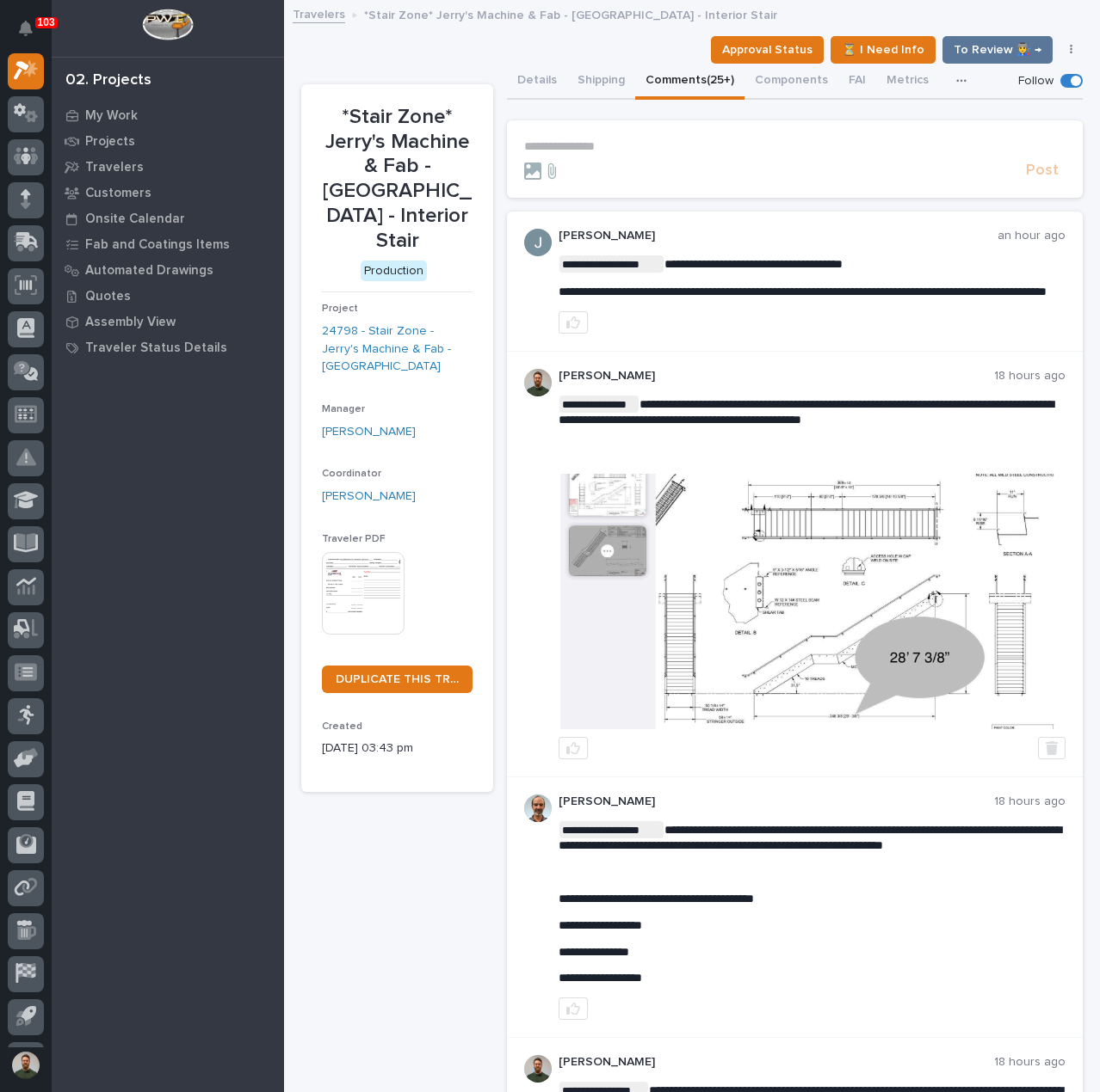
click at [541, 82] on button "Details" at bounding box center [537, 82] width 61 height 36
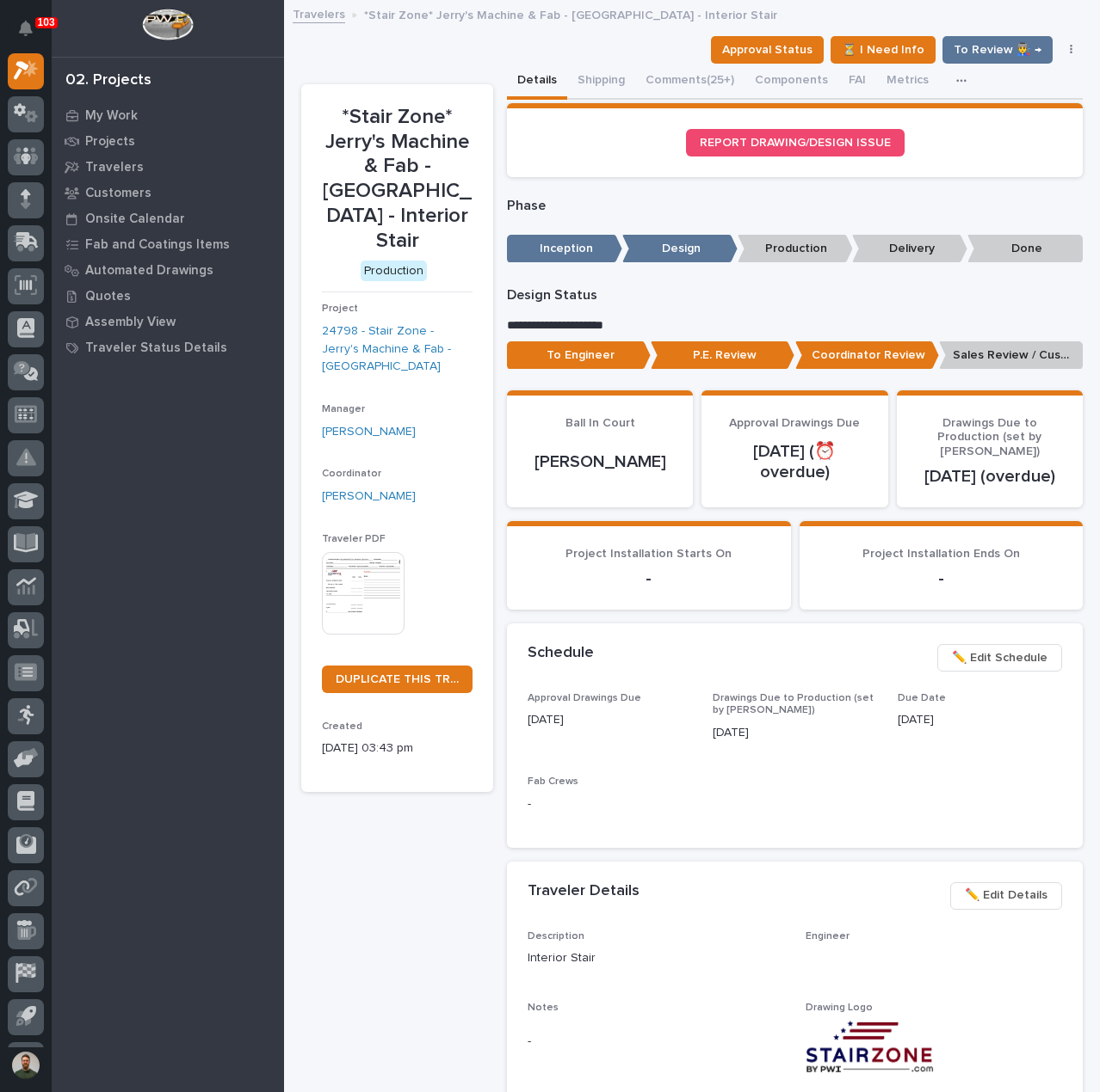
click at [1043, 346] on p "Sales Review / Customer Approval" at bounding box center [1011, 355] width 144 height 28
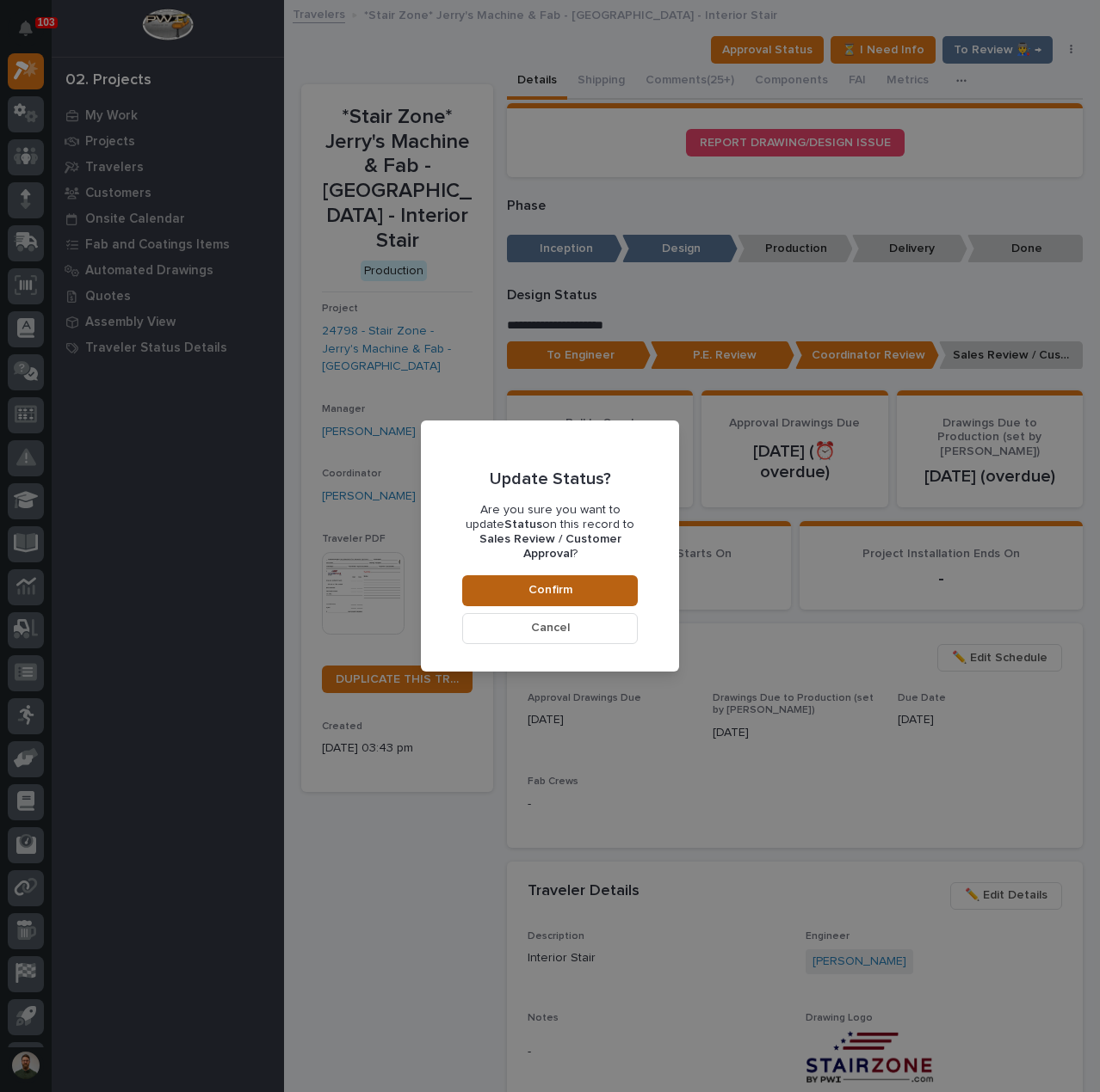
click at [557, 585] on span "Confirm" at bounding box center [550, 590] width 44 height 15
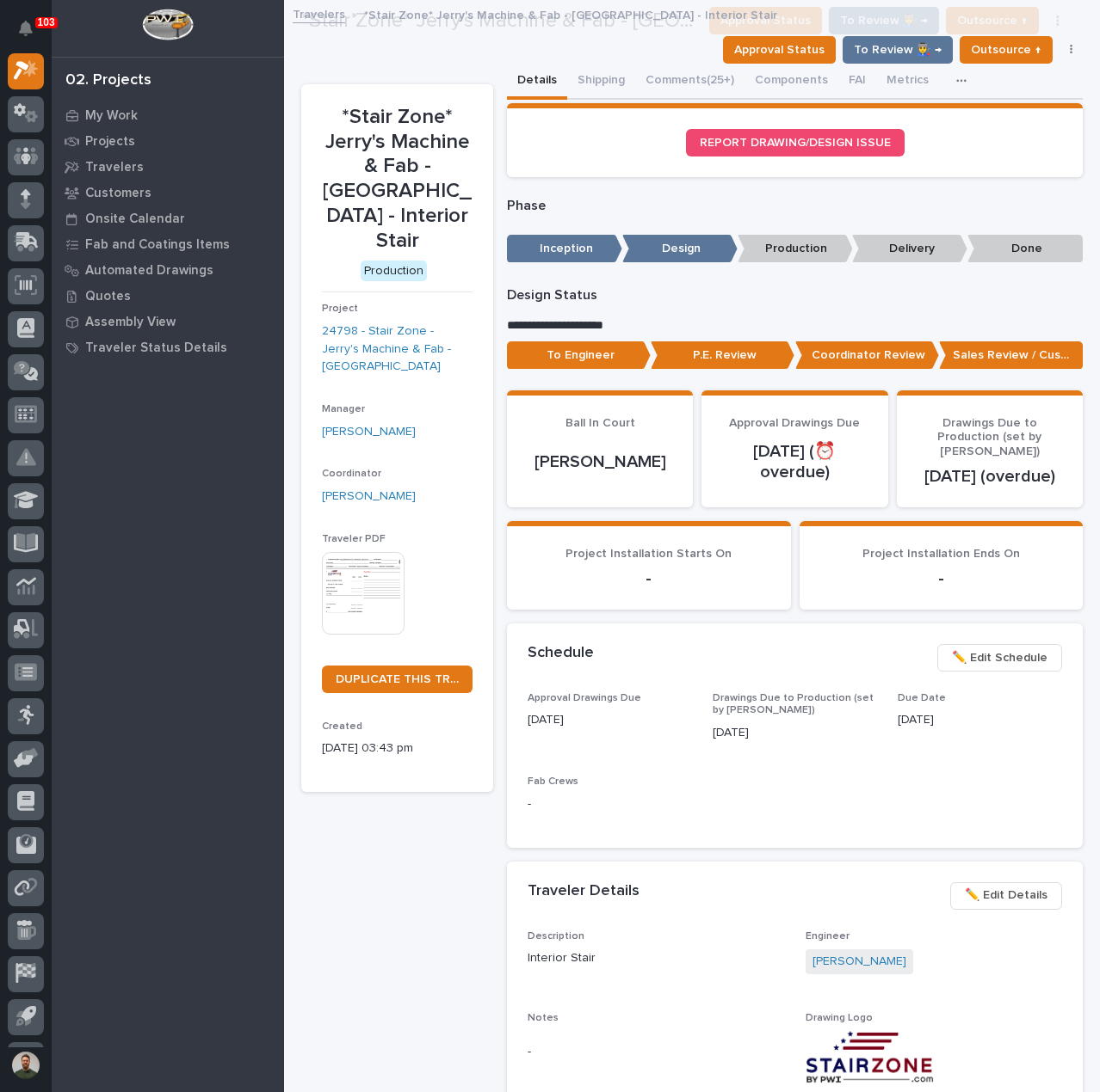
scroll to position [102, 0]
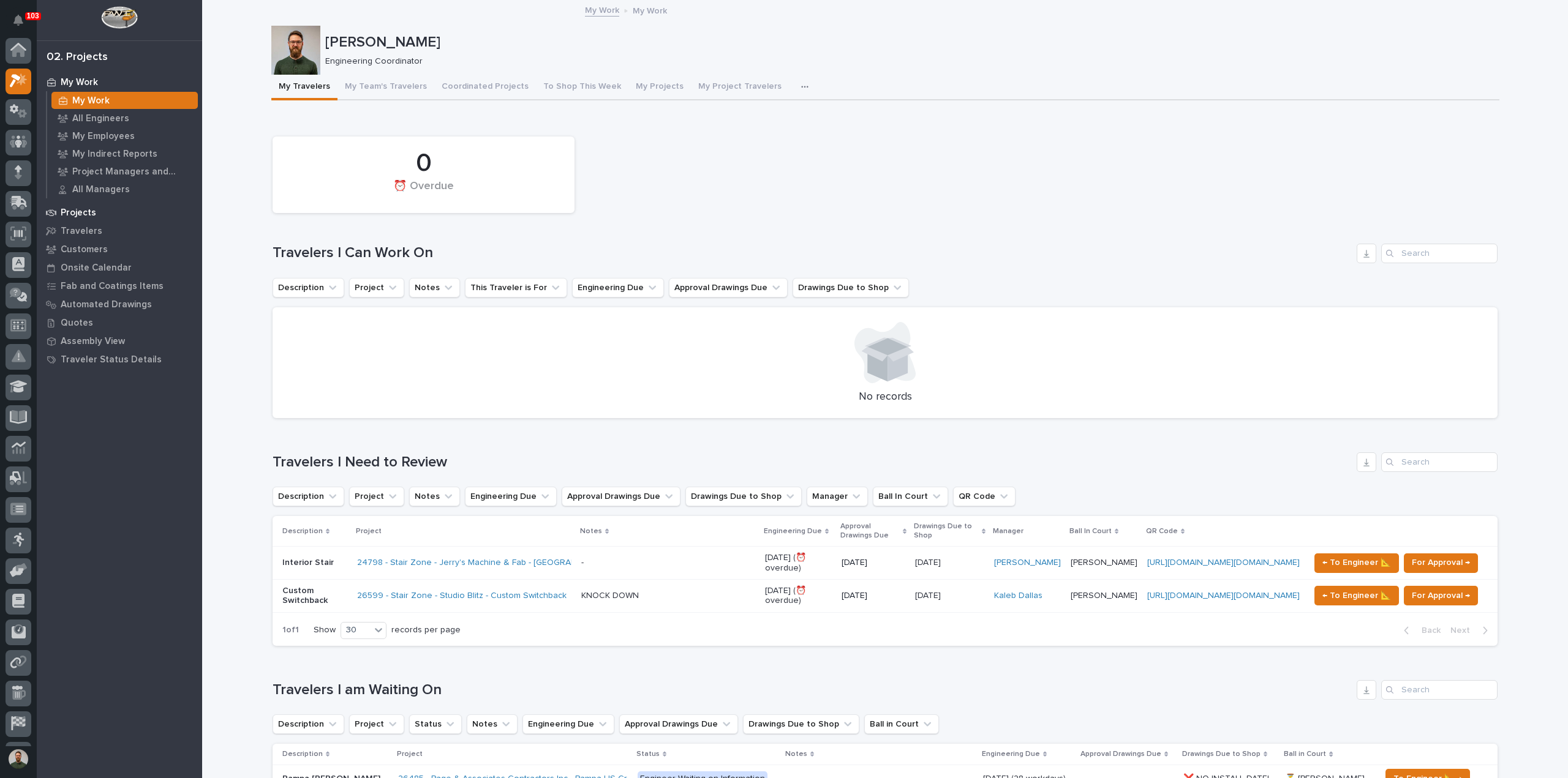
click at [92, 209] on p "Projects" at bounding box center [78, 213] width 36 height 11
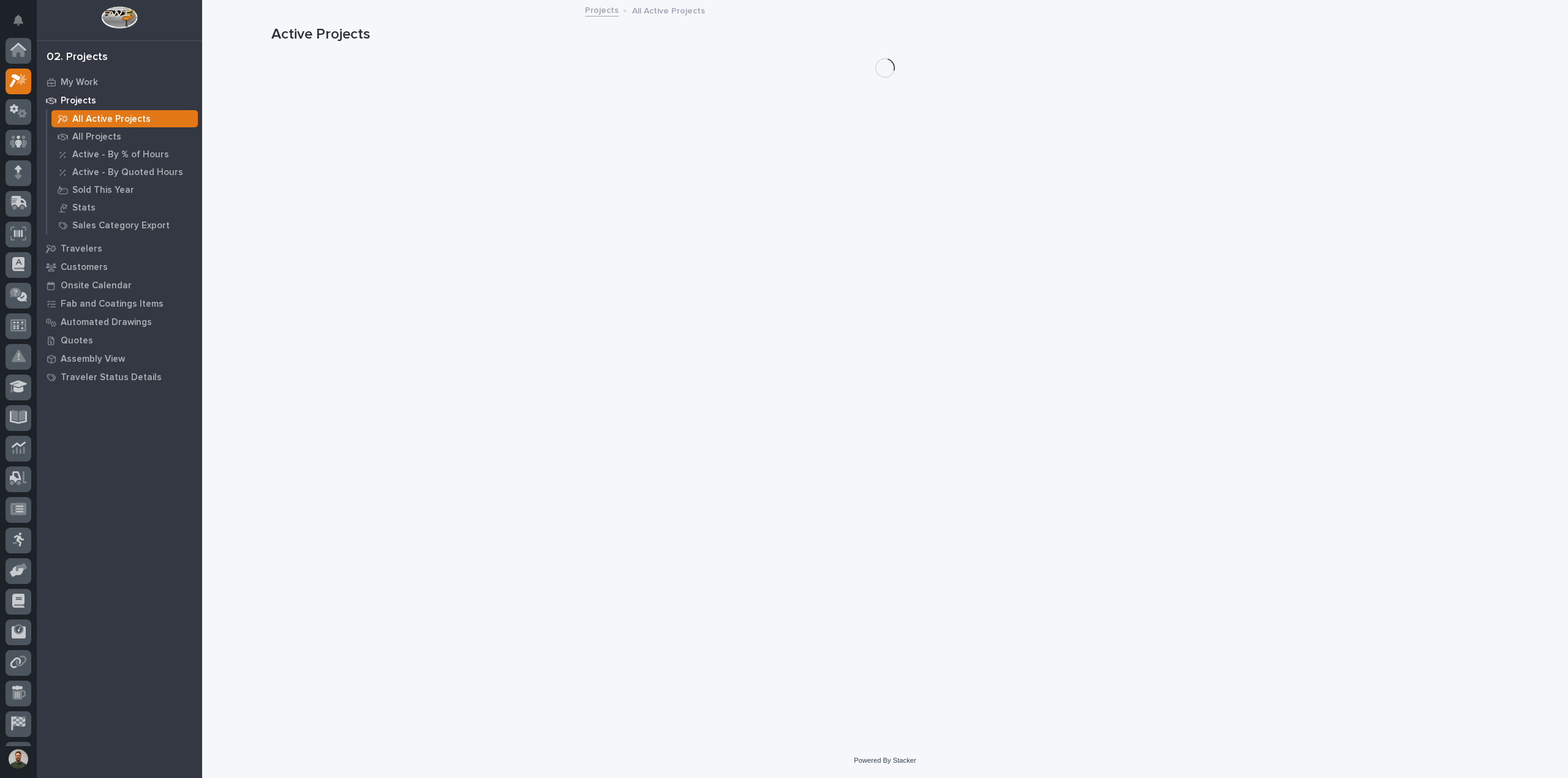
scroll to position [30, 0]
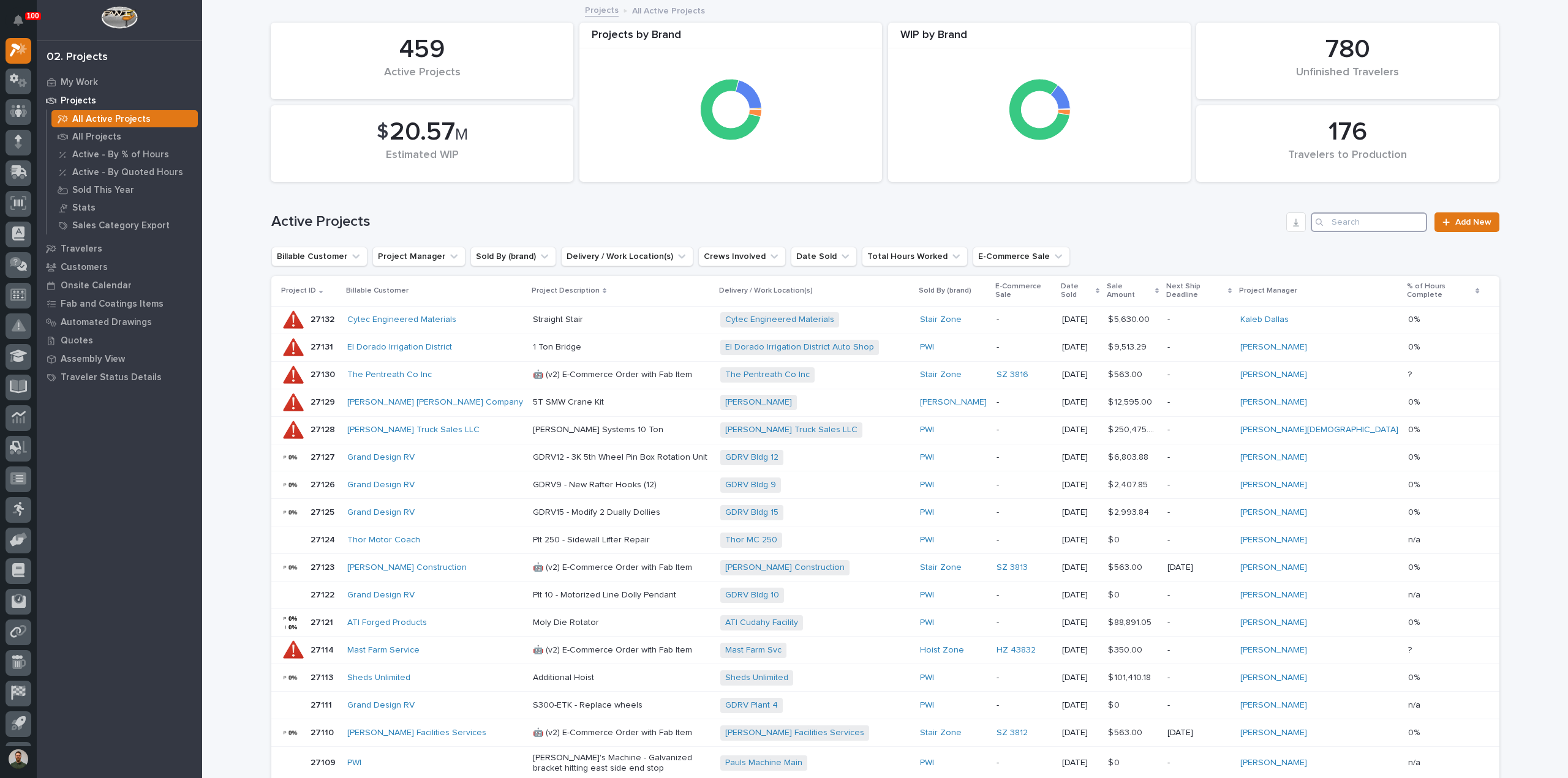
click at [1366, 223] on input "Search" at bounding box center [1369, 222] width 116 height 20
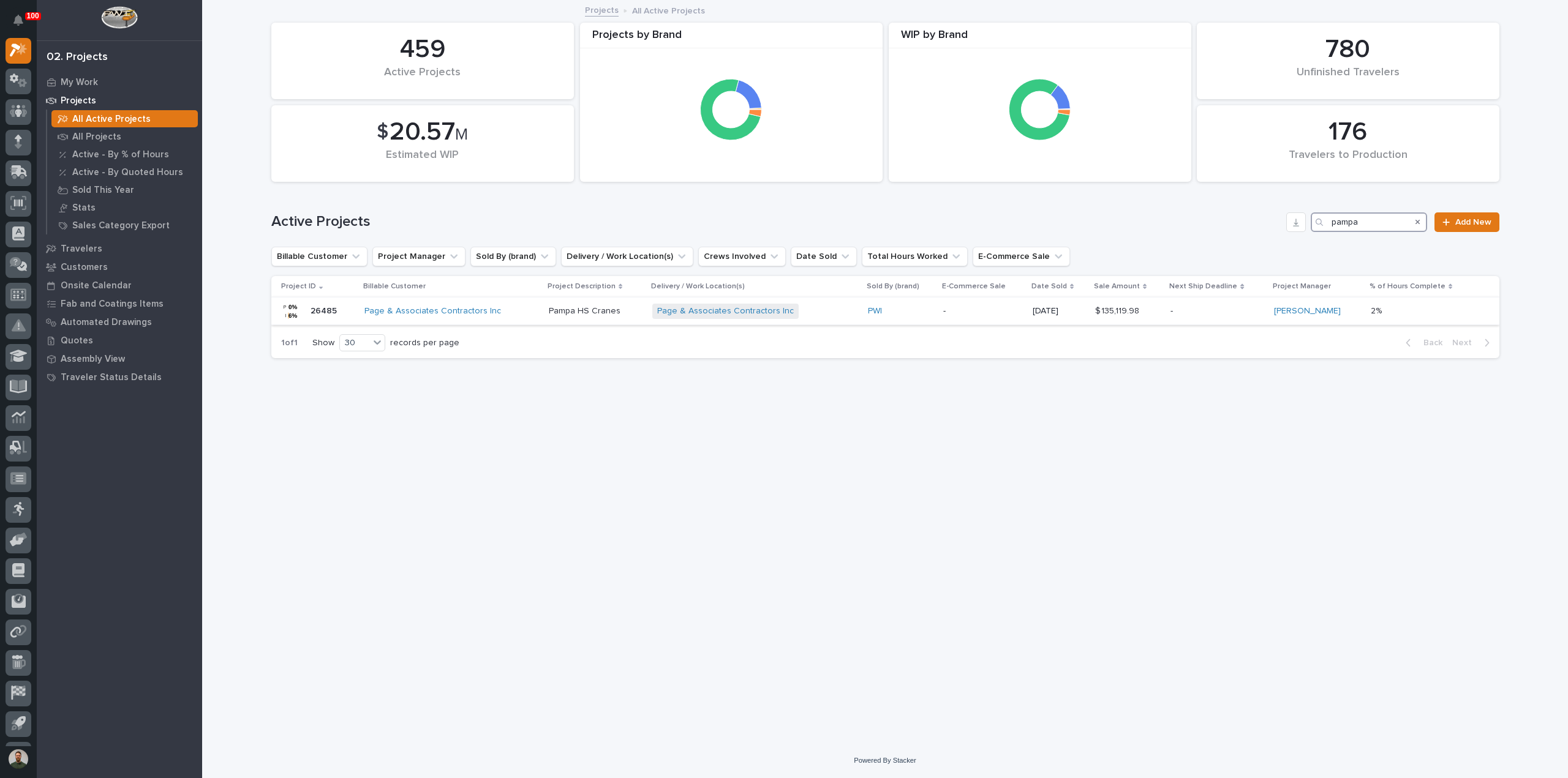
type input "pampa"
click at [321, 312] on p "26485" at bounding box center [325, 310] width 29 height 13
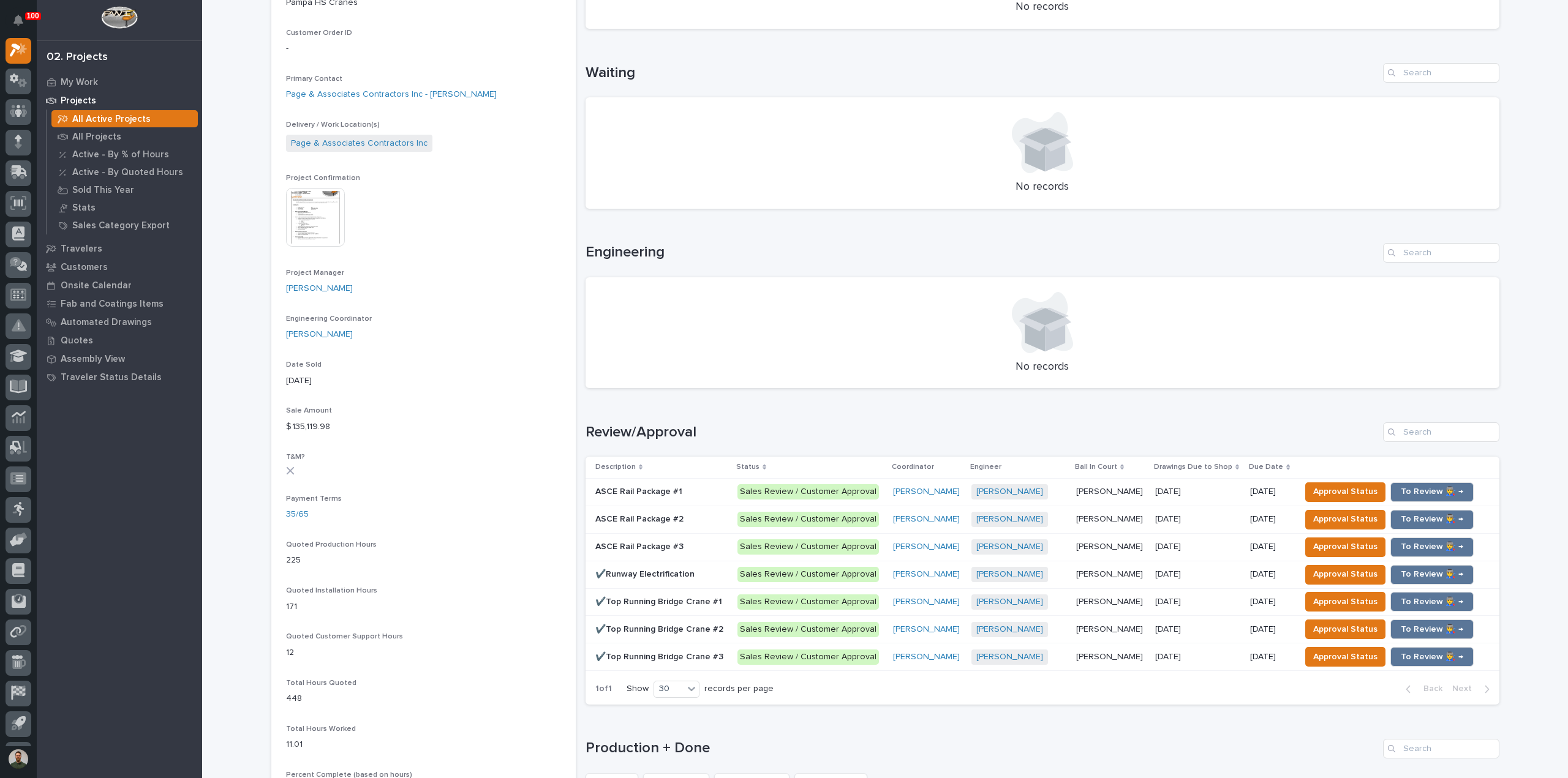
scroll to position [572, 0]
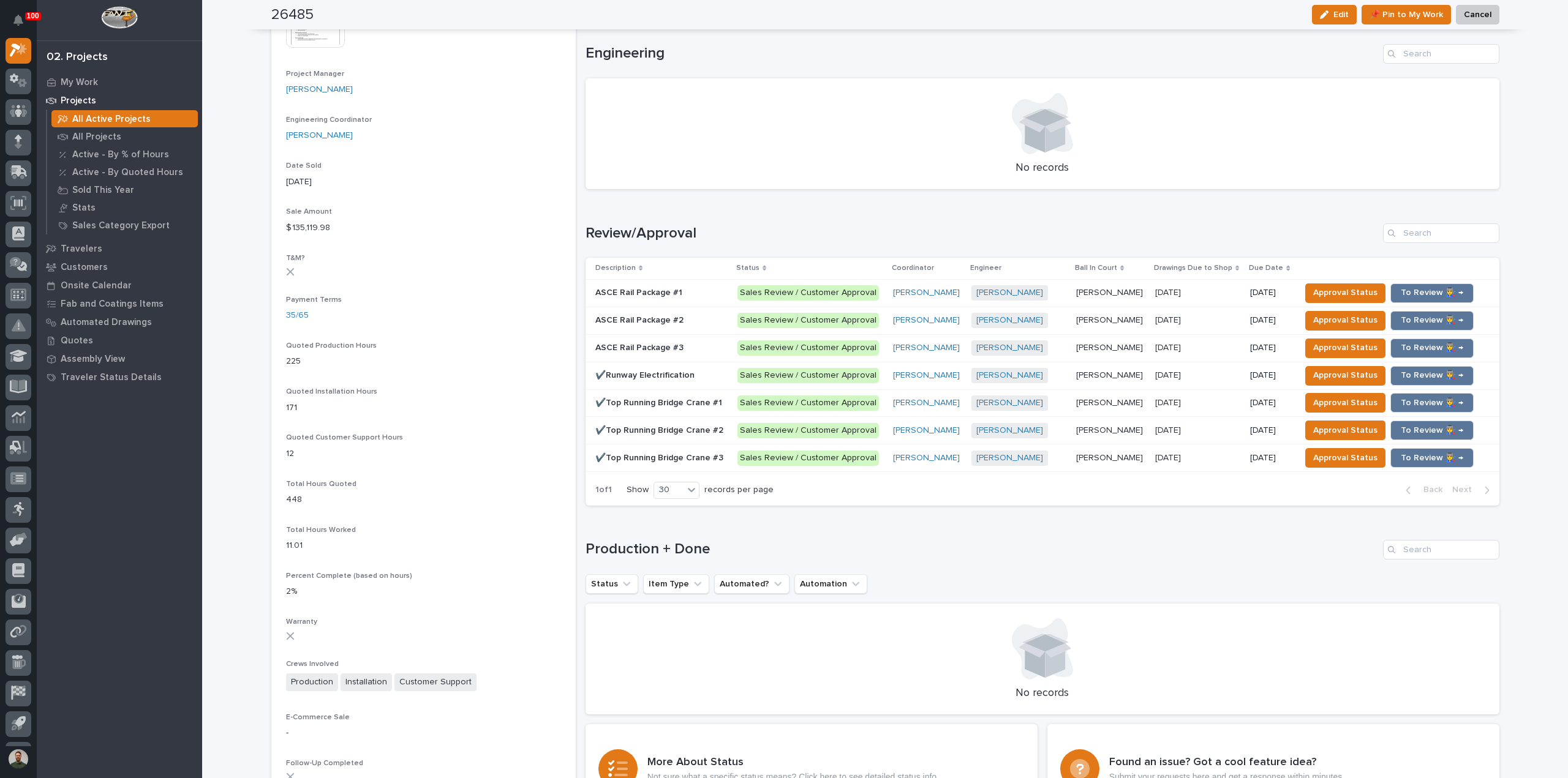
click at [658, 453] on p "✔️Top Running Bridge Crane #3" at bounding box center [660, 457] width 130 height 13
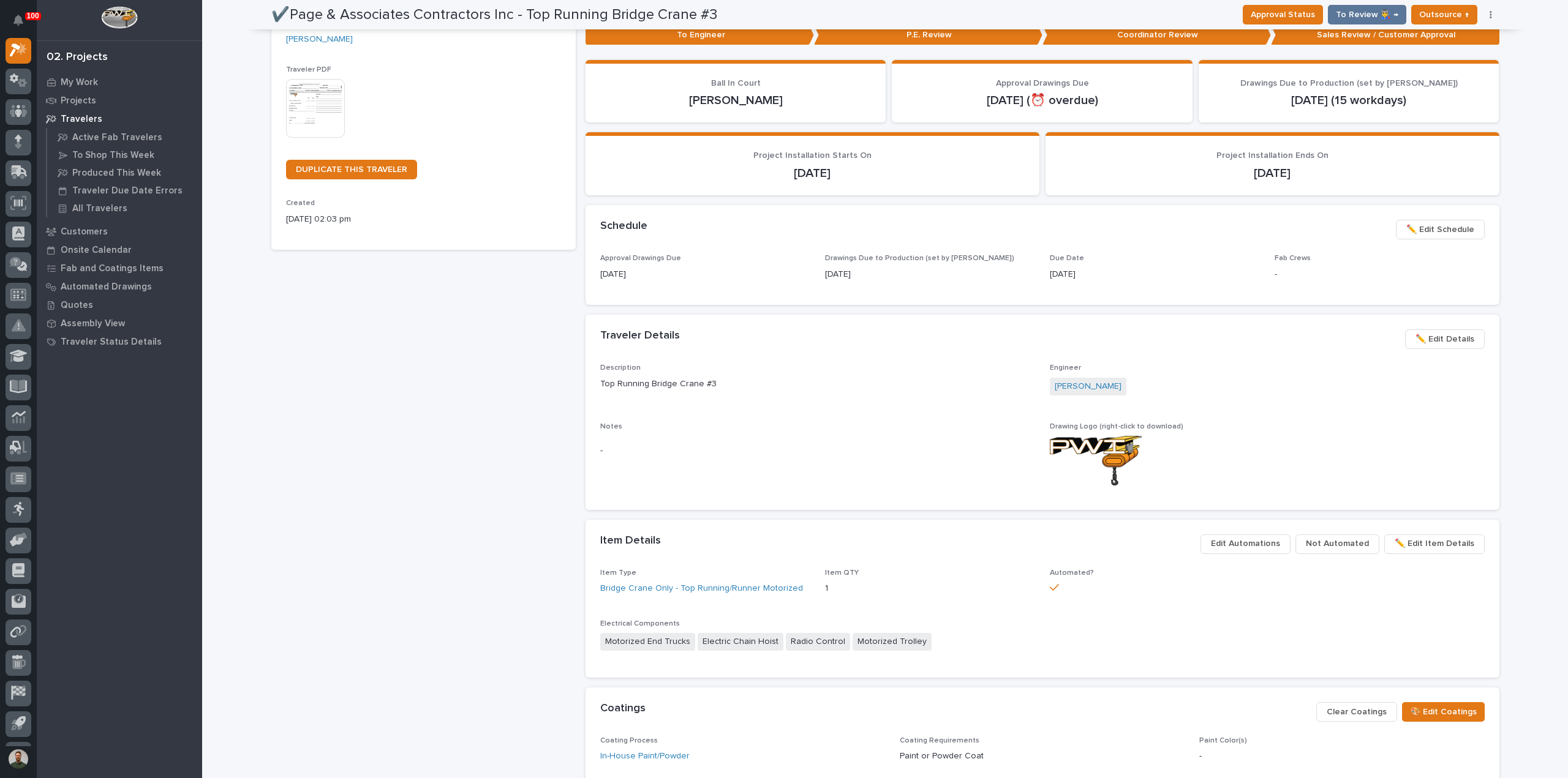
scroll to position [461, 0]
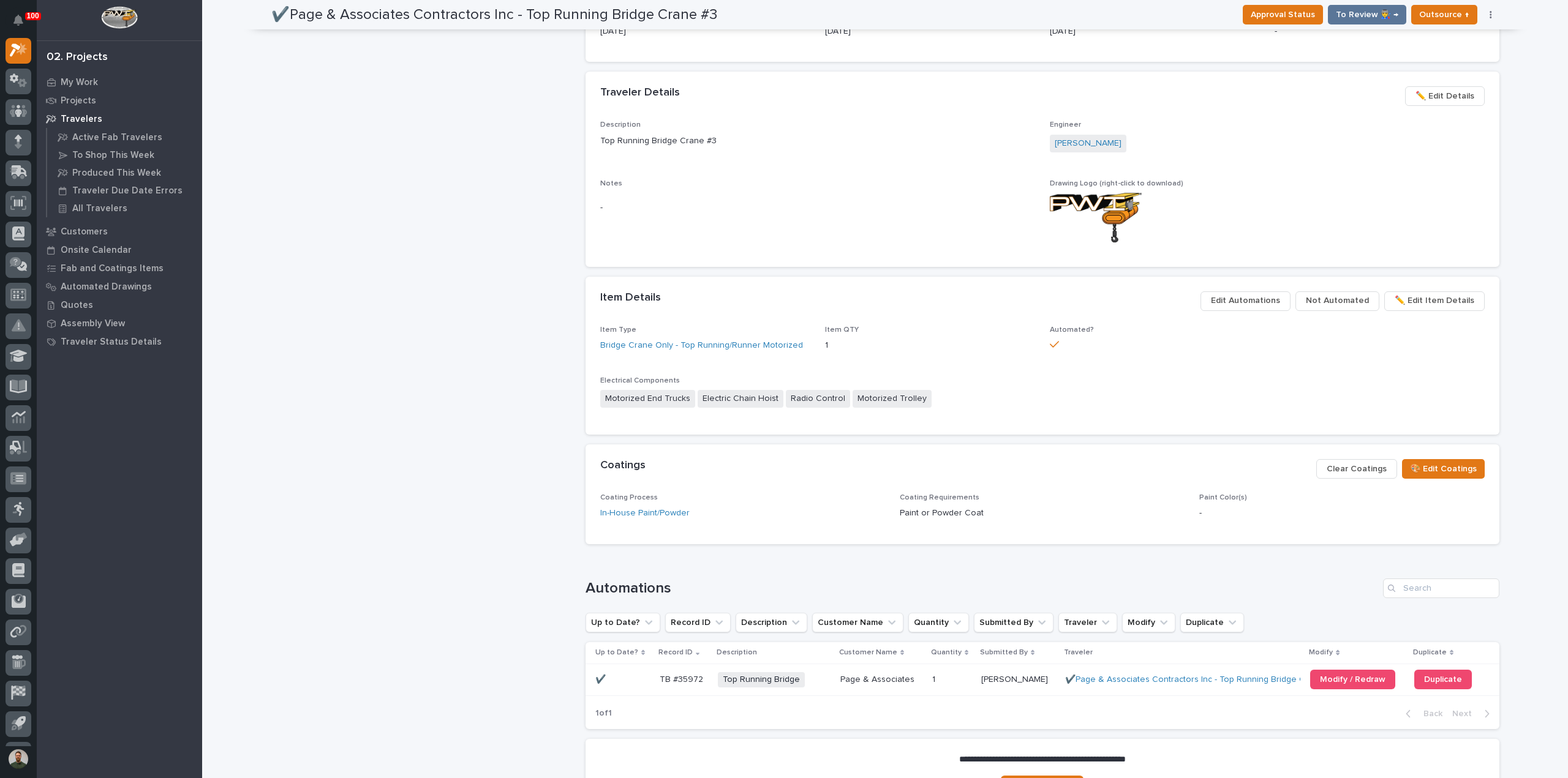
click at [645, 680] on td "✔️ ✔️" at bounding box center [620, 679] width 70 height 32
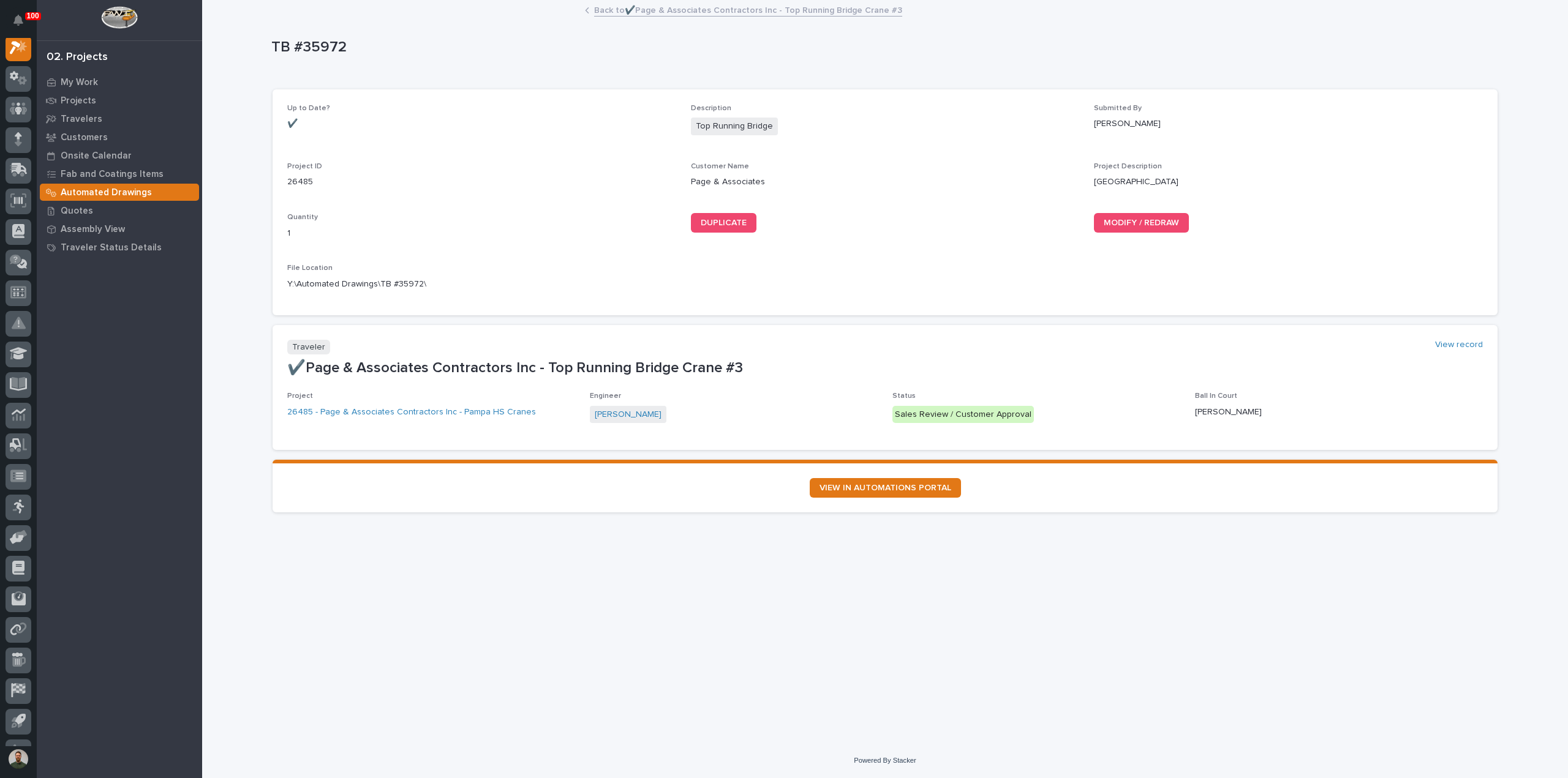
scroll to position [30, 0]
click at [664, 282] on icon "button" at bounding box center [661, 285] width 9 height 9
click at [86, 83] on p "My Work" at bounding box center [79, 82] width 37 height 11
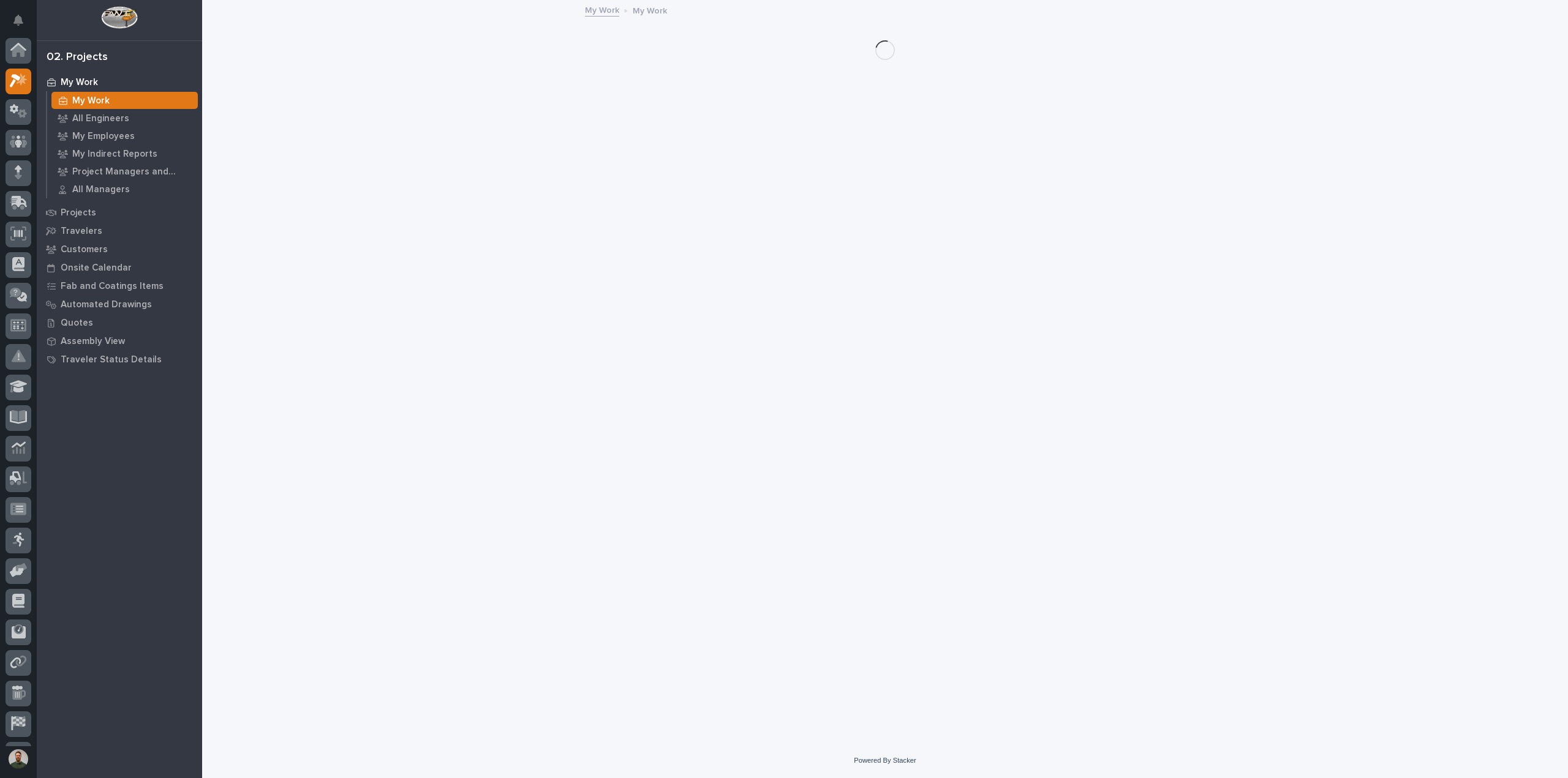
scroll to position [30, 0]
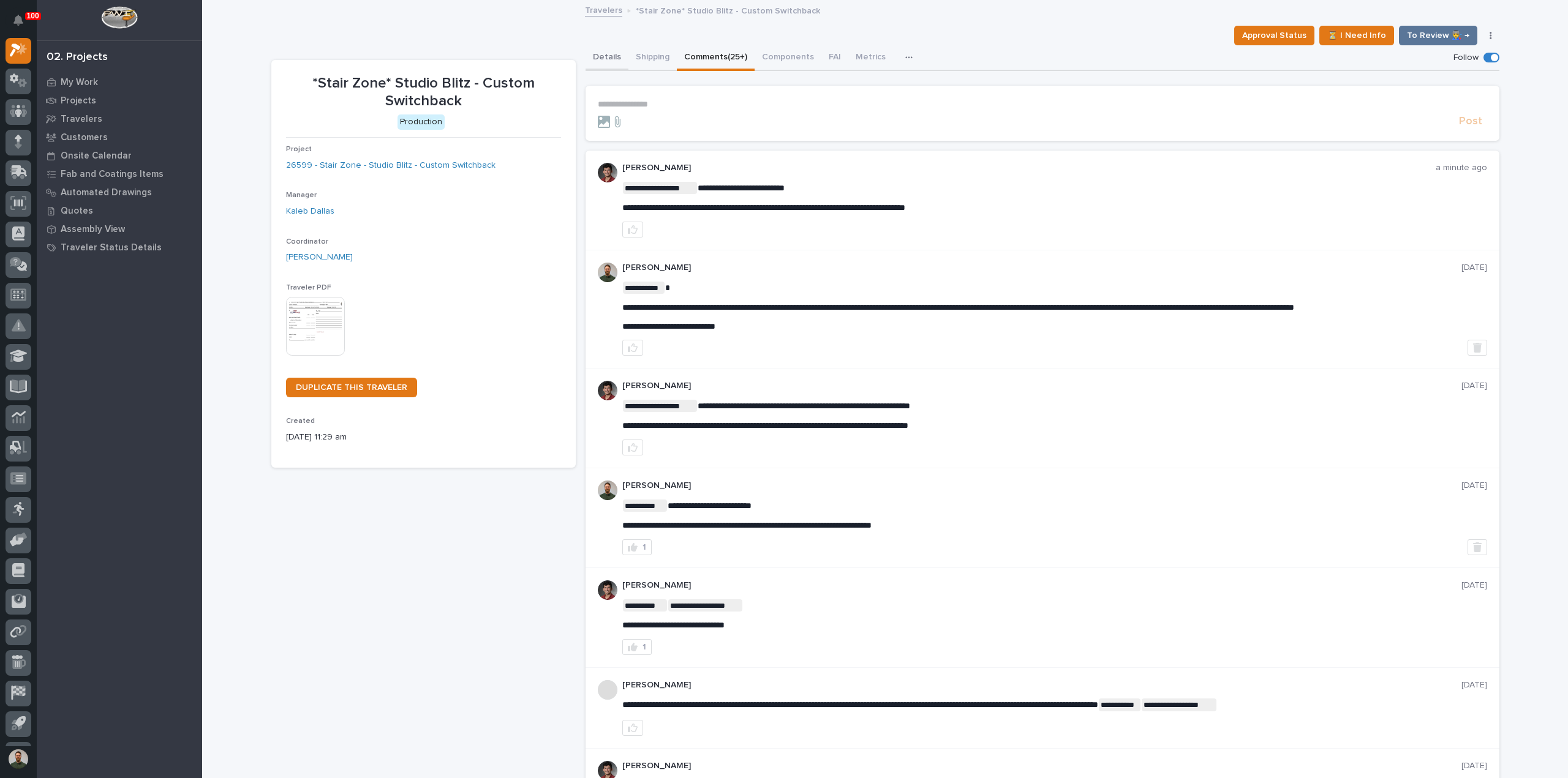
click at [606, 56] on button "Details" at bounding box center [607, 58] width 43 height 26
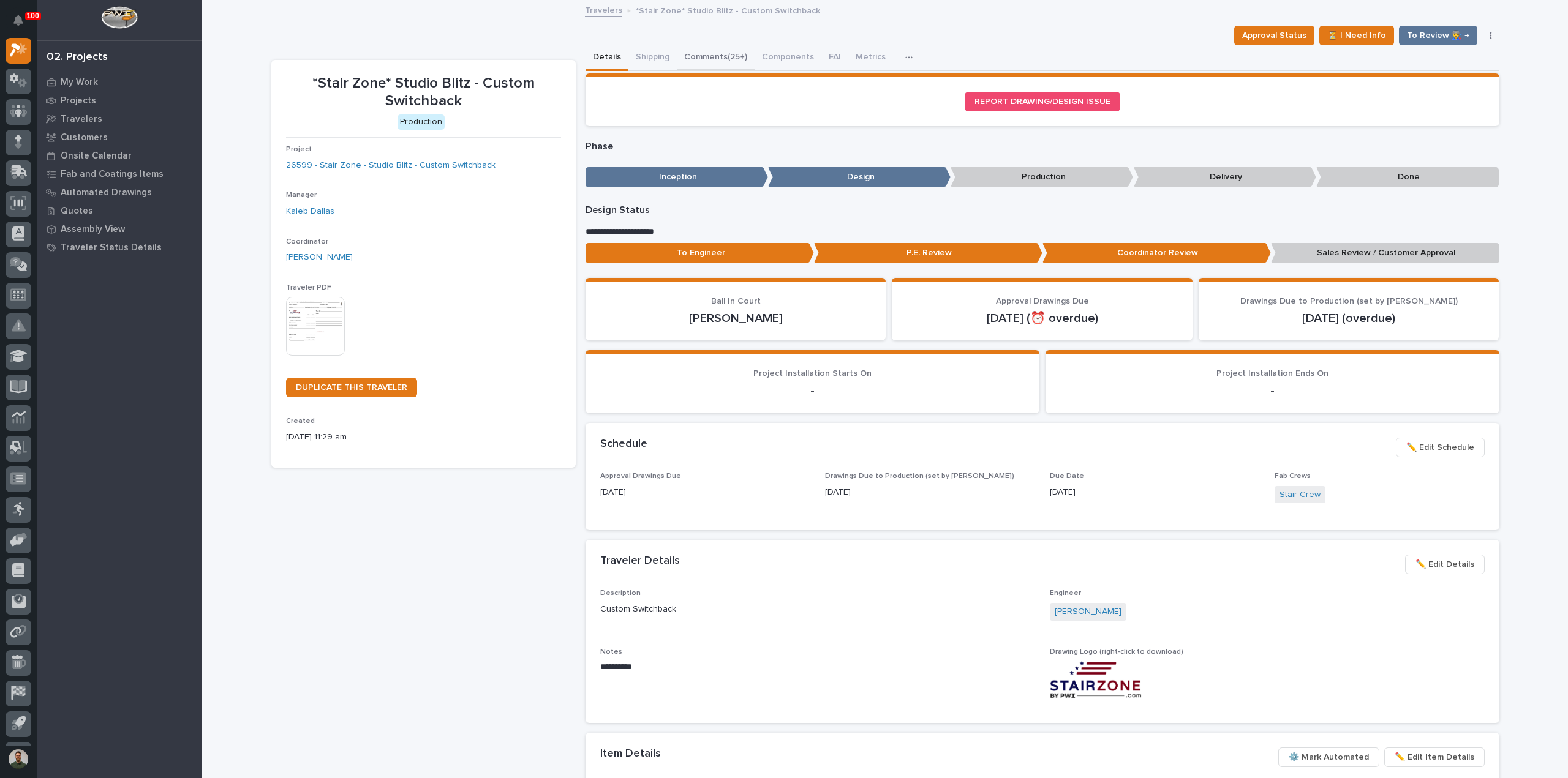
click at [711, 55] on button "Comments (25+)" at bounding box center [715, 58] width 78 height 26
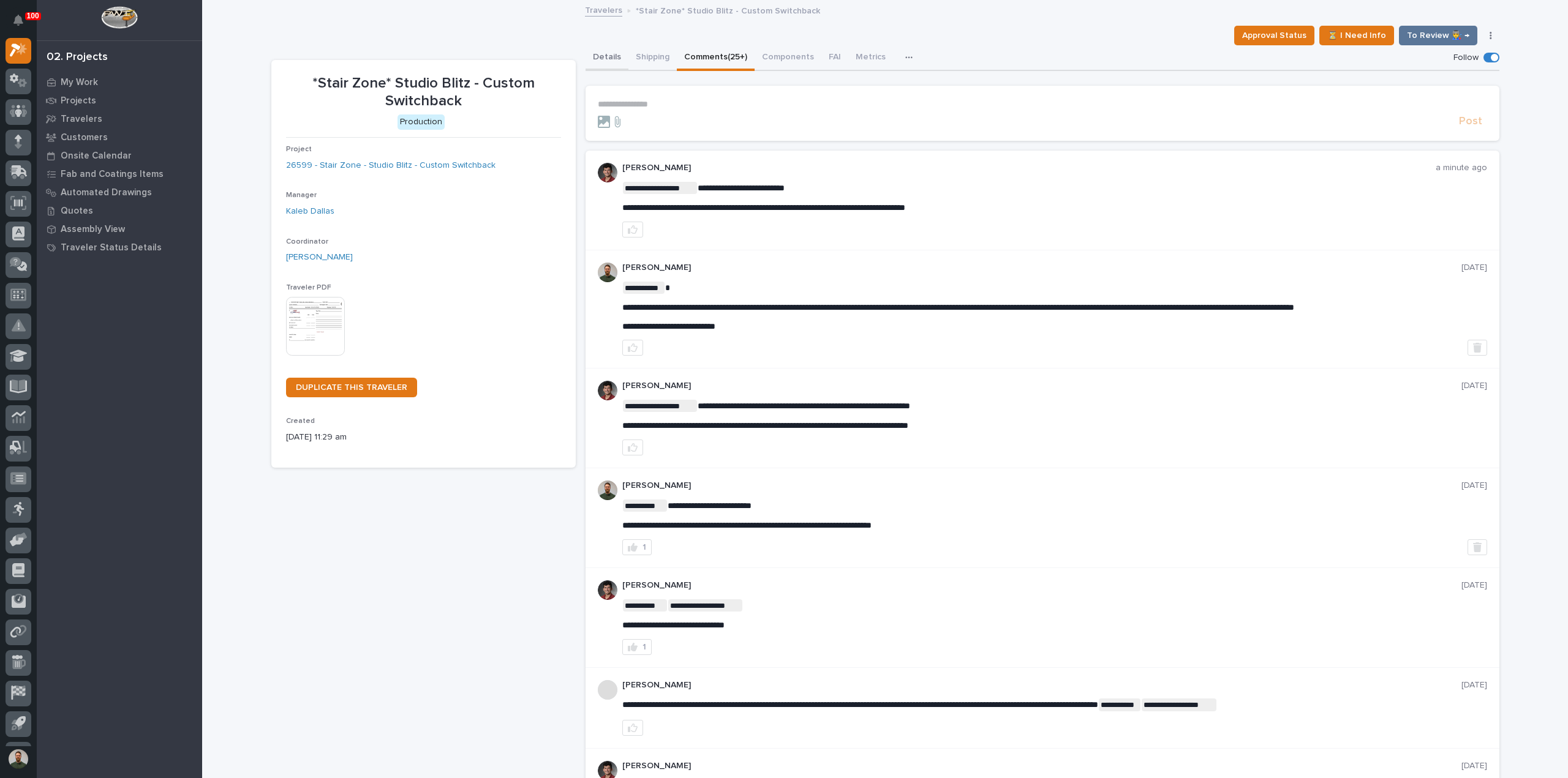
click at [587, 53] on button "Details" at bounding box center [607, 58] width 43 height 26
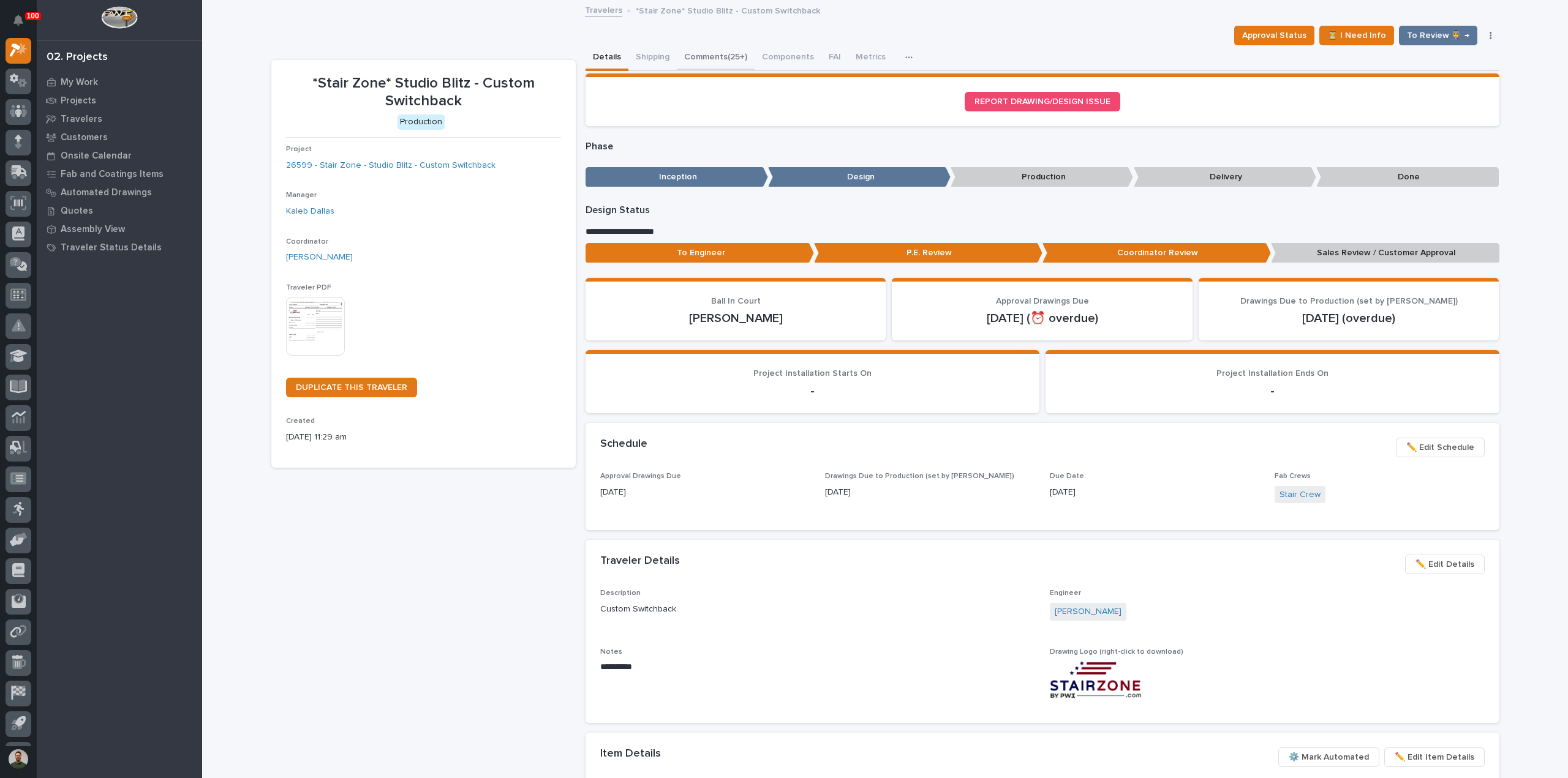
click at [694, 59] on button "Comments (25+)" at bounding box center [715, 58] width 78 height 26
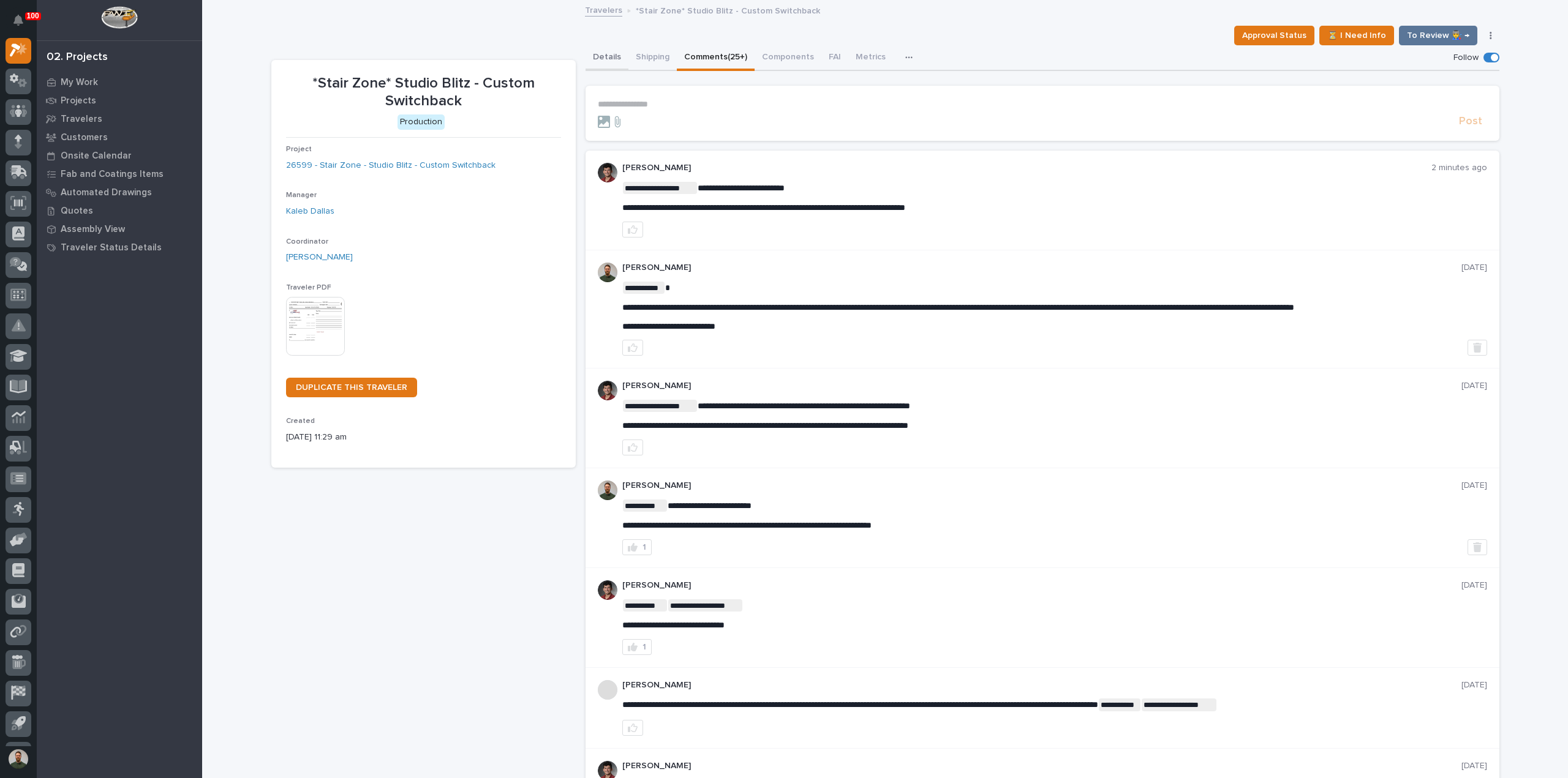
click at [605, 54] on button "Details" at bounding box center [607, 58] width 43 height 26
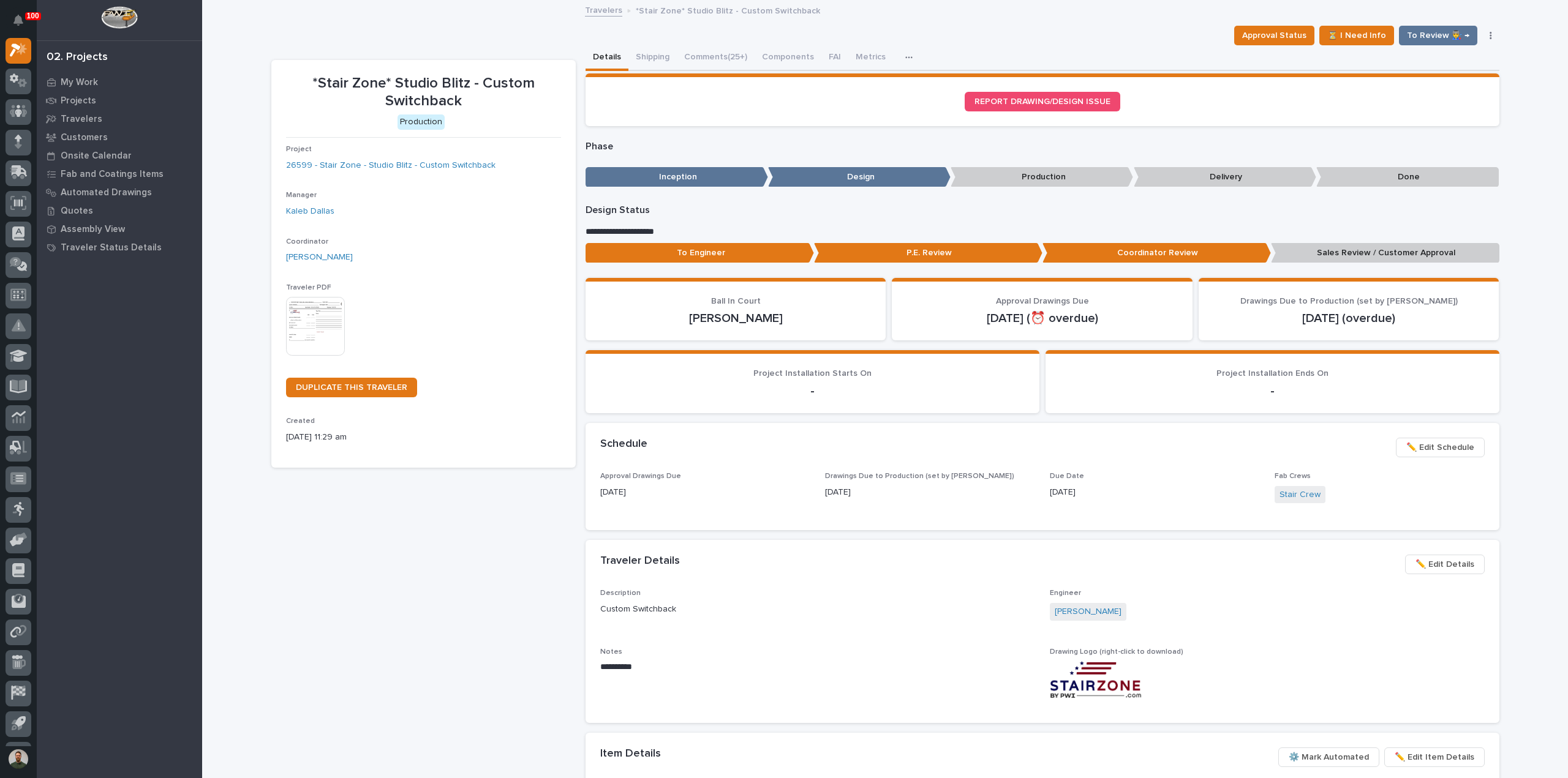
click at [724, 11] on p "*Stair Zone* Studio Blitz - Custom Switchback" at bounding box center [728, 10] width 184 height 13
click at [728, 18] on div "Travelers *Stair Zone* Studio Blitz - Custom Switchback" at bounding box center [885, 11] width 612 height 17
click at [726, 55] on button "Comments (25+)" at bounding box center [715, 58] width 78 height 26
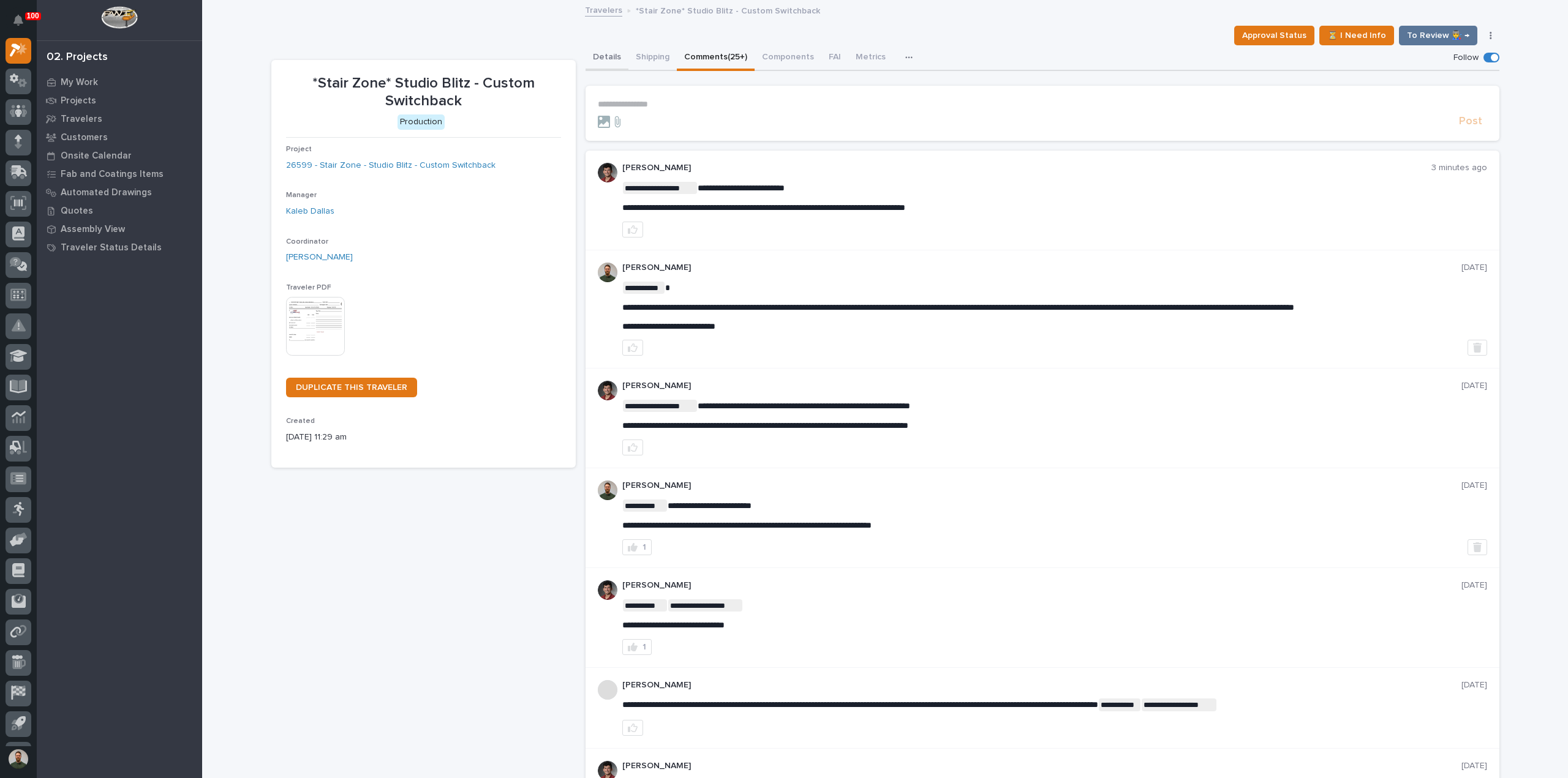
click at [607, 58] on button "Details" at bounding box center [607, 58] width 43 height 26
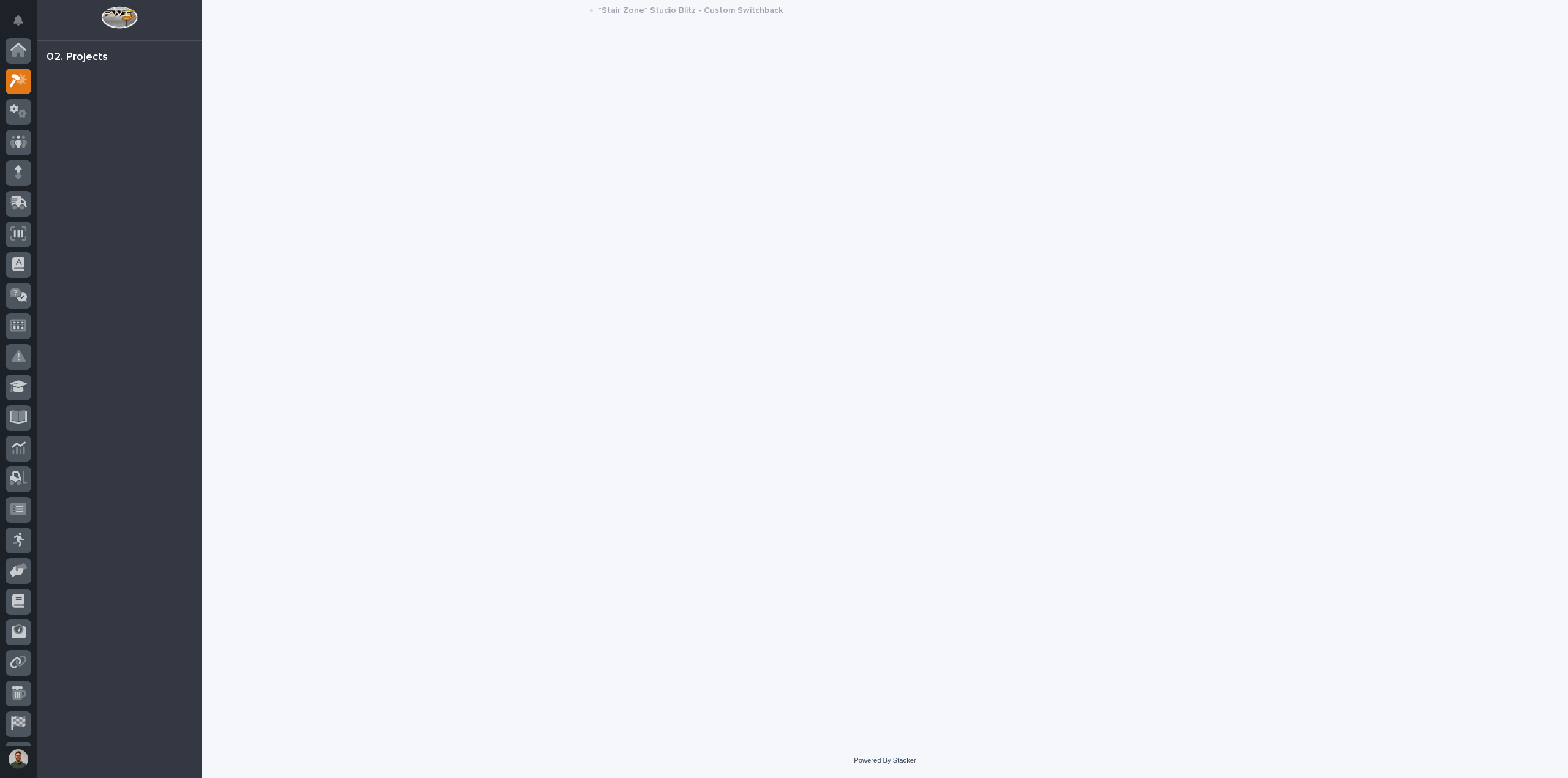
scroll to position [30, 0]
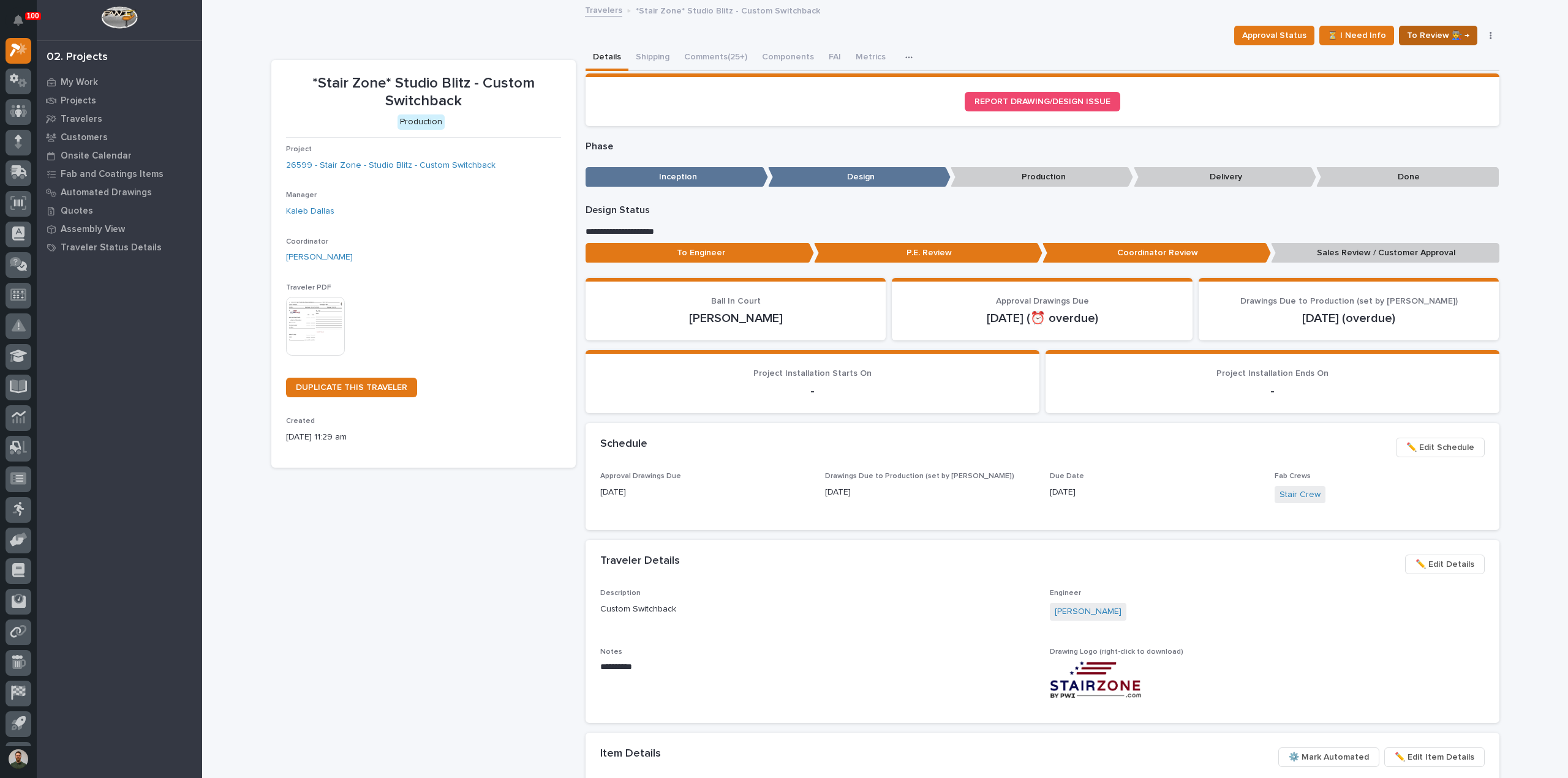
click at [1413, 34] on span "To Review 👨‍🏭 →" at bounding box center [1438, 36] width 63 height 15
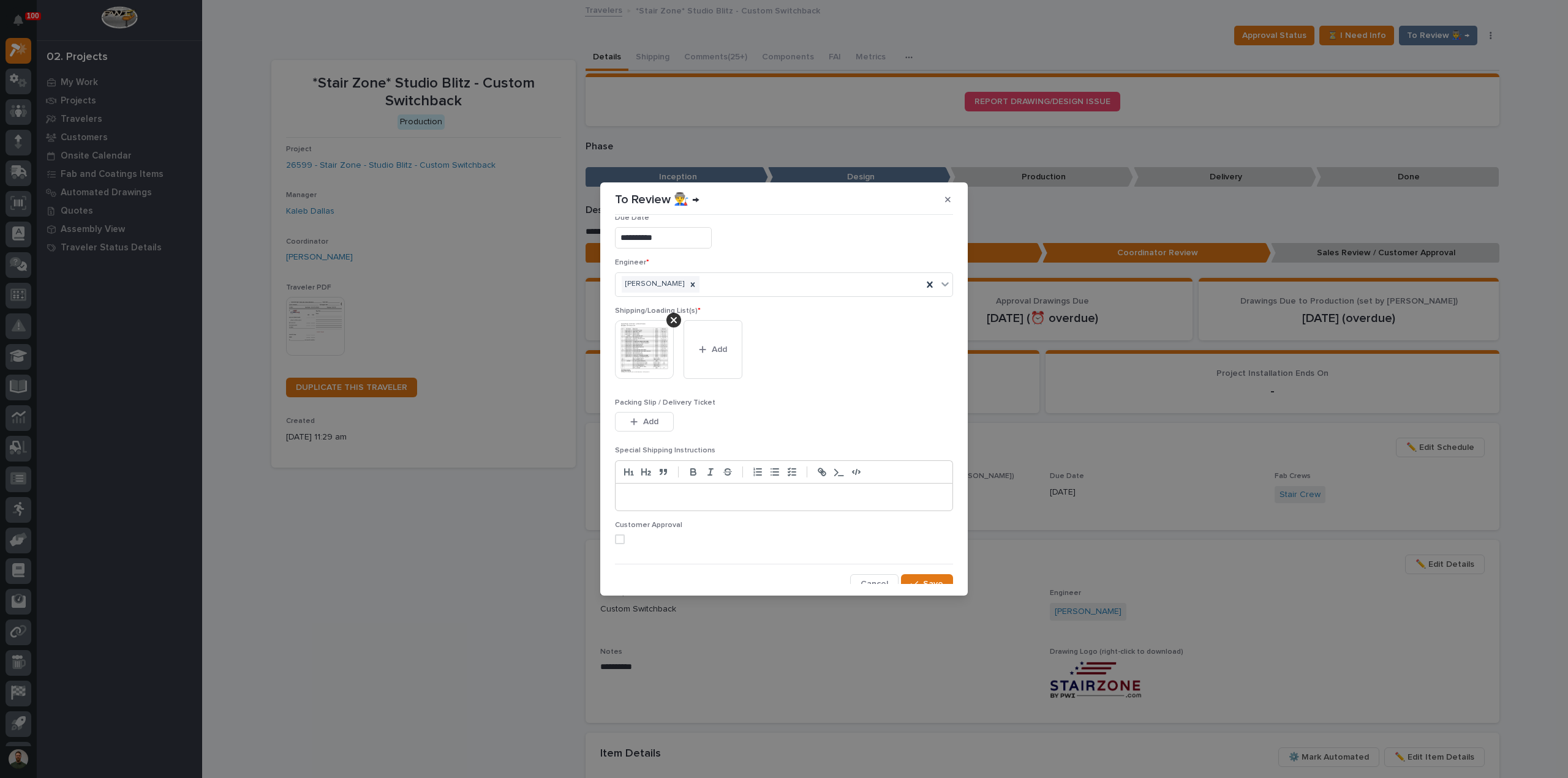
scroll to position [24, 0]
click at [923, 570] on span "Save" at bounding box center [933, 576] width 20 height 11
